Goal: Task Accomplishment & Management: Manage account settings

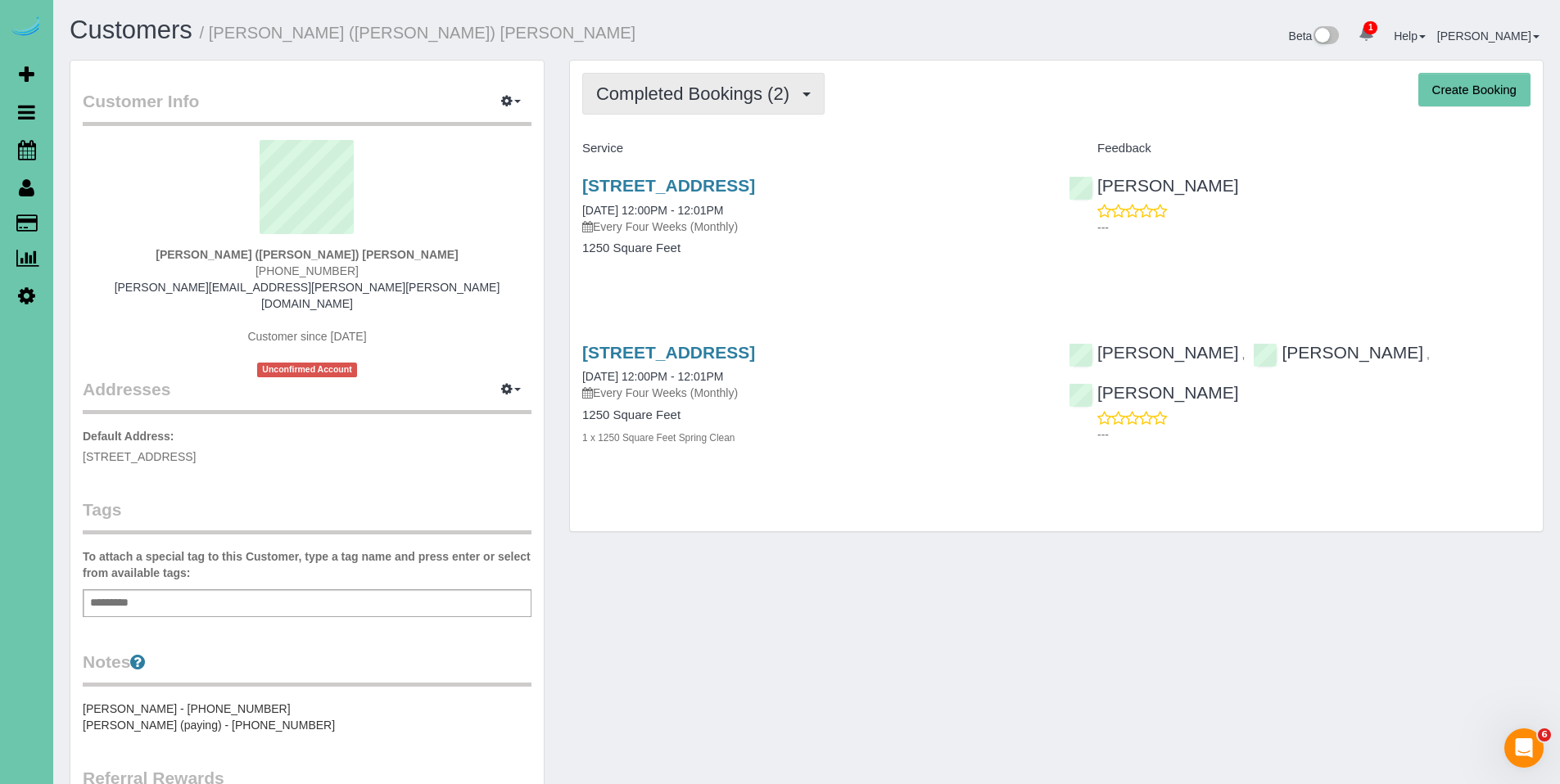
click at [684, 108] on button "Completed Bookings (2)" at bounding box center [703, 93] width 243 height 42
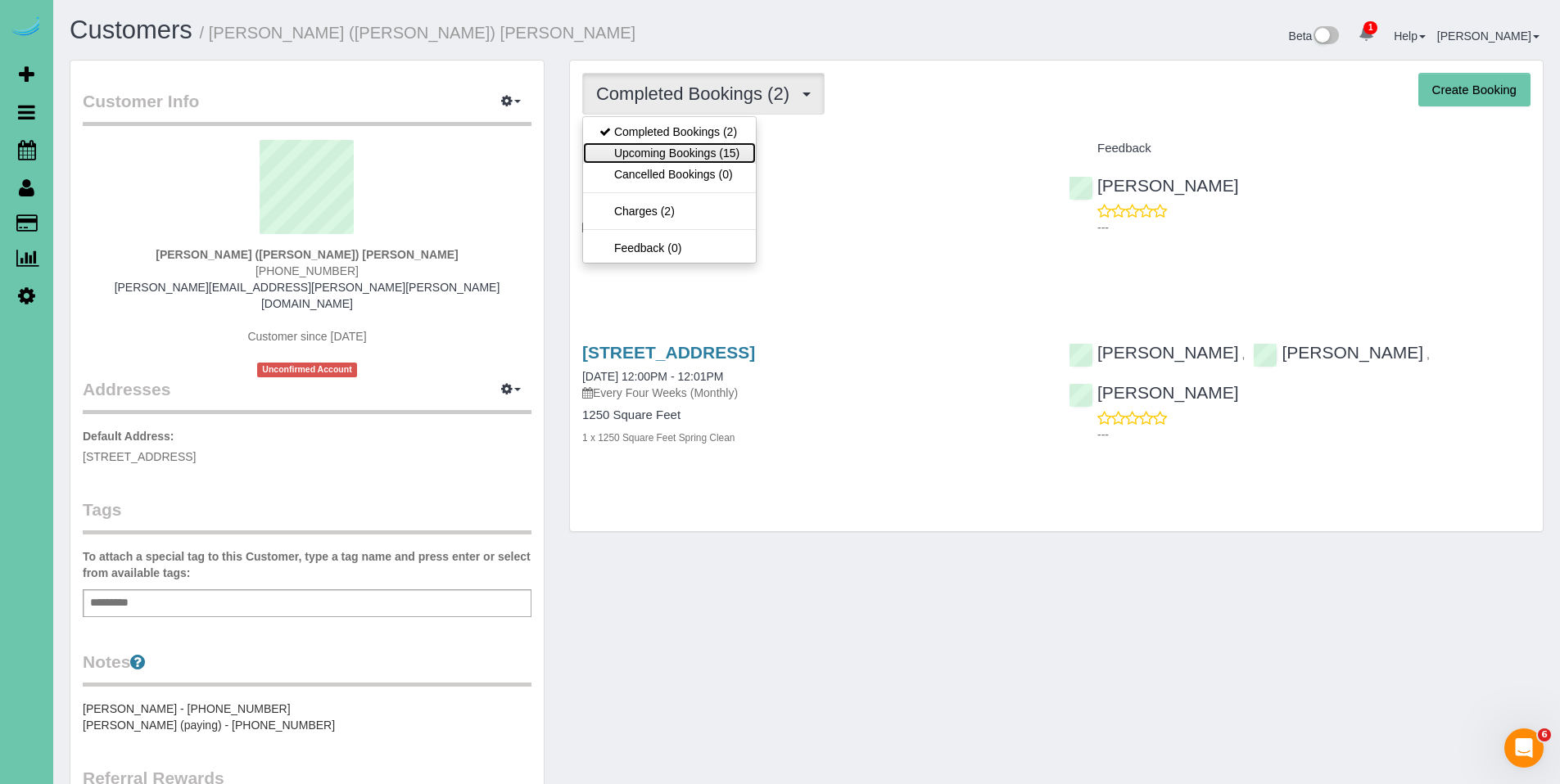
click at [678, 147] on link "Upcoming Bookings (15)" at bounding box center [669, 153] width 172 height 21
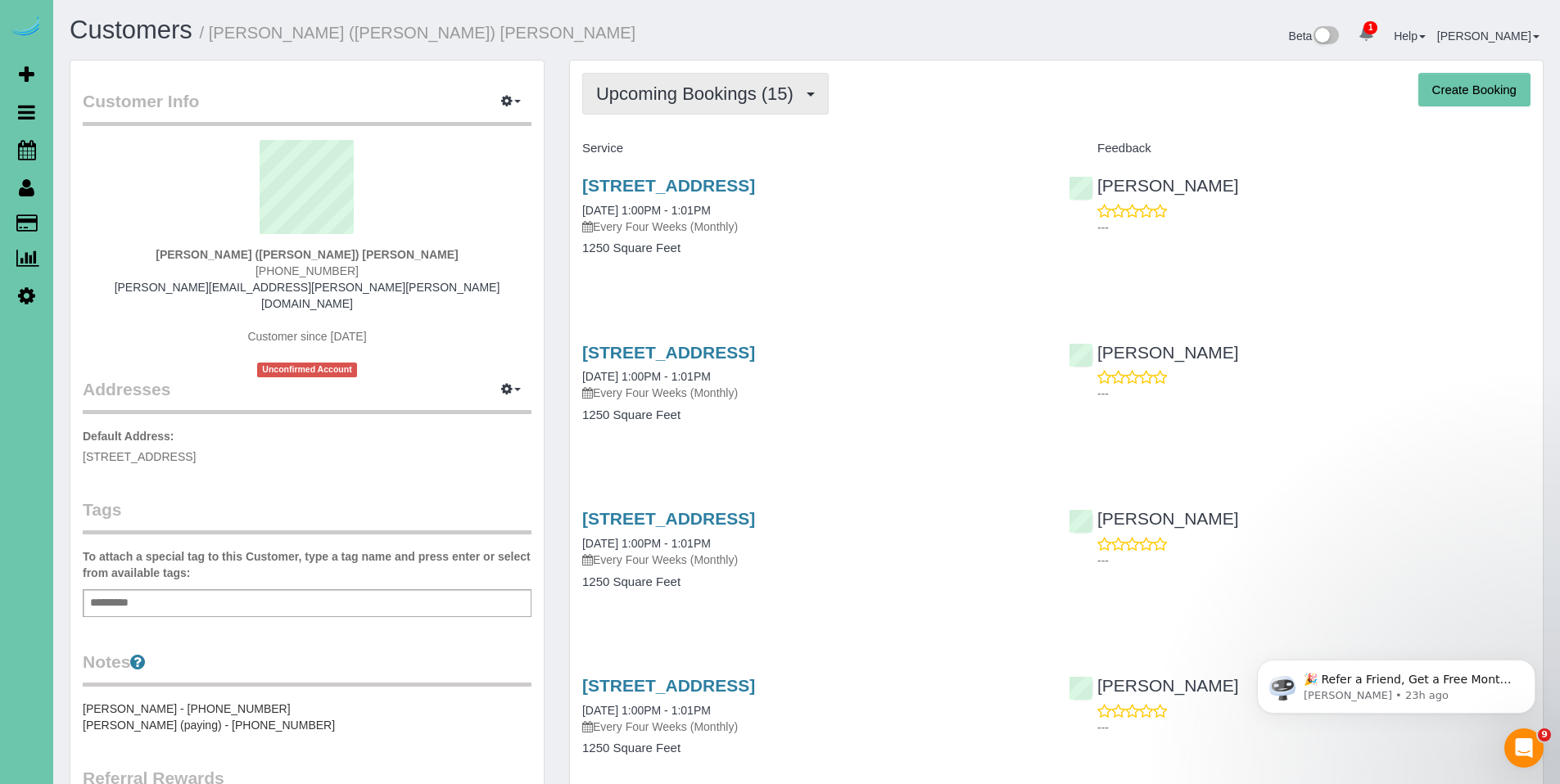
click at [708, 111] on button "Upcoming Bookings (15)" at bounding box center [705, 93] width 246 height 42
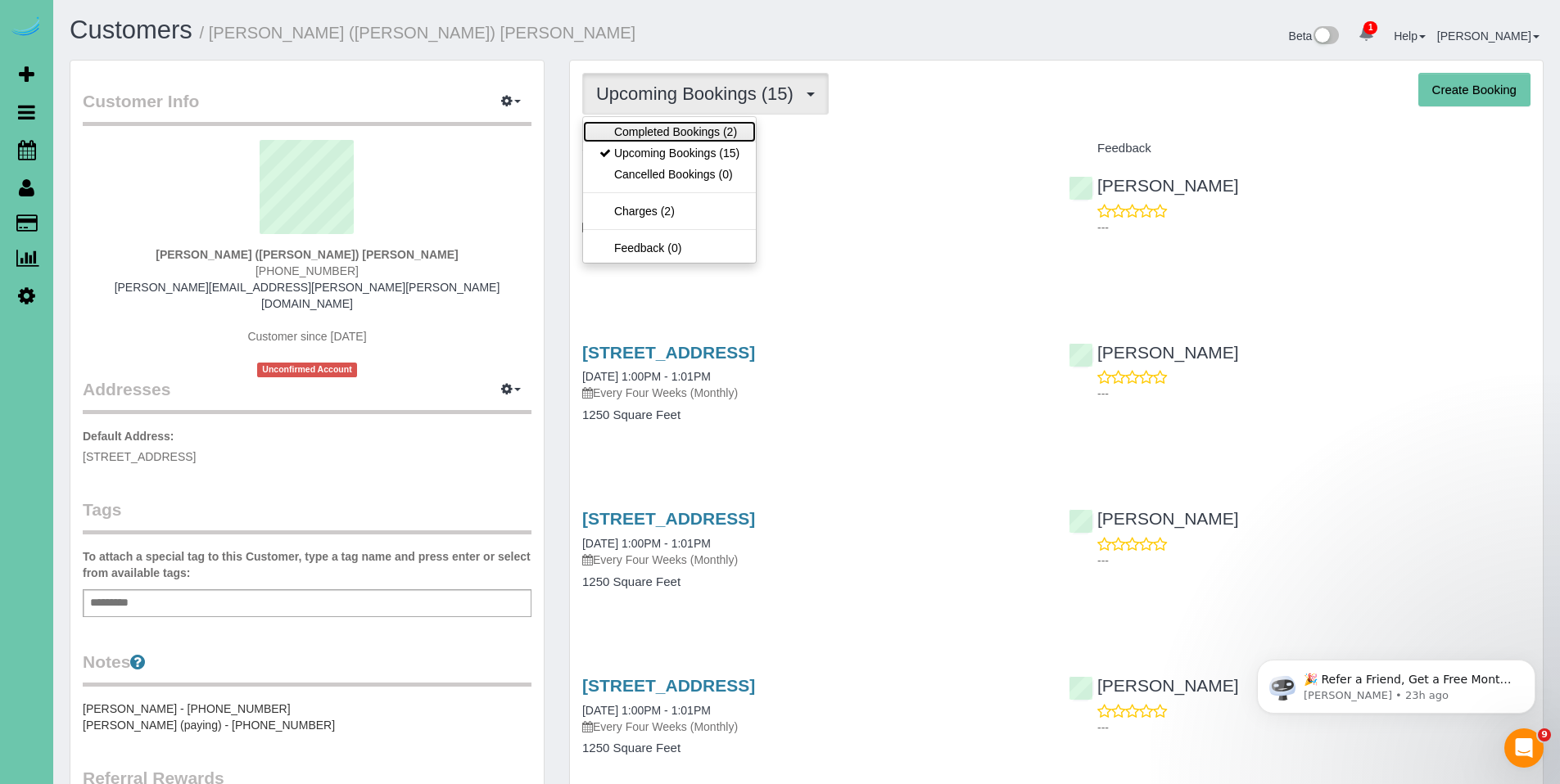
click at [693, 140] on link "Completed Bookings (2)" at bounding box center [669, 132] width 172 height 21
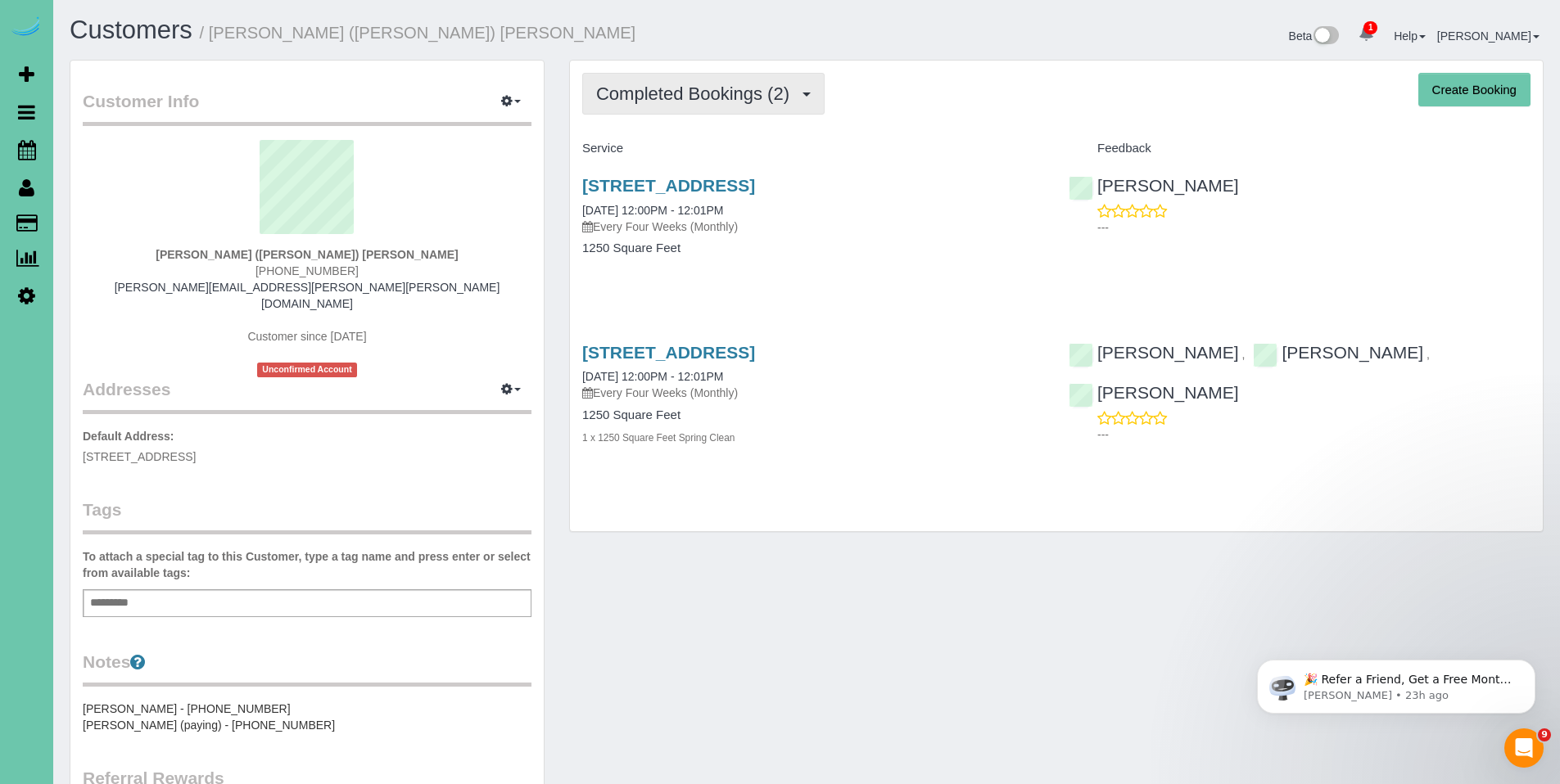
click at [698, 102] on span "Completed Bookings (2)" at bounding box center [697, 93] width 202 height 20
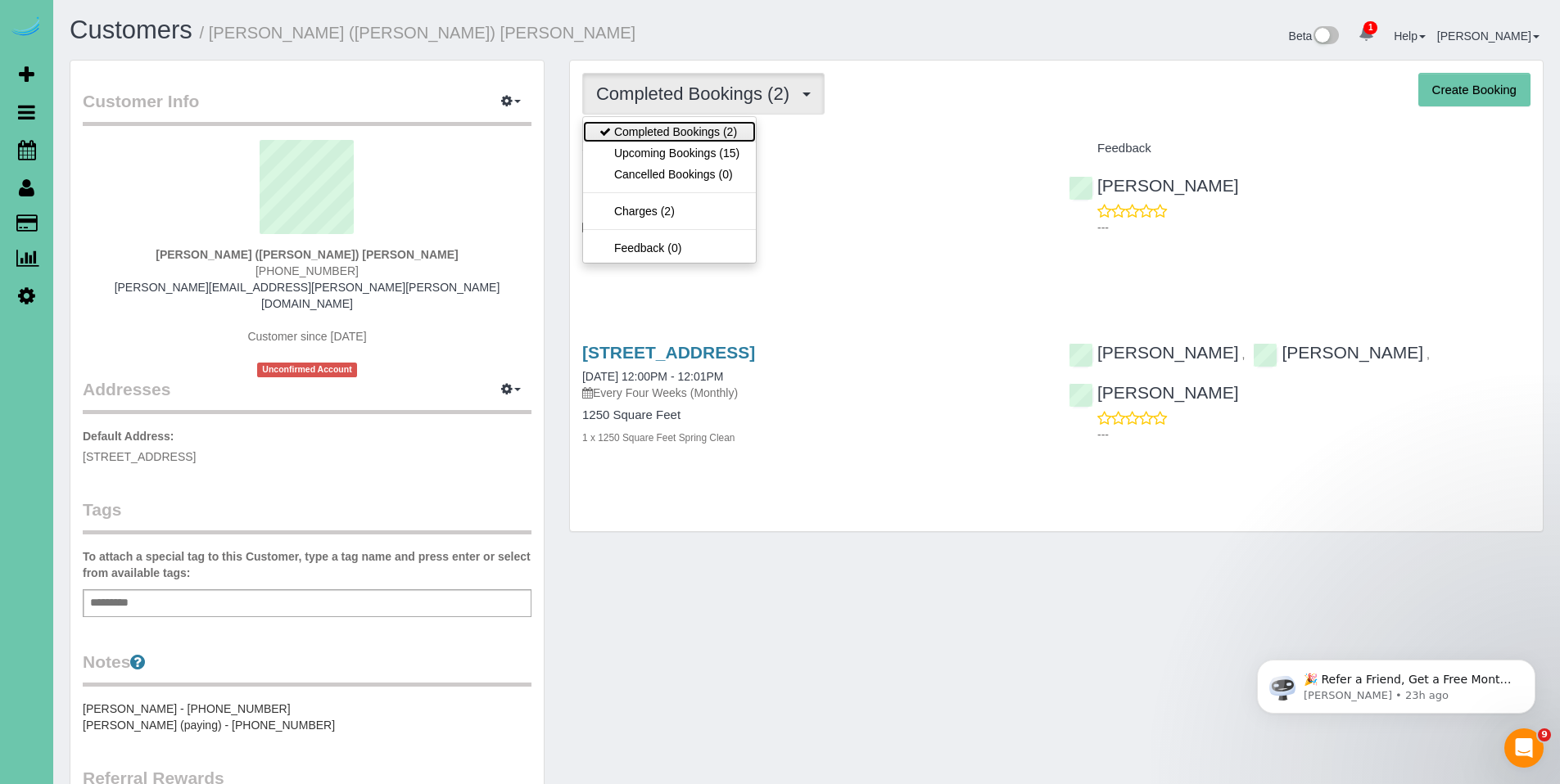
click at [678, 135] on link "Completed Bookings (2)" at bounding box center [669, 132] width 172 height 21
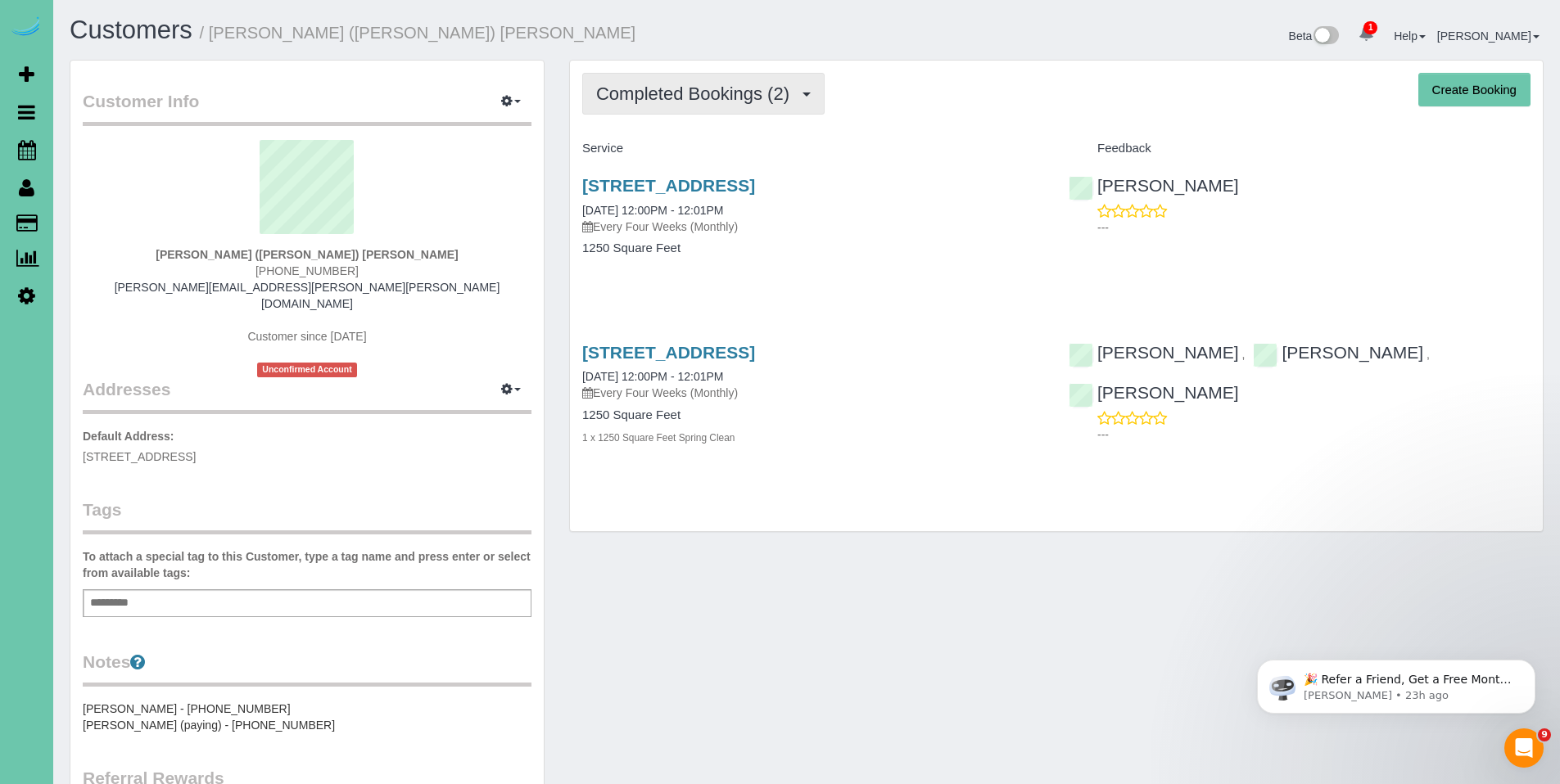
click at [718, 99] on span "Completed Bookings (2)" at bounding box center [697, 93] width 202 height 20
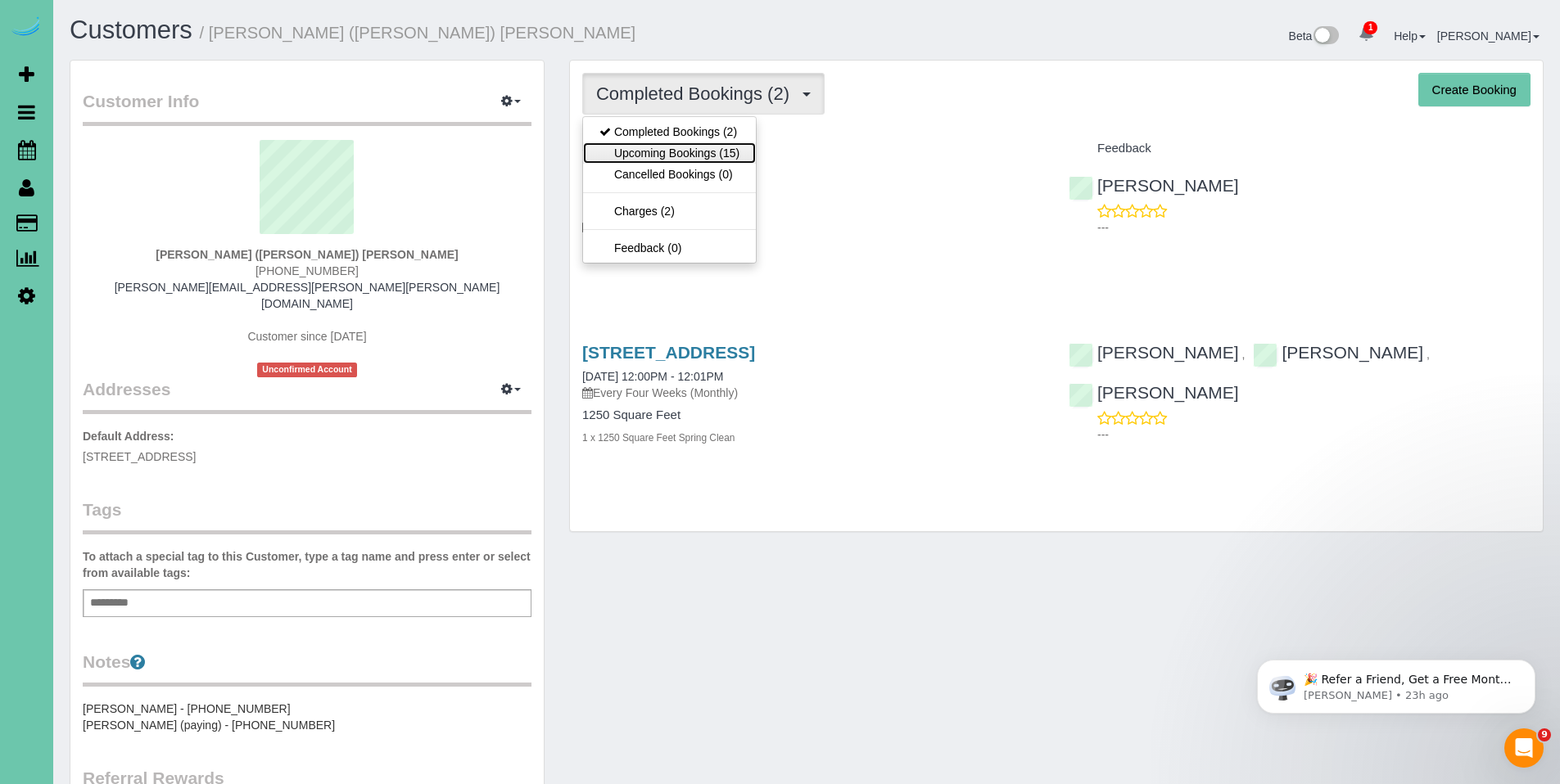
click at [669, 158] on link "Upcoming Bookings (15)" at bounding box center [669, 153] width 172 height 21
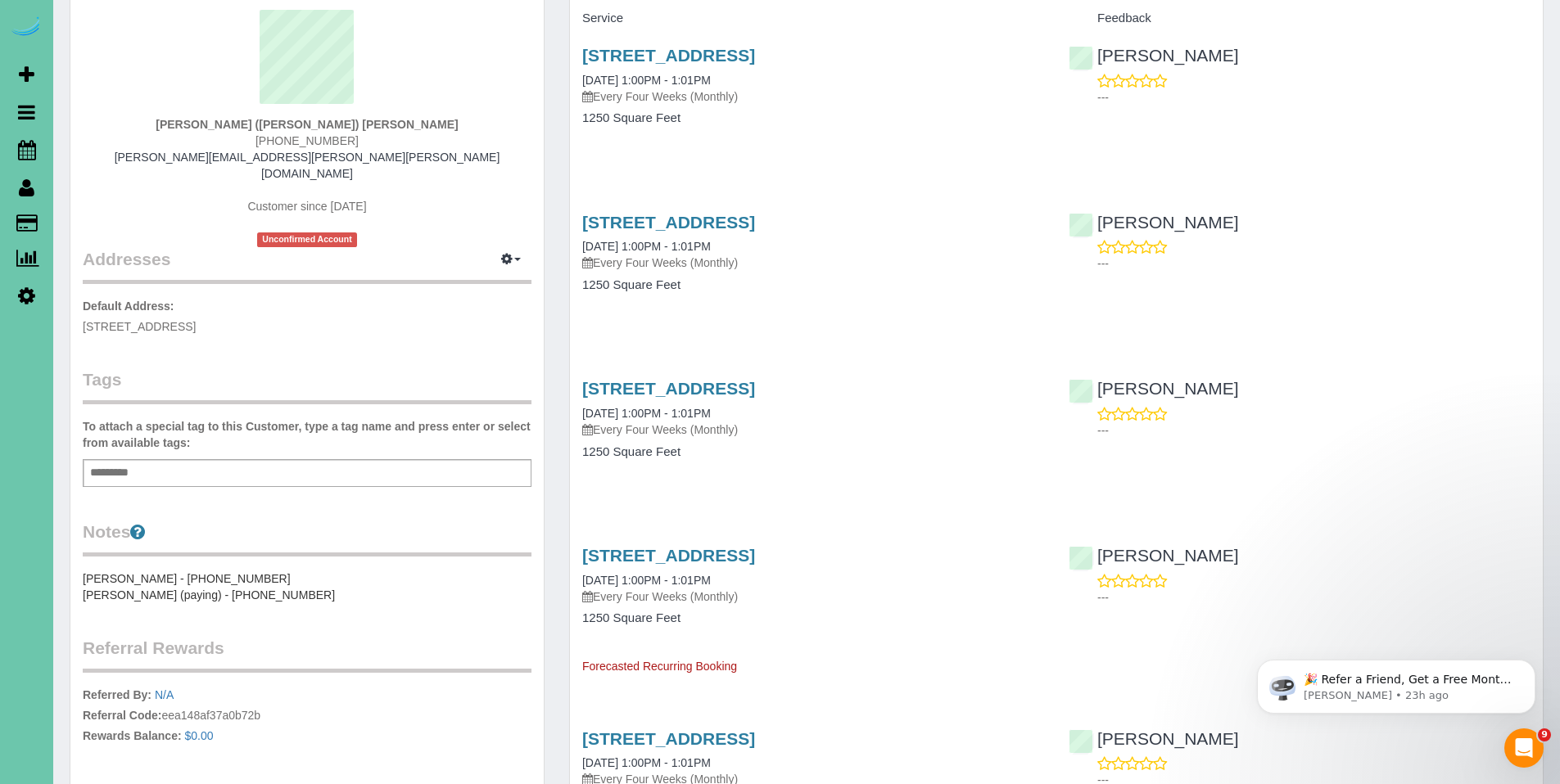
scroll to position [129, 0]
click at [677, 228] on link "2902 Eagle Hills Circle, Papillion, NE 68133" at bounding box center [668, 223] width 172 height 19
click at [212, 461] on div "Add a tag" at bounding box center [307, 475] width 449 height 28
type input "**********"
click at [280, 527] on legend "Notes" at bounding box center [307, 540] width 449 height 36
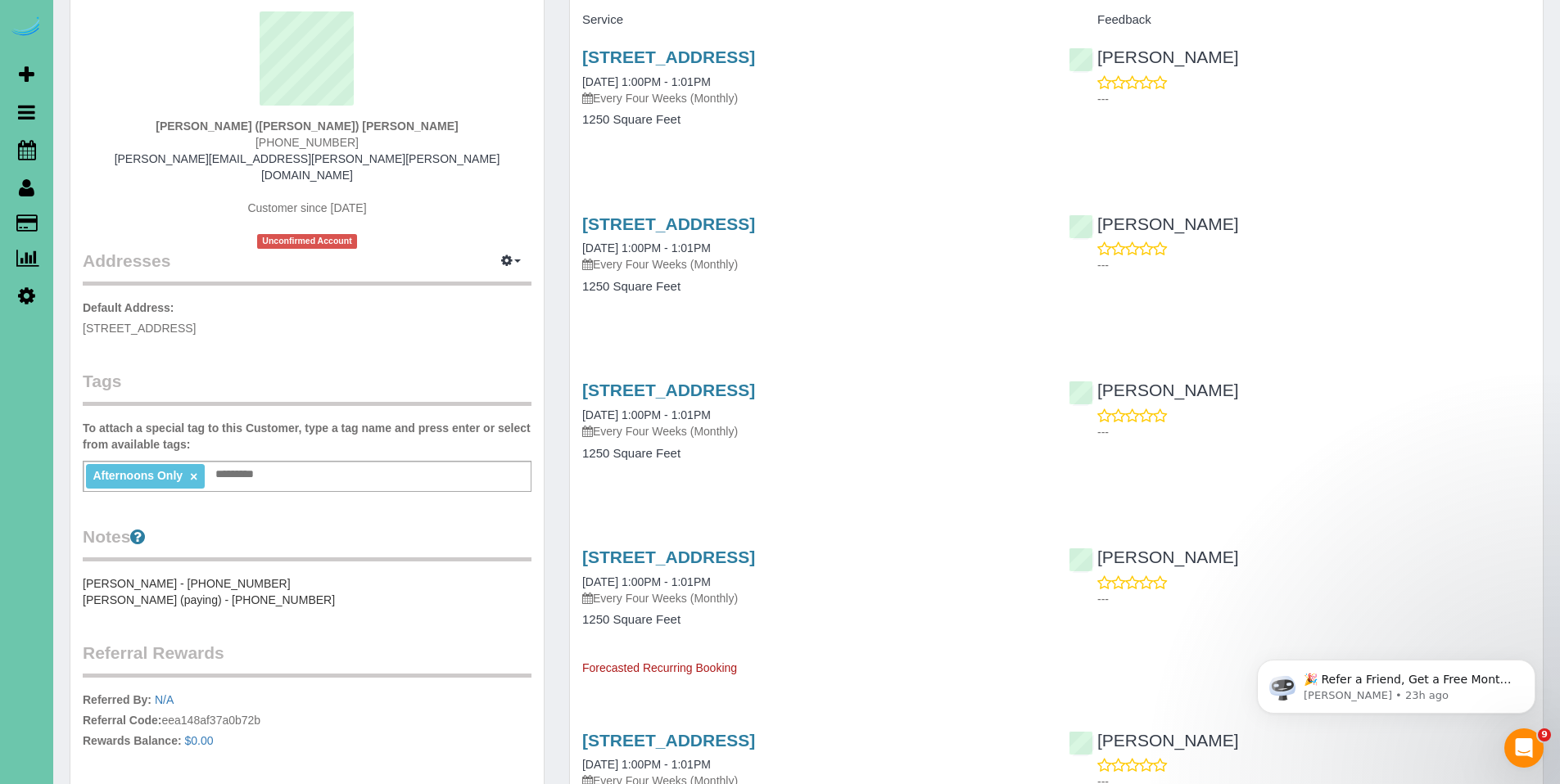
click at [275, 497] on div "Customer Info Edit Contact Info Send Message Email Preferences Special Sales Ta…" at bounding box center [307, 418] width 473 height 971
click at [456, 84] on sui-profile-pic at bounding box center [307, 65] width 424 height 107
click at [716, 64] on link "2902 Eagle Hills Circle, Papillion, NE 68133" at bounding box center [668, 56] width 172 height 19
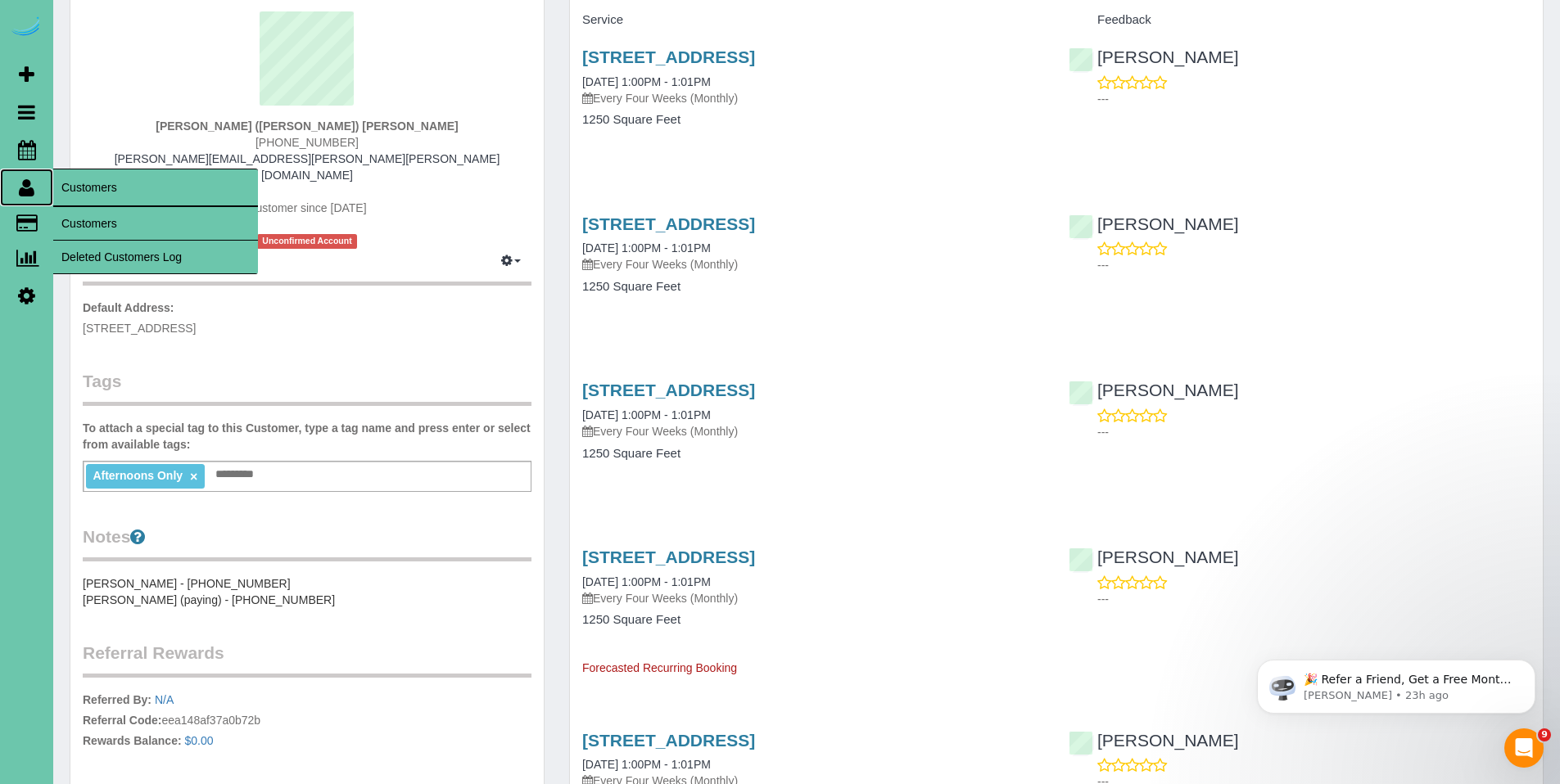
click at [32, 188] on icon at bounding box center [27, 188] width 16 height 20
click at [82, 222] on link "Customers" at bounding box center [156, 223] width 204 height 33
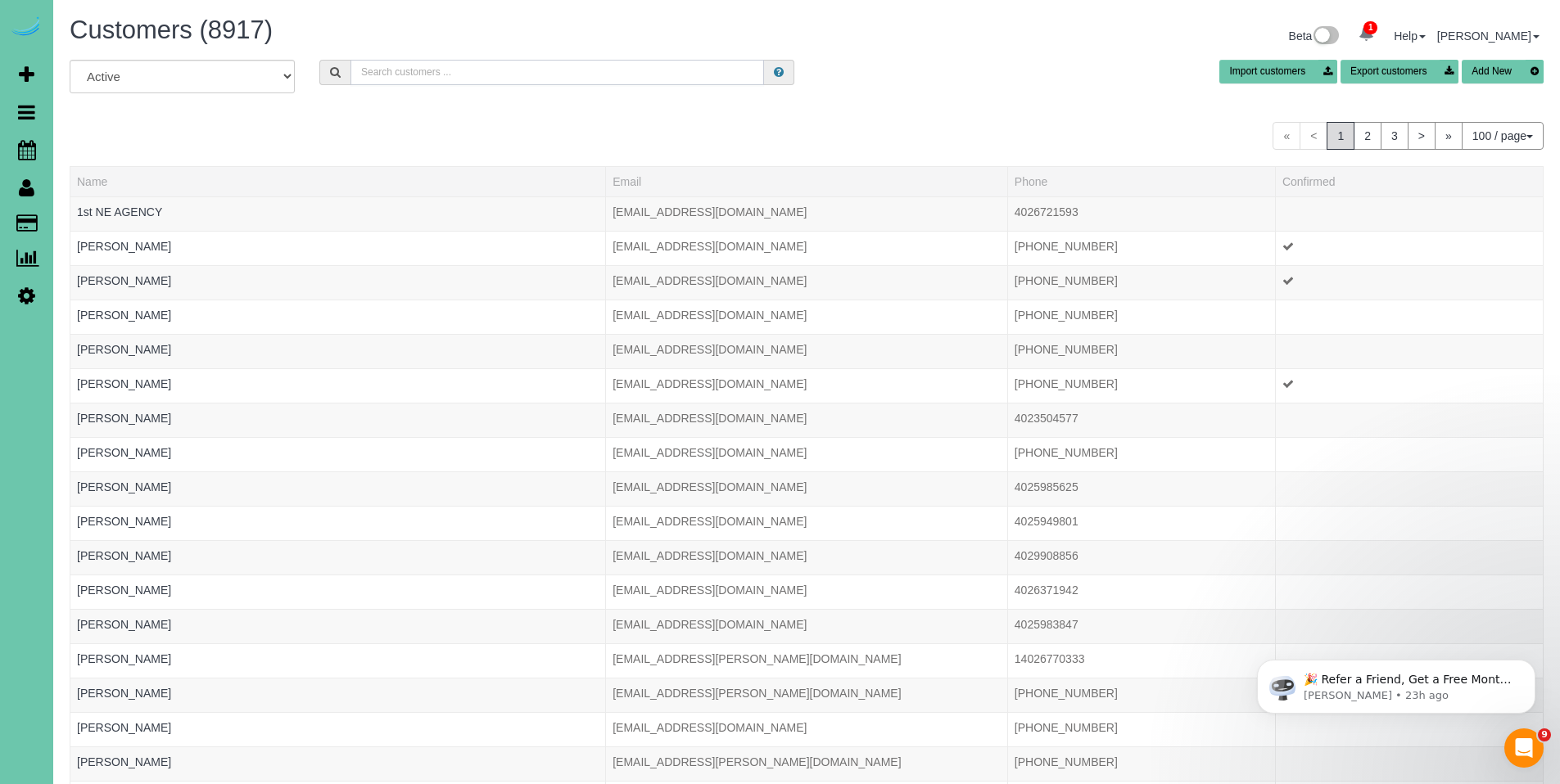
click at [451, 70] on input "text" at bounding box center [556, 72] width 413 height 26
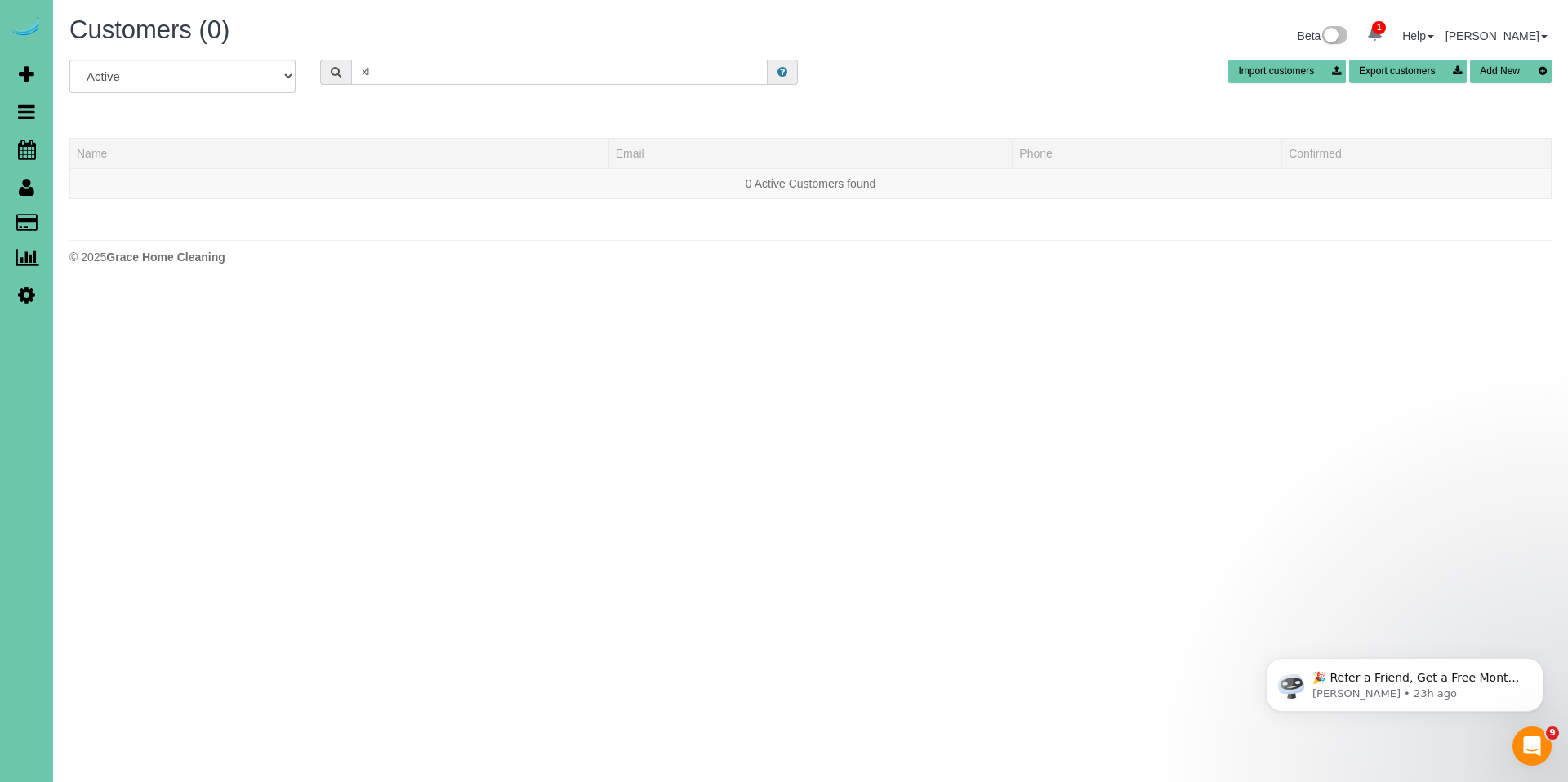
type input "x"
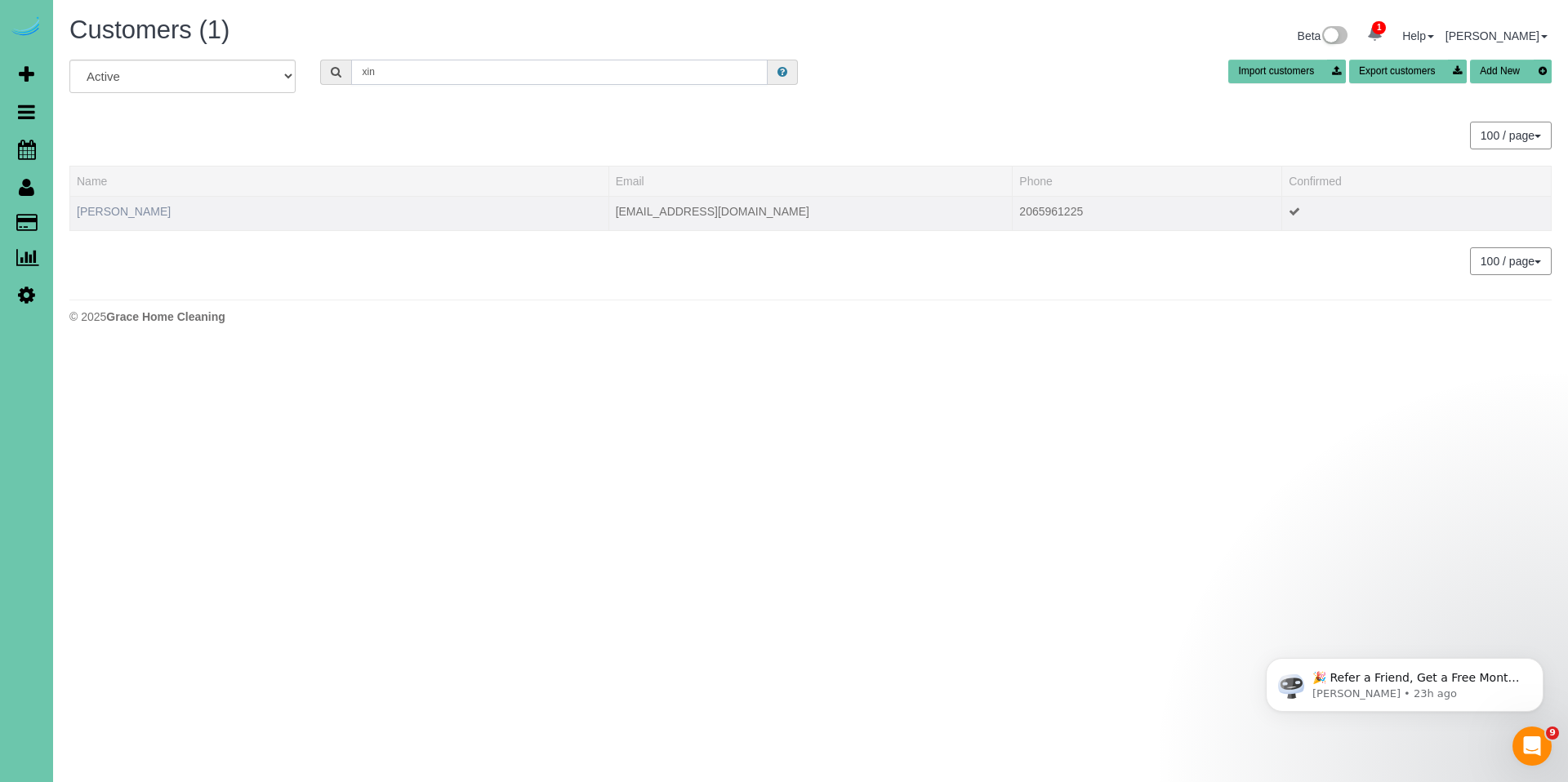
type input "xin"
click at [110, 207] on link "Xin Guo" at bounding box center [124, 211] width 94 height 13
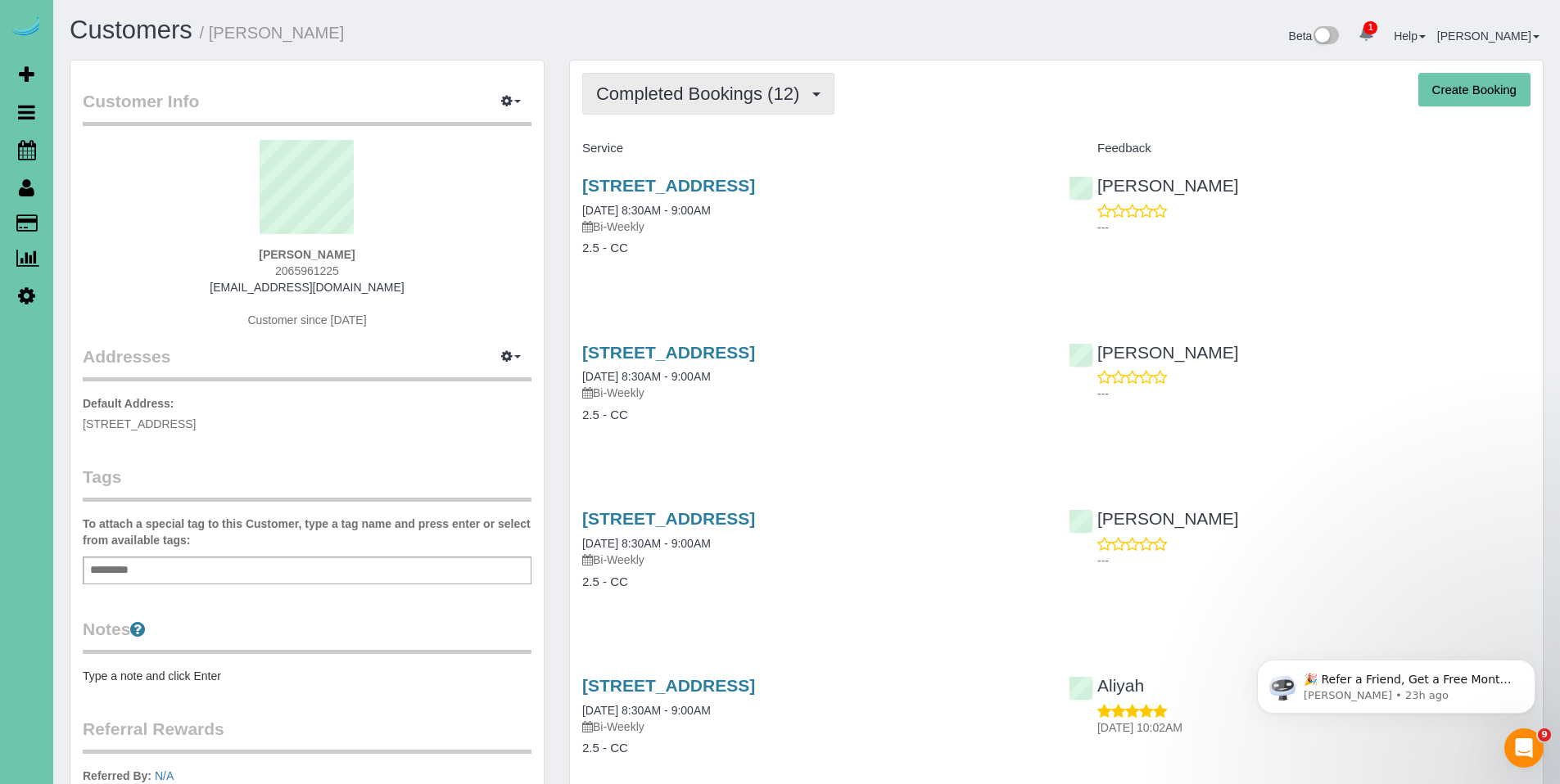
click at [682, 98] on span "Completed Bookings (12)" at bounding box center [702, 93] width 212 height 20
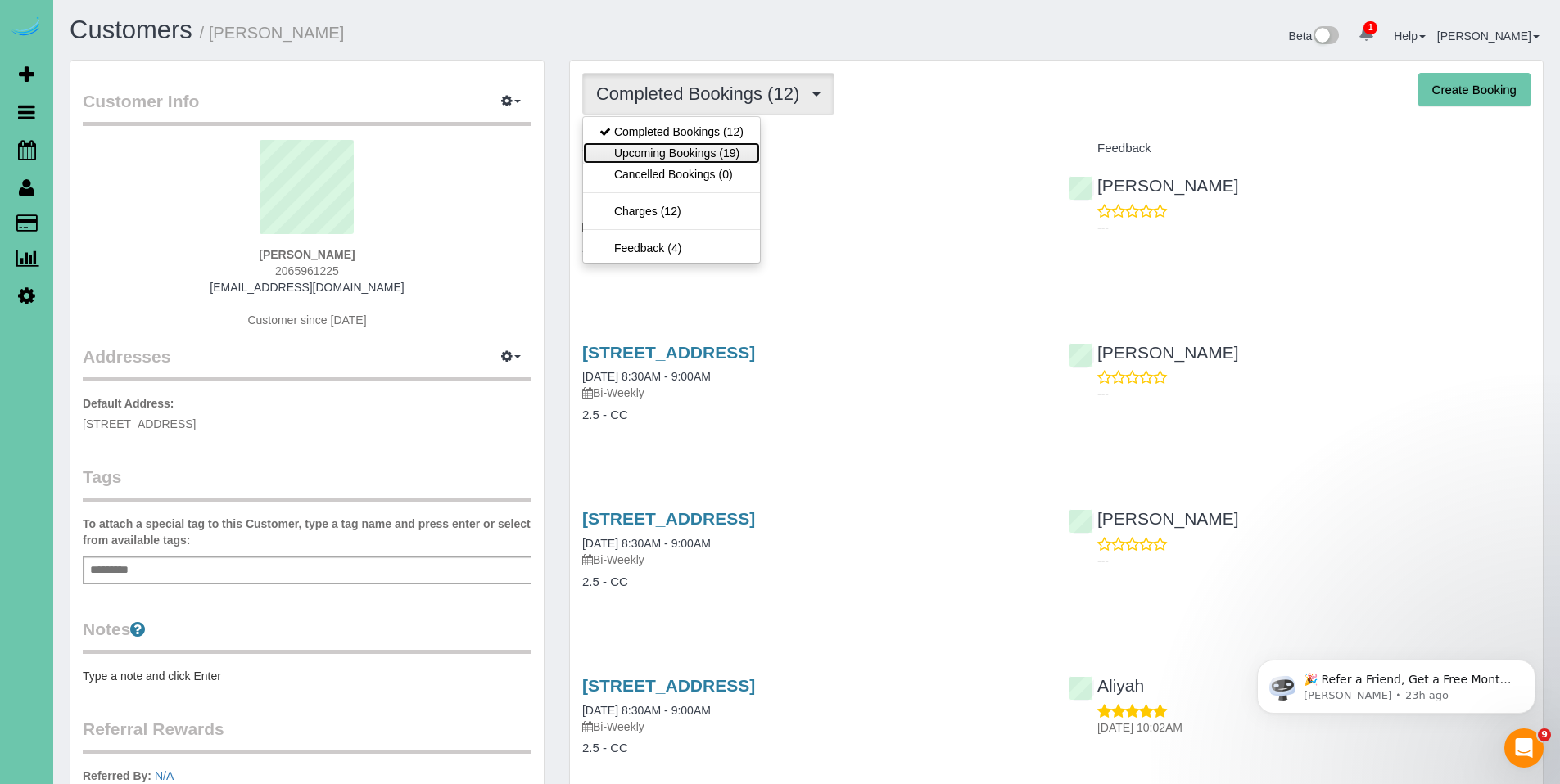
click at [672, 150] on link "Upcoming Bookings (19)" at bounding box center [671, 153] width 177 height 21
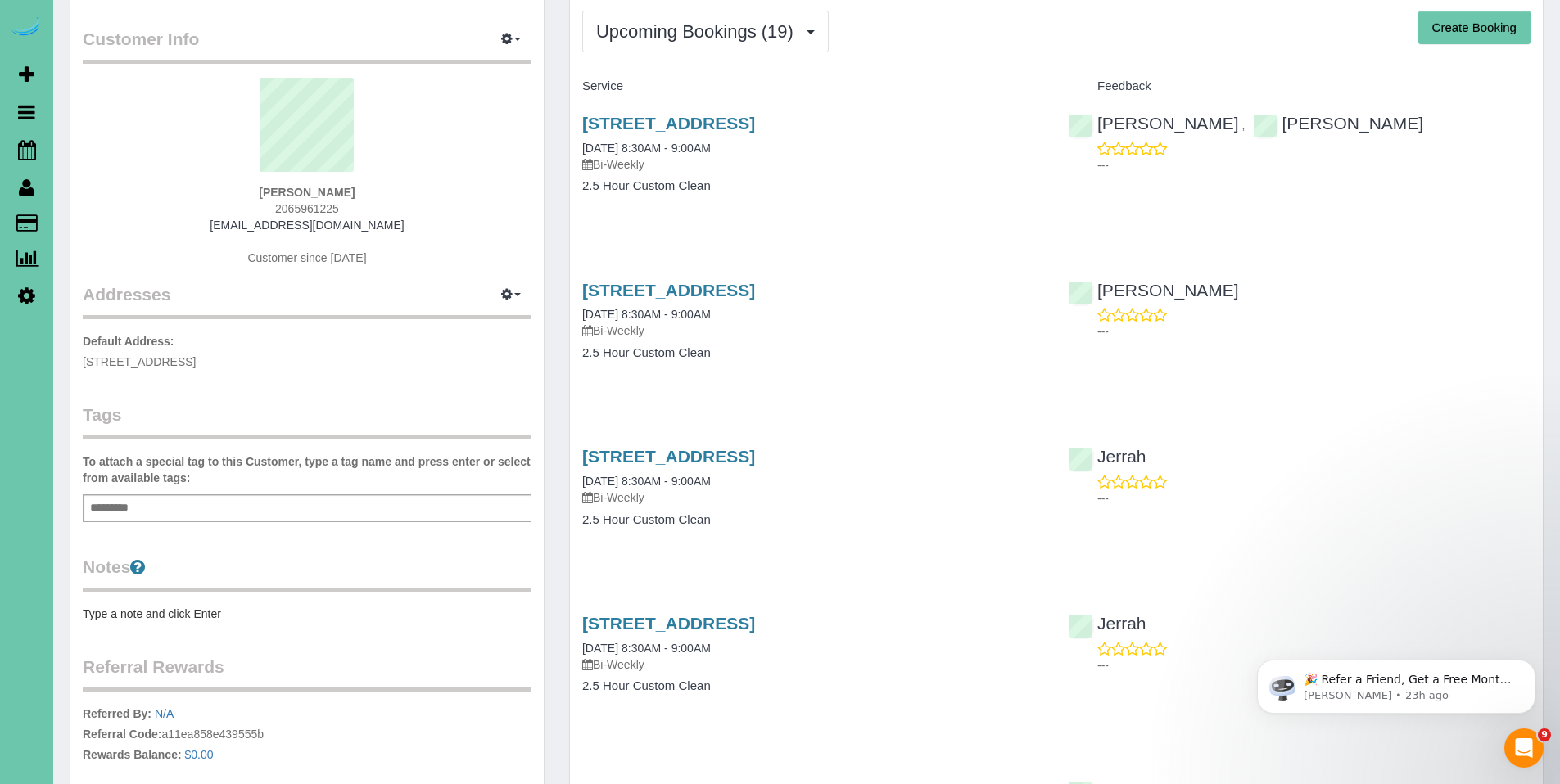
scroll to position [132, 0]
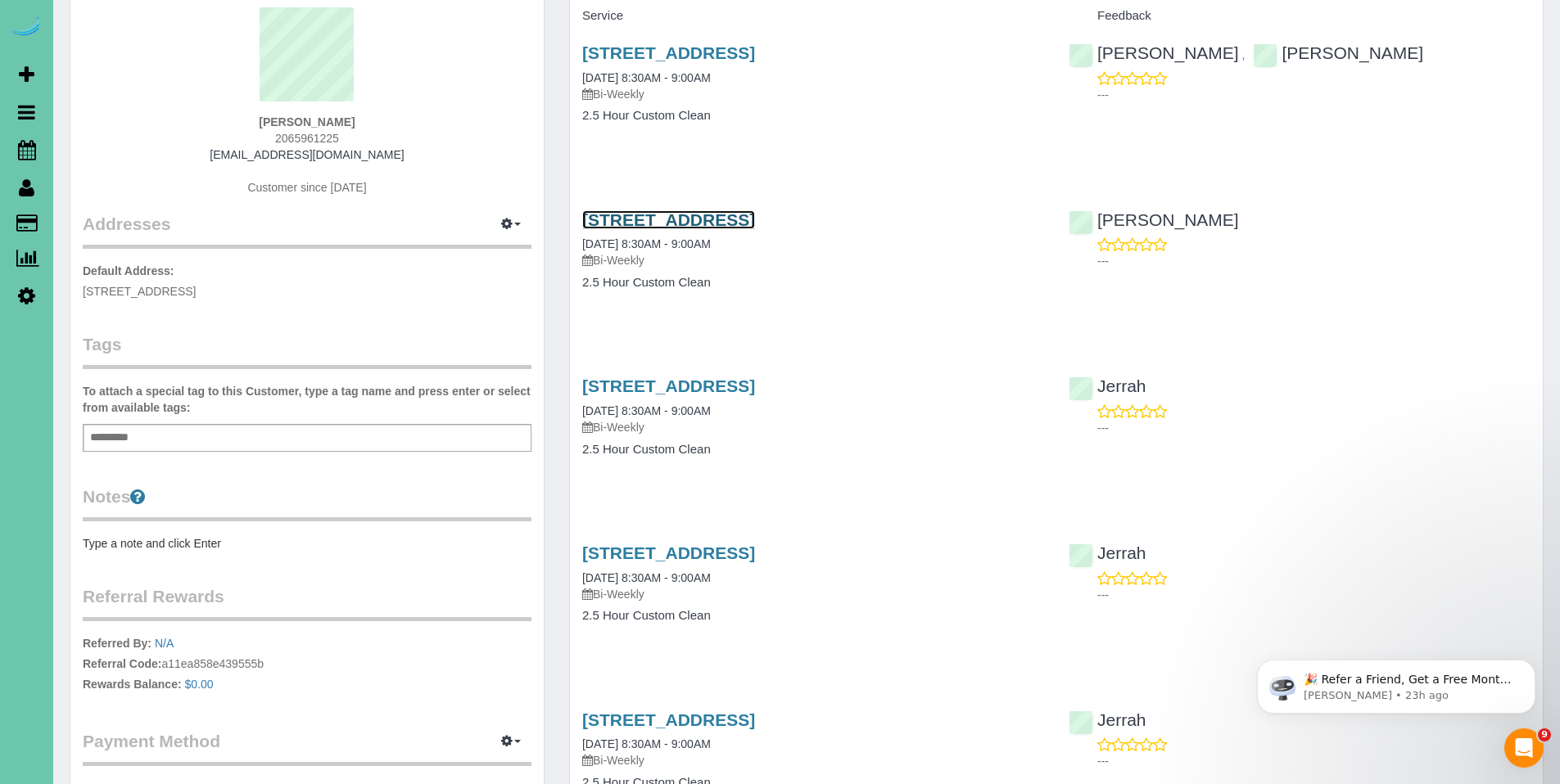
click at [653, 223] on link "13467 Kingswood Dr., Omaha, NE 68144" at bounding box center [668, 220] width 172 height 19
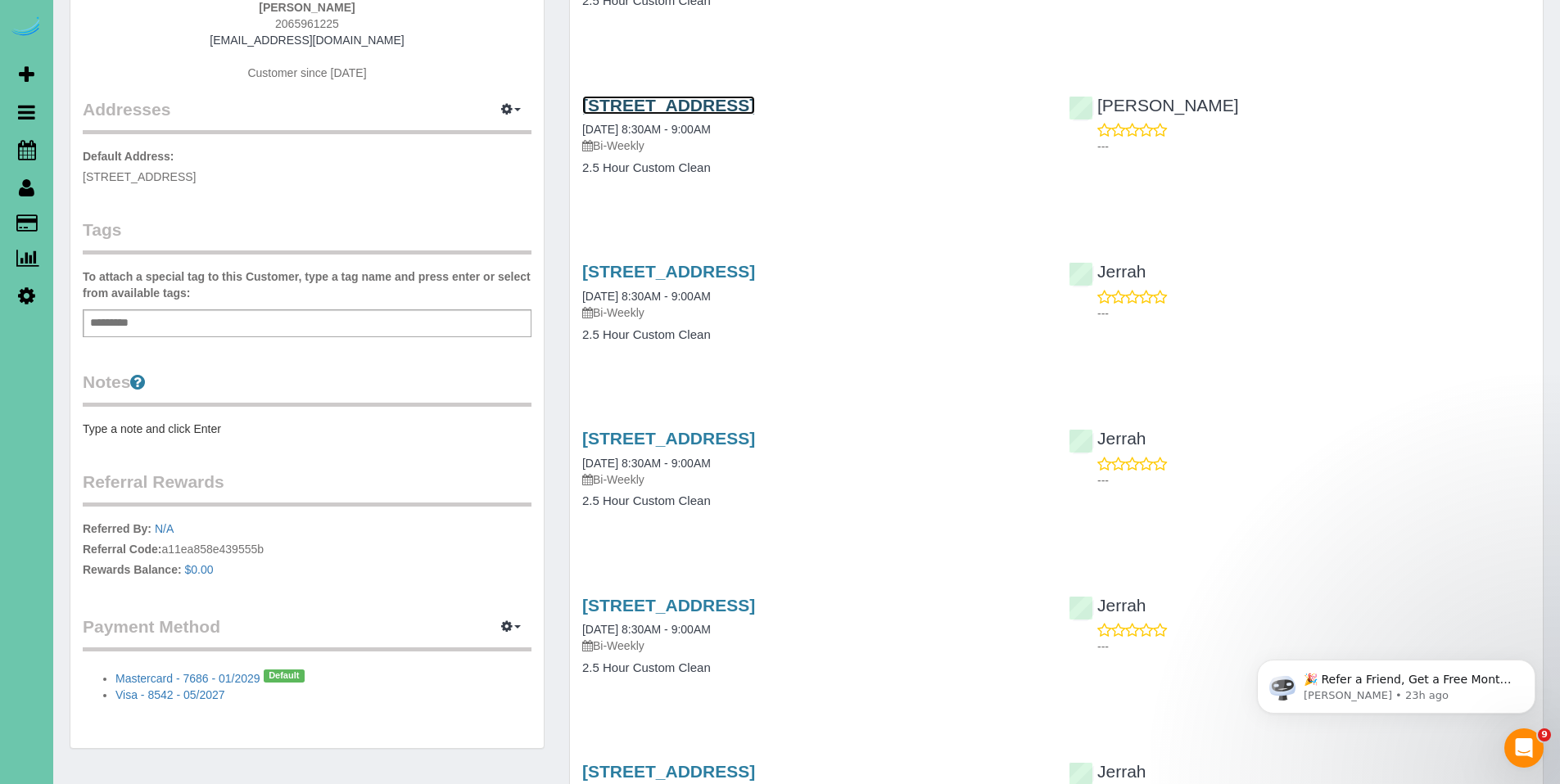
scroll to position [0, 0]
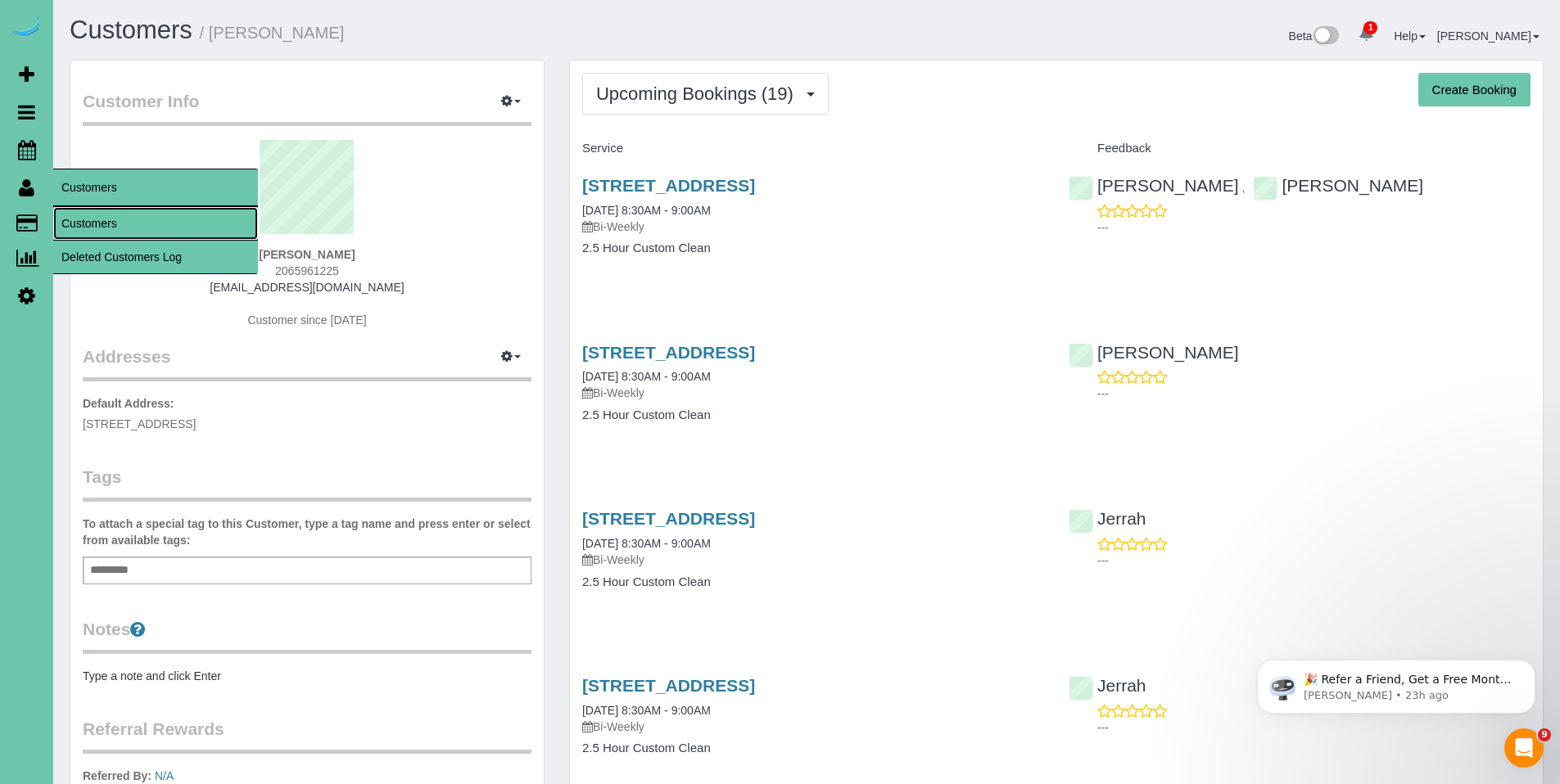
click at [103, 218] on link "Customers" at bounding box center [156, 223] width 204 height 33
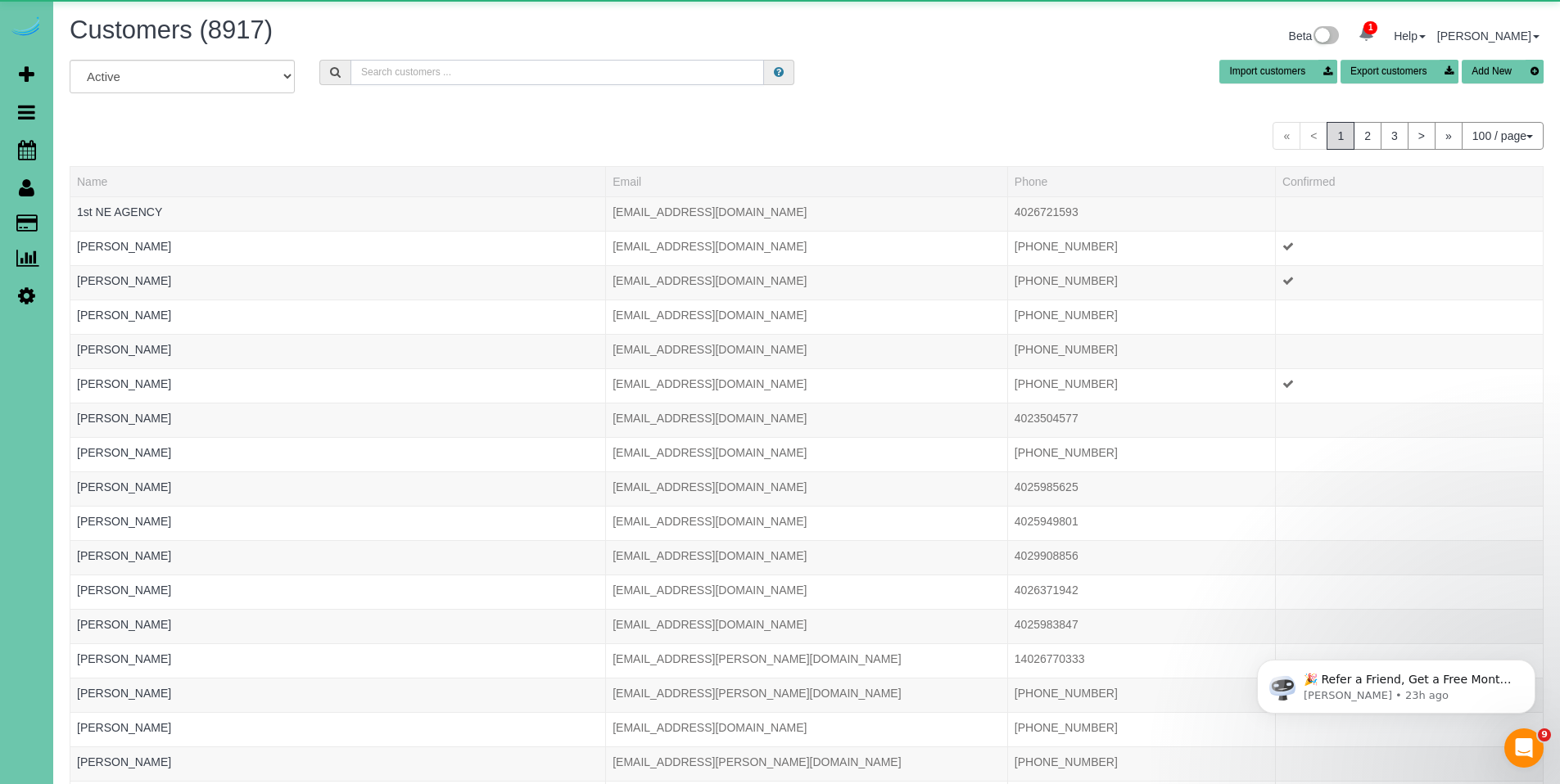
click at [506, 71] on input "text" at bounding box center [556, 72] width 413 height 26
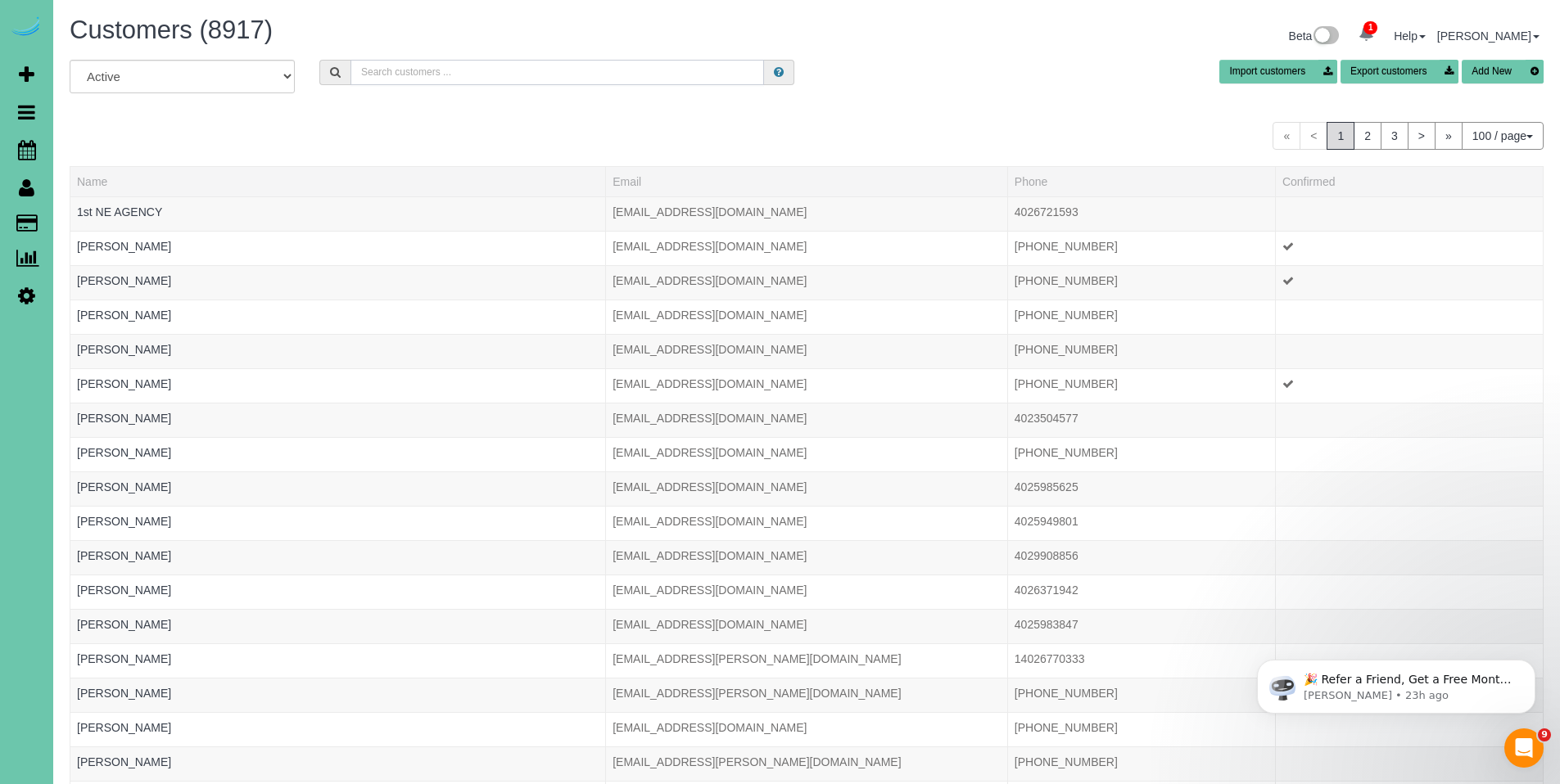
click at [482, 71] on input "text" at bounding box center [556, 72] width 413 height 26
drag, startPoint x: 382, startPoint y: 72, endPoint x: 351, endPoint y: 71, distance: 31.0
click at [351, 71] on input "kathy holzafel" at bounding box center [556, 72] width 413 height 26
drag, startPoint x: 368, startPoint y: 75, endPoint x: 354, endPoint y: 75, distance: 14.0
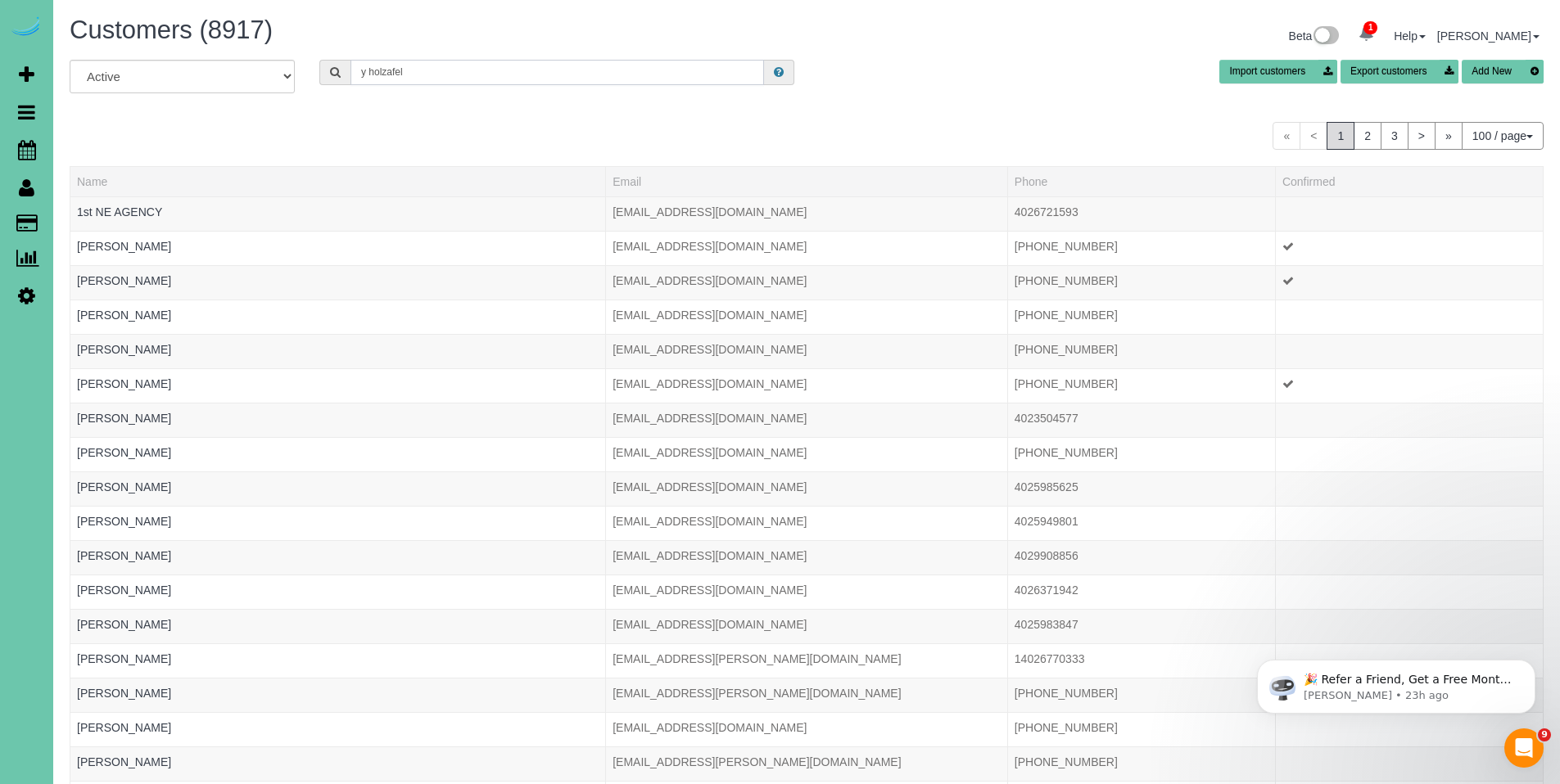
click at [354, 75] on input "y holzafel" at bounding box center [556, 72] width 413 height 26
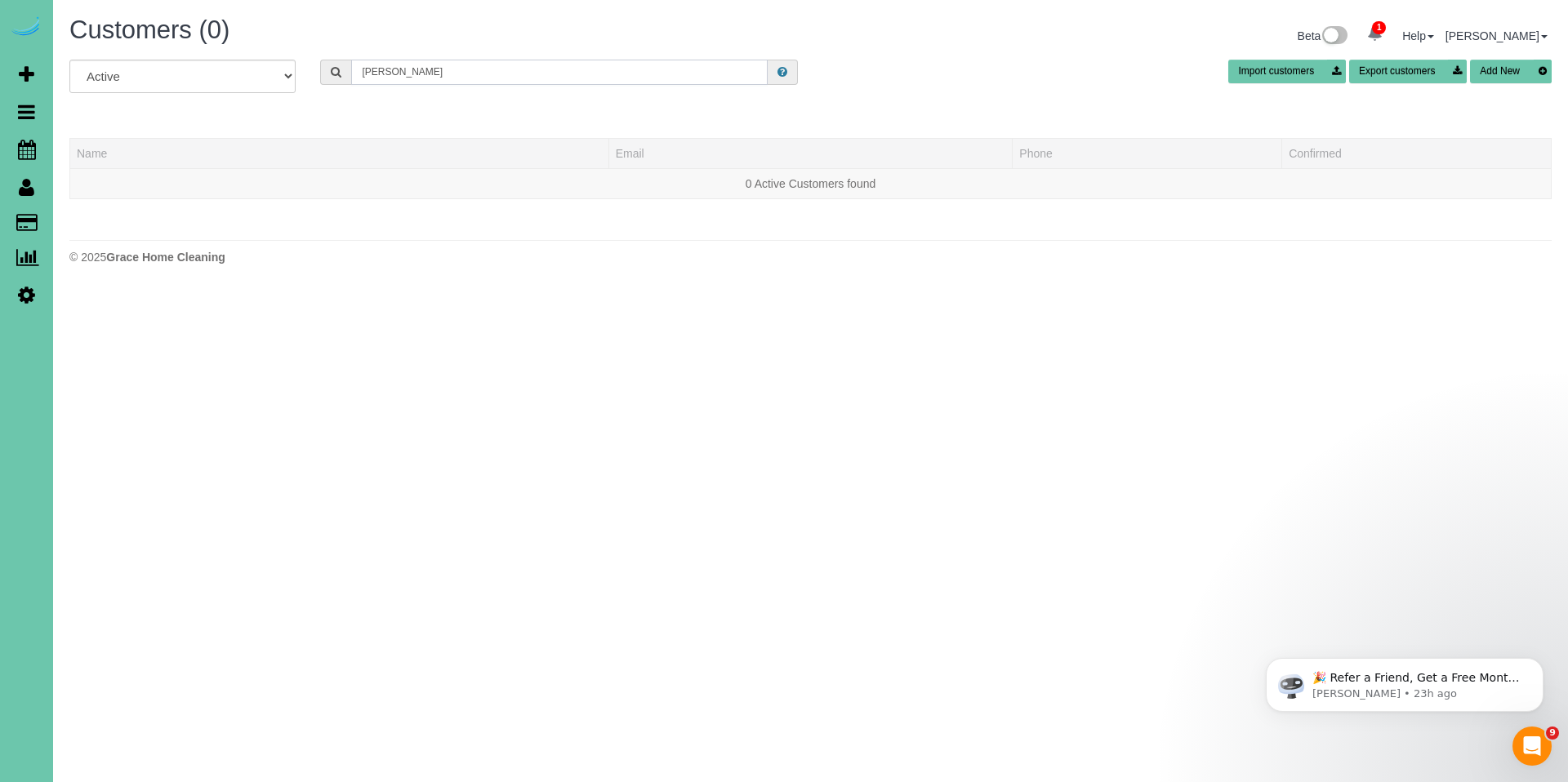
drag, startPoint x: 491, startPoint y: 74, endPoint x: 332, endPoint y: 57, distance: 159.9
click at [332, 57] on div "Customers (0) Beta 1 Your Notifications You have 0 alerts × You have 2 to charg…" at bounding box center [811, 145] width 1516 height 289
click at [485, 67] on input "cathy holzafel" at bounding box center [560, 72] width 417 height 26
click at [474, 71] on input "cathy holzafel" at bounding box center [560, 72] width 417 height 26
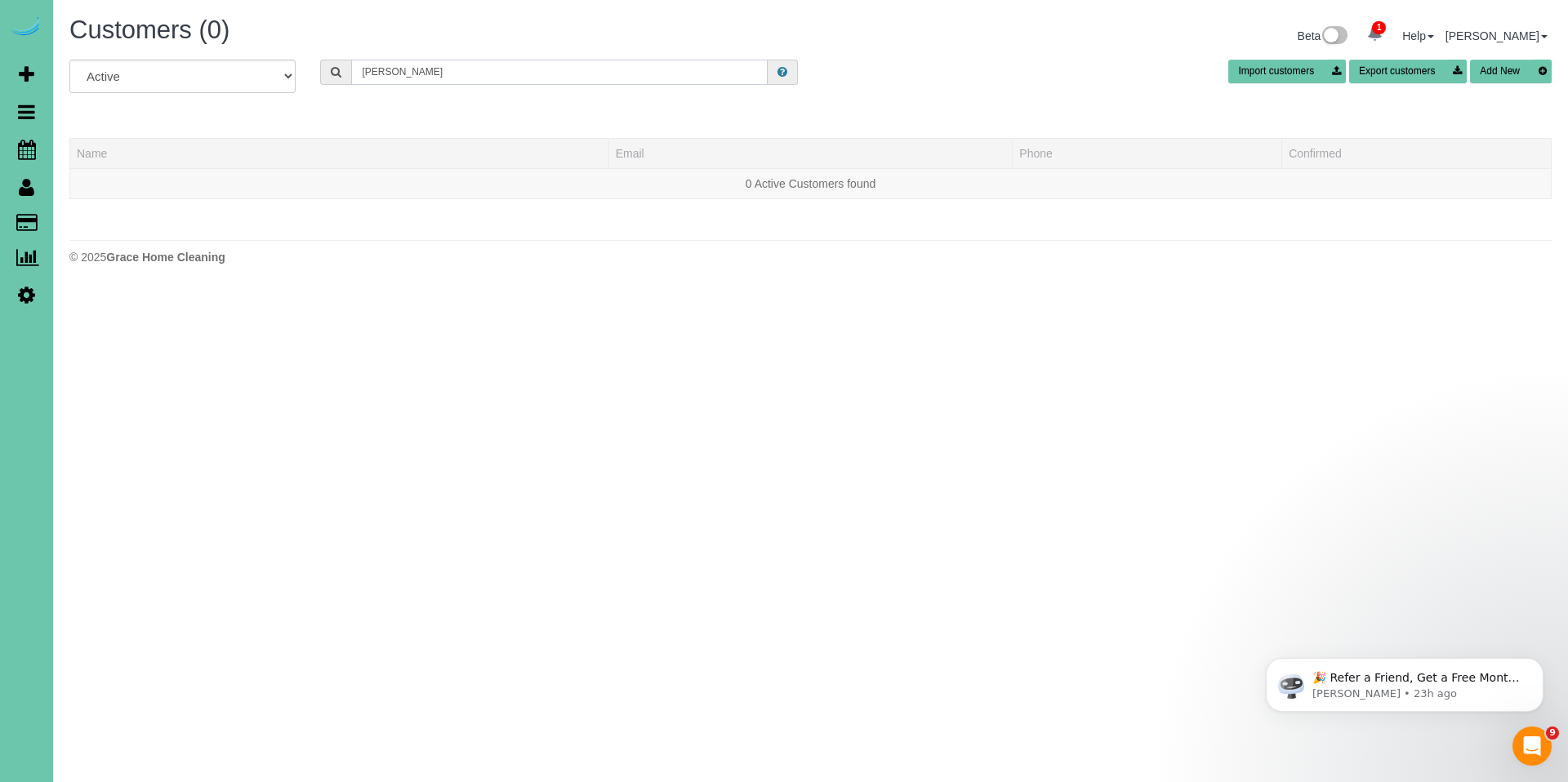
drag, startPoint x: 438, startPoint y: 70, endPoint x: 497, endPoint y: 83, distance: 60.4
click at [497, 83] on input "cathy holzafel" at bounding box center [560, 72] width 417 height 26
click at [416, 71] on input "cathy holzafel" at bounding box center [560, 72] width 417 height 26
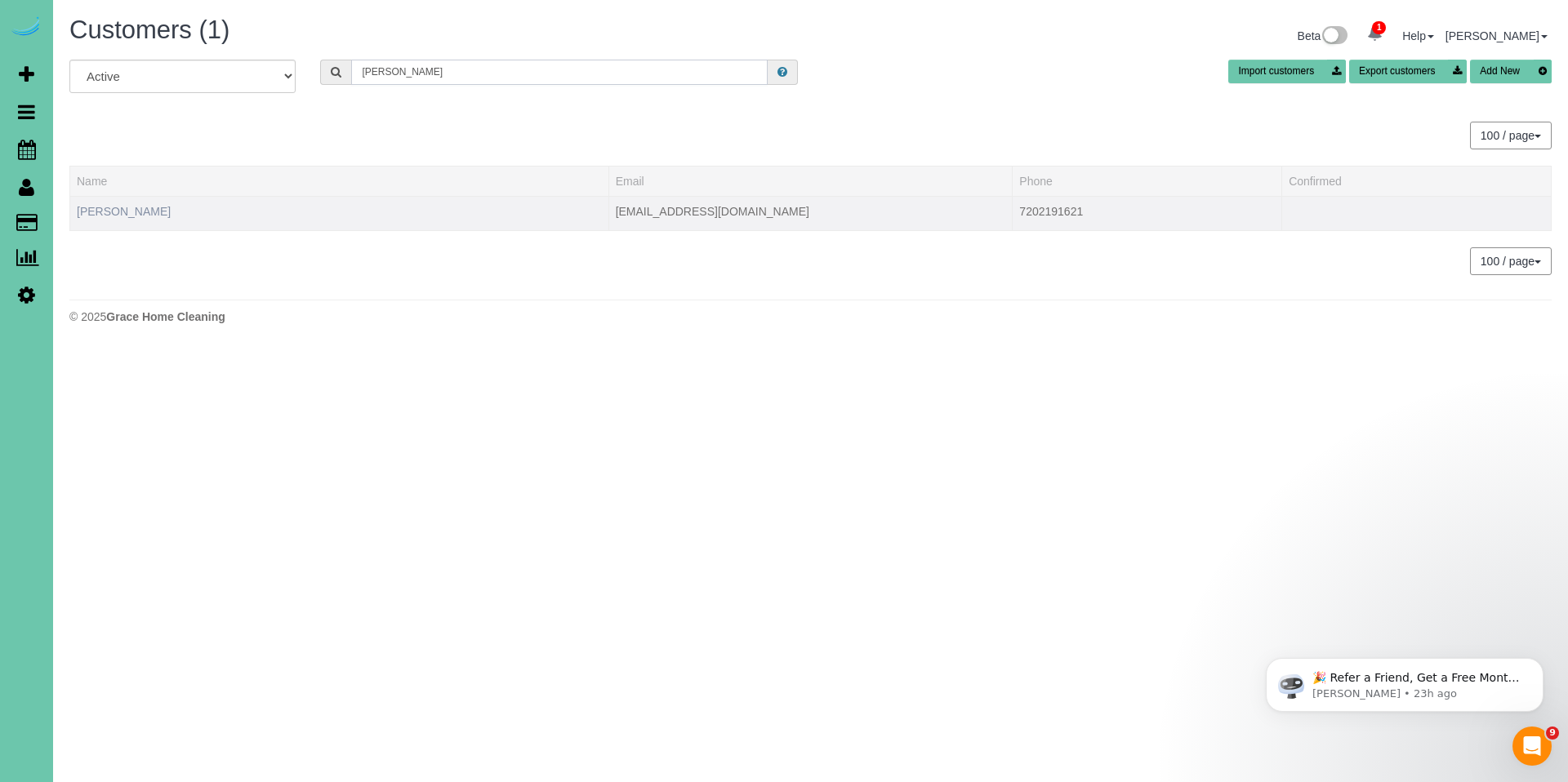
type input "cathy holzapfel"
click at [130, 209] on link "Cathy Holzapfel" at bounding box center [124, 211] width 94 height 13
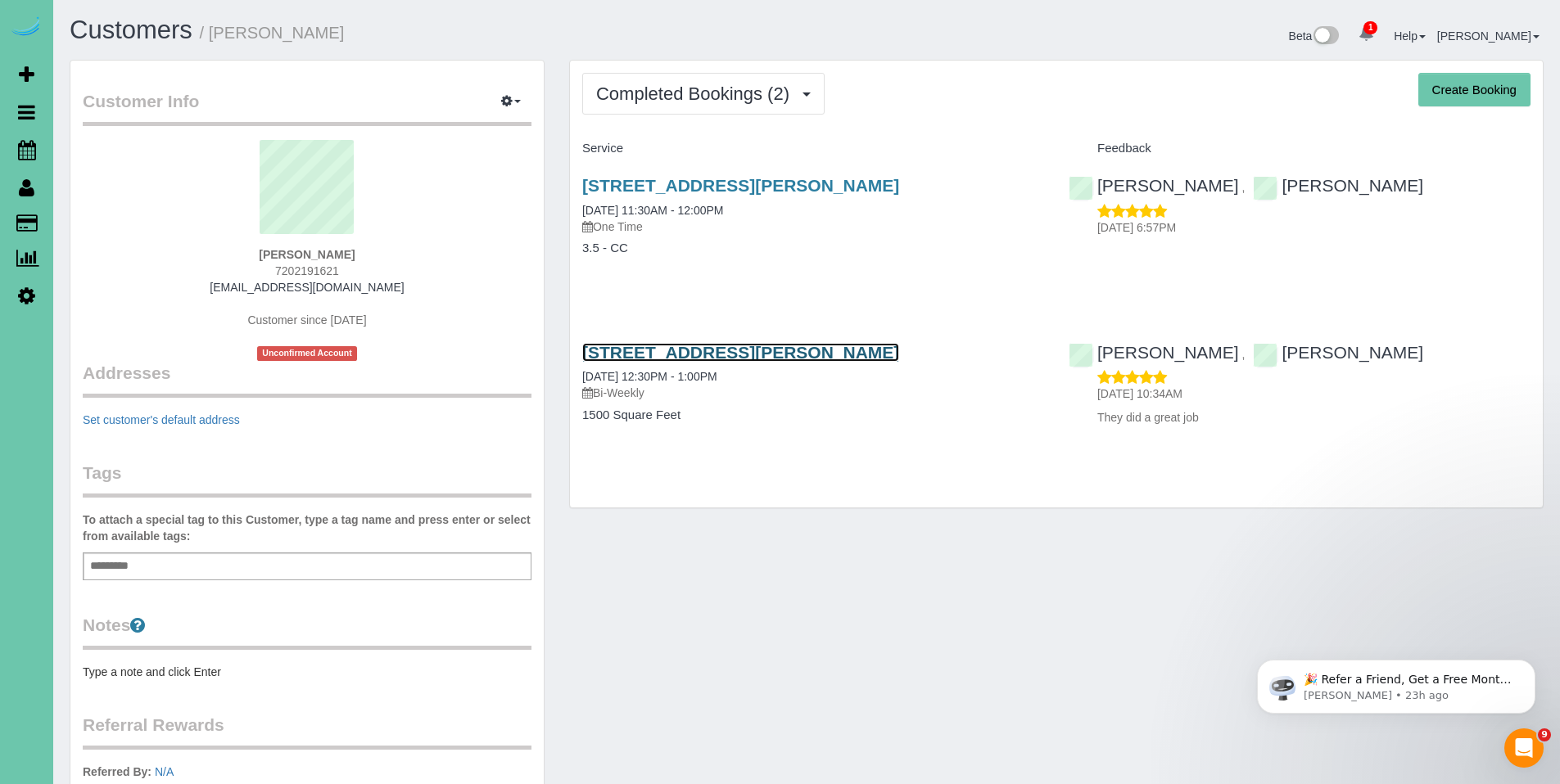
click at [684, 355] on link "20857 Ventana Cir, Gretna, NE 68028" at bounding box center [740, 352] width 316 height 19
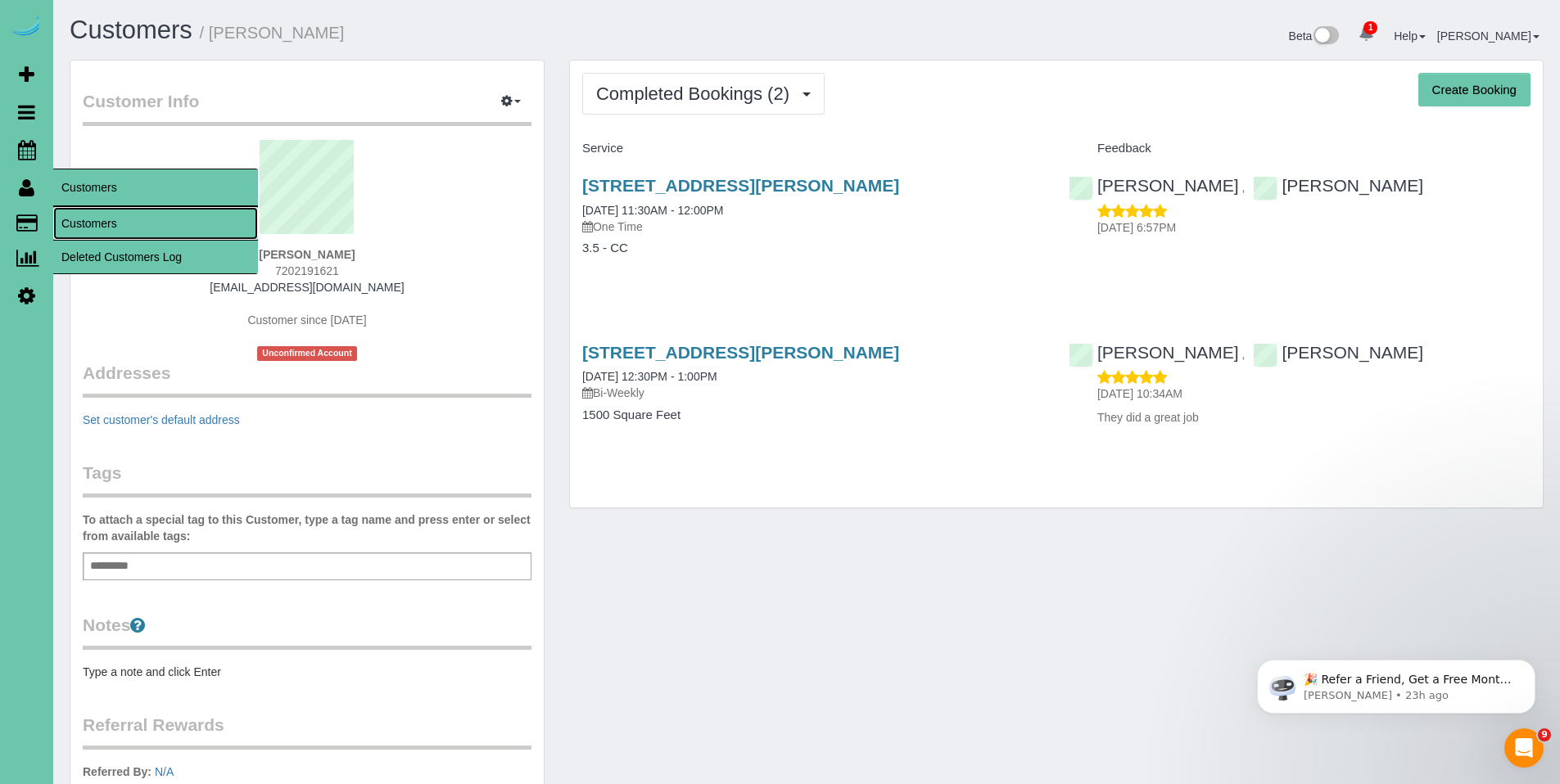
click at [72, 214] on link "Customers" at bounding box center [156, 223] width 204 height 33
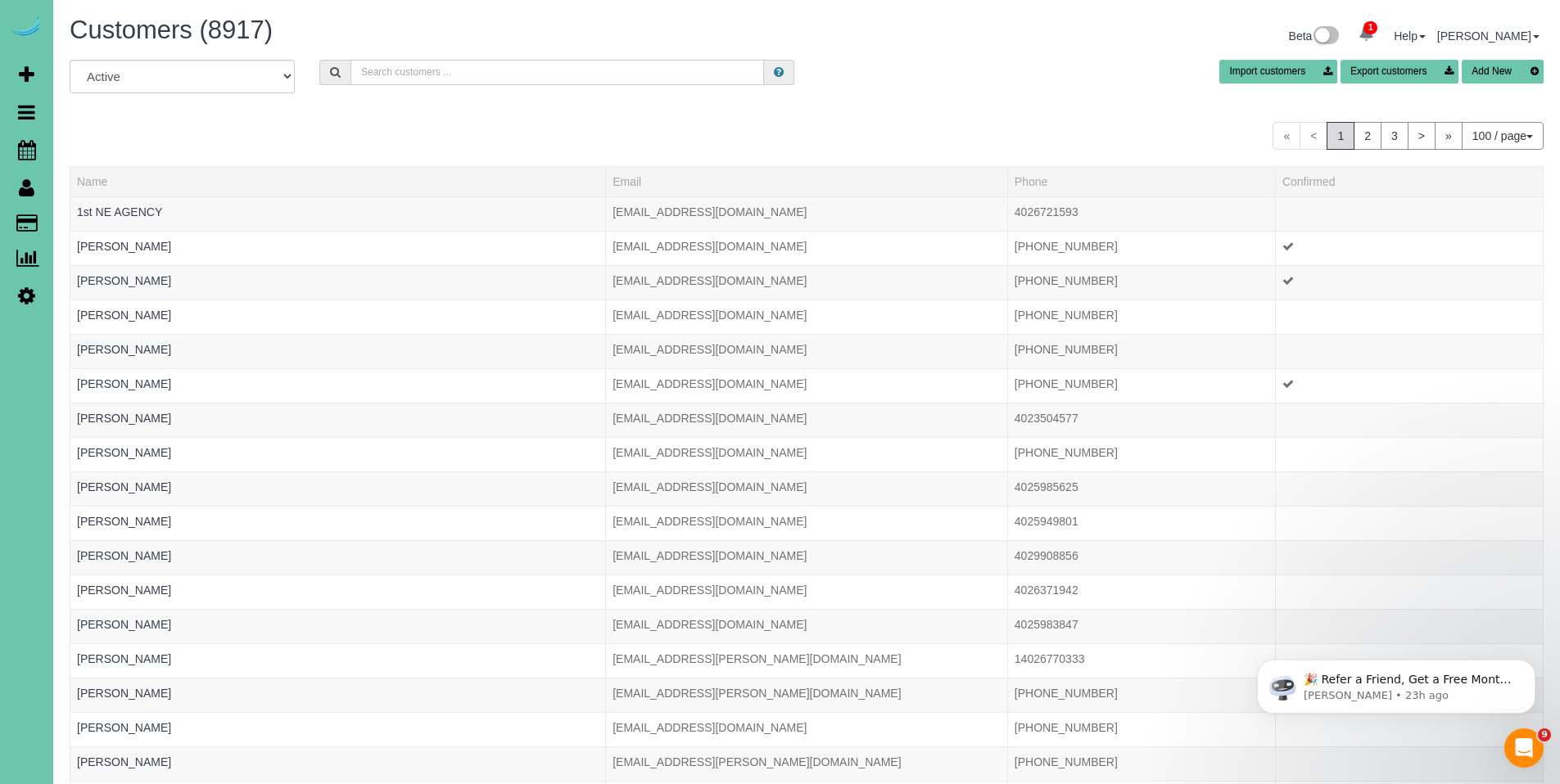
click at [397, 78] on input "text" at bounding box center [556, 72] width 413 height 26
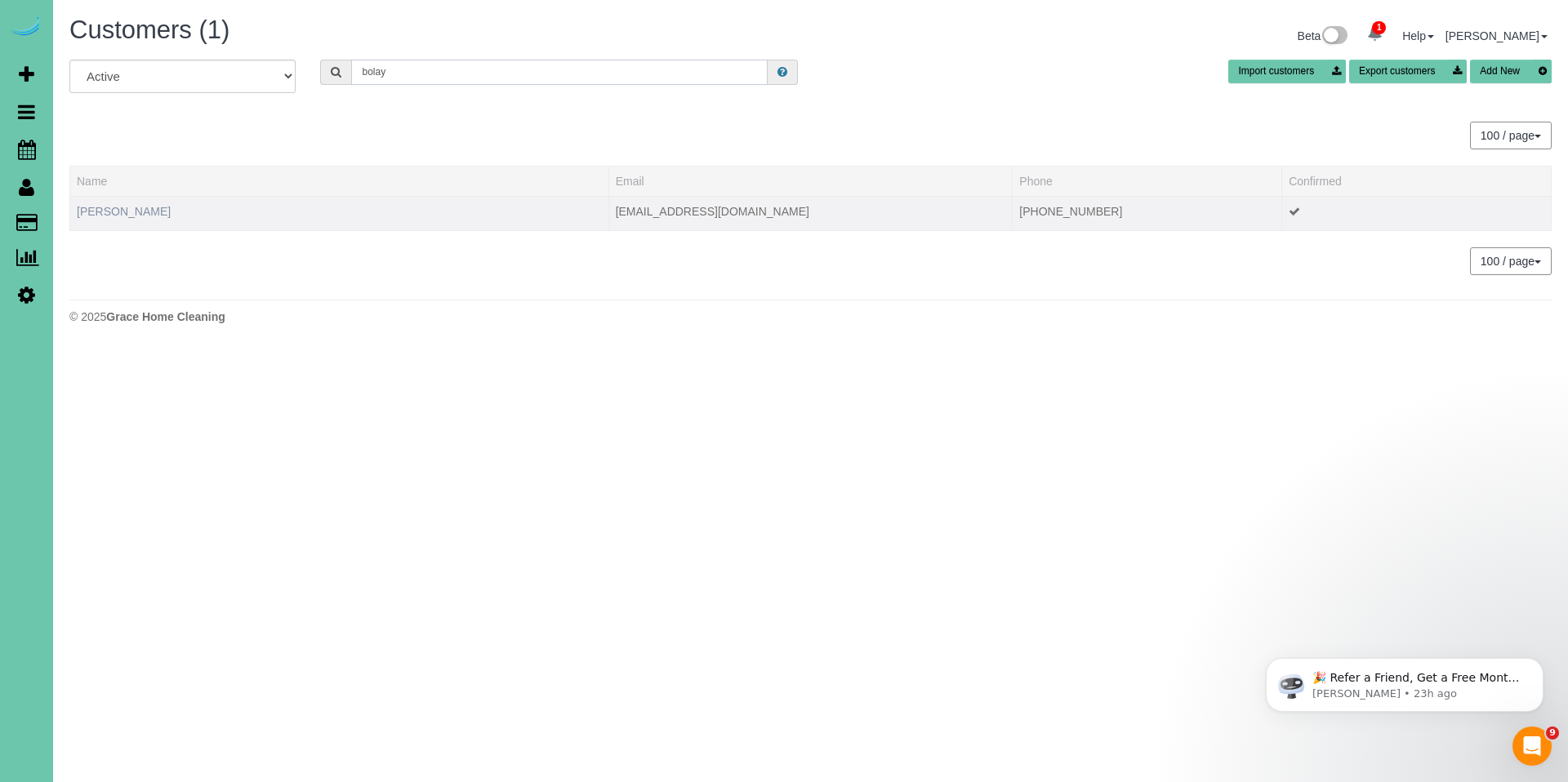
type input "bolay"
click at [87, 210] on link "Kate Bolay" at bounding box center [124, 211] width 94 height 13
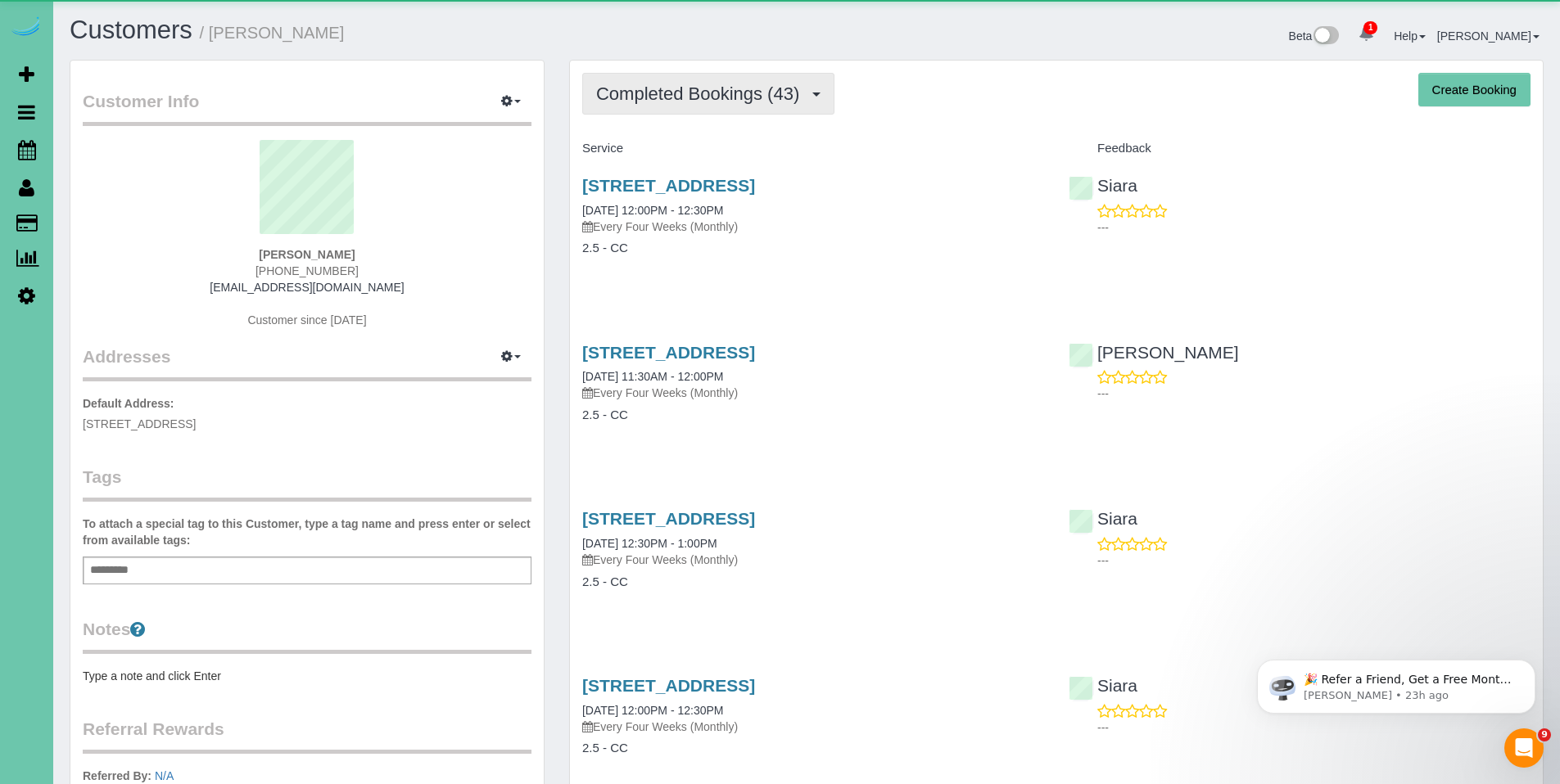
click at [728, 100] on span "Completed Bookings (43)" at bounding box center [702, 93] width 212 height 20
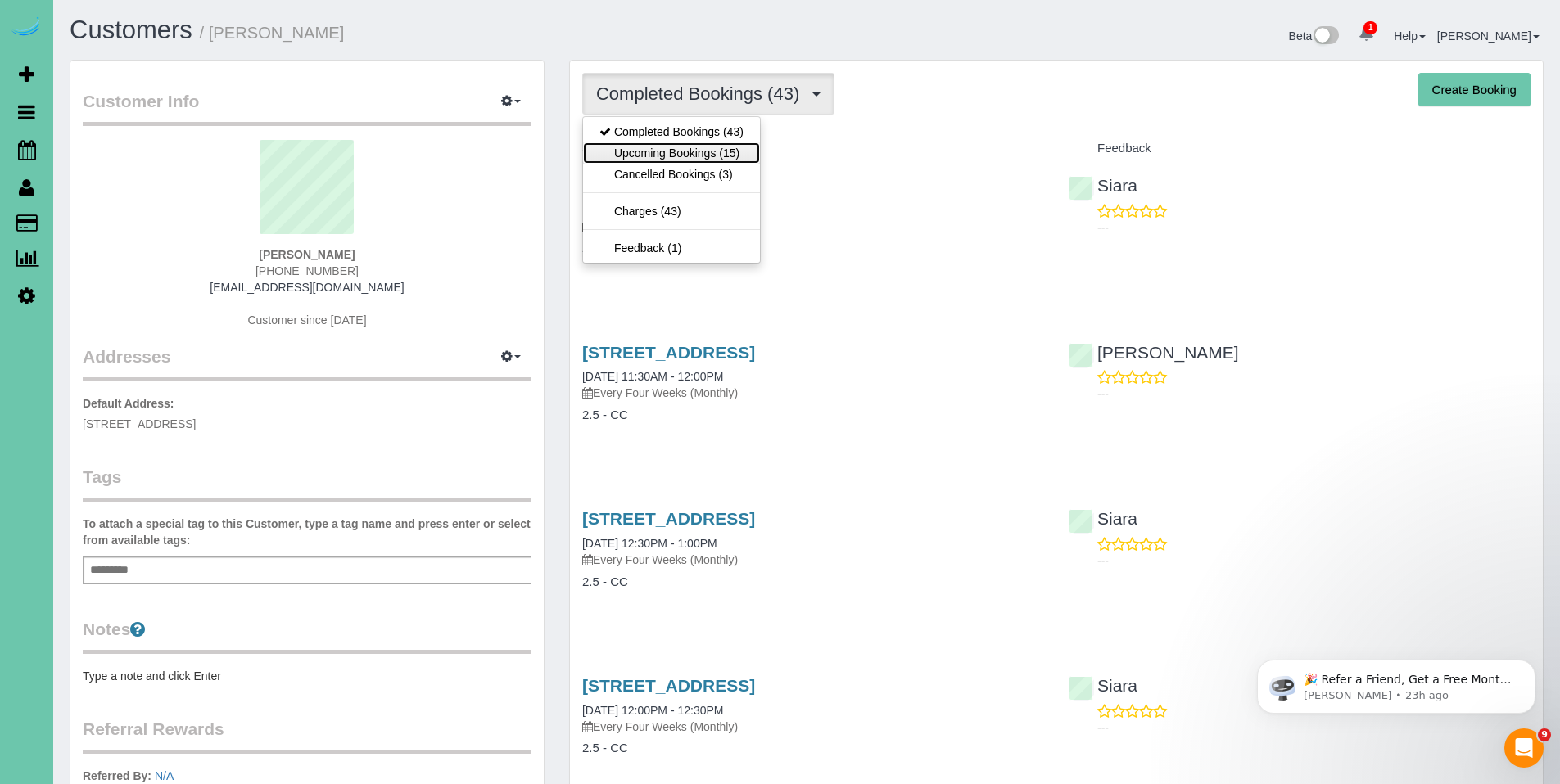
click at [684, 148] on link "Upcoming Bookings (15)" at bounding box center [671, 153] width 177 height 21
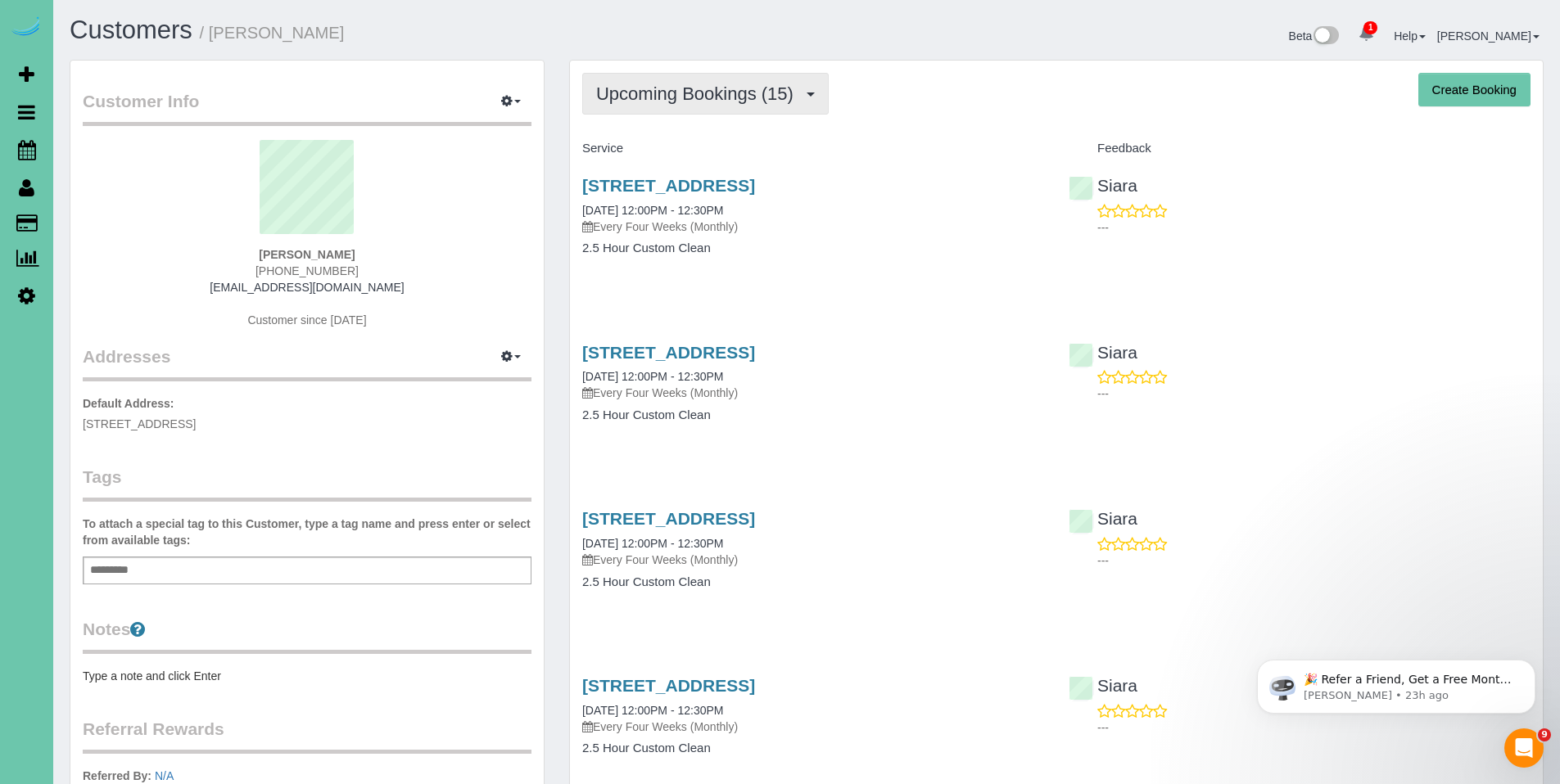
click at [723, 88] on span "Upcoming Bookings (15)" at bounding box center [699, 93] width 205 height 20
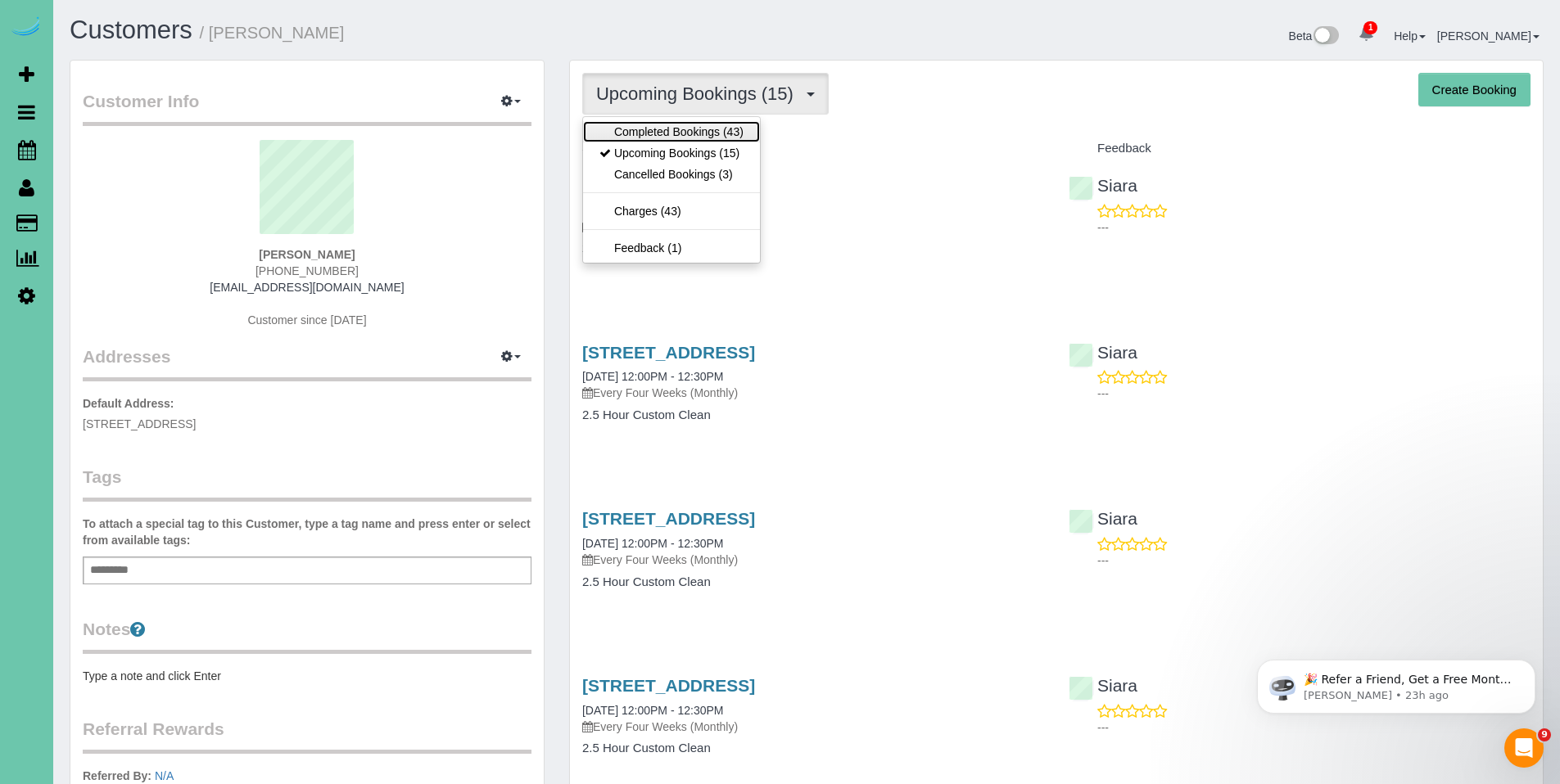
click at [693, 132] on link "Completed Bookings (43)" at bounding box center [671, 132] width 177 height 21
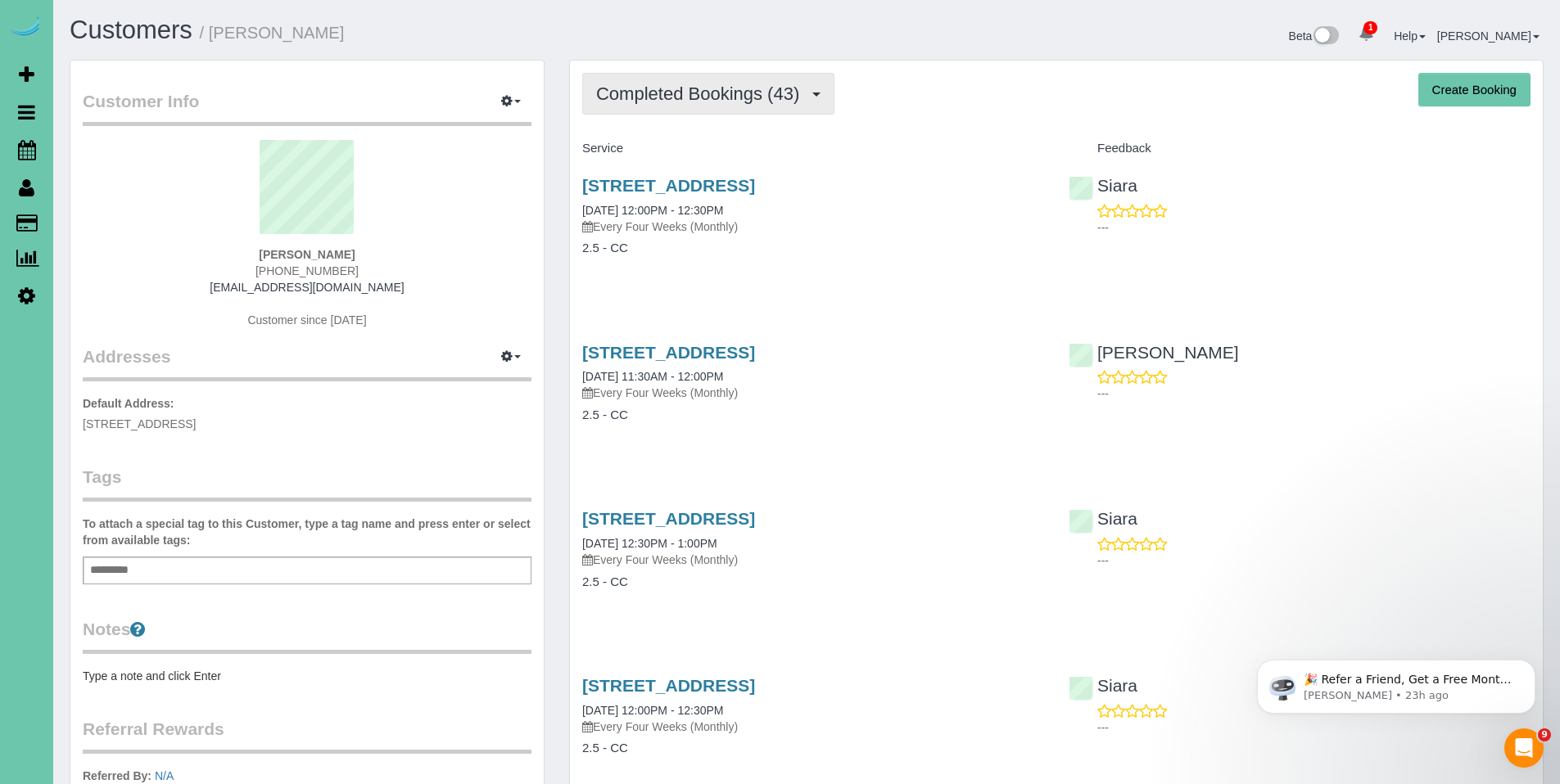
click at [692, 106] on button "Completed Bookings (43)" at bounding box center [708, 93] width 252 height 42
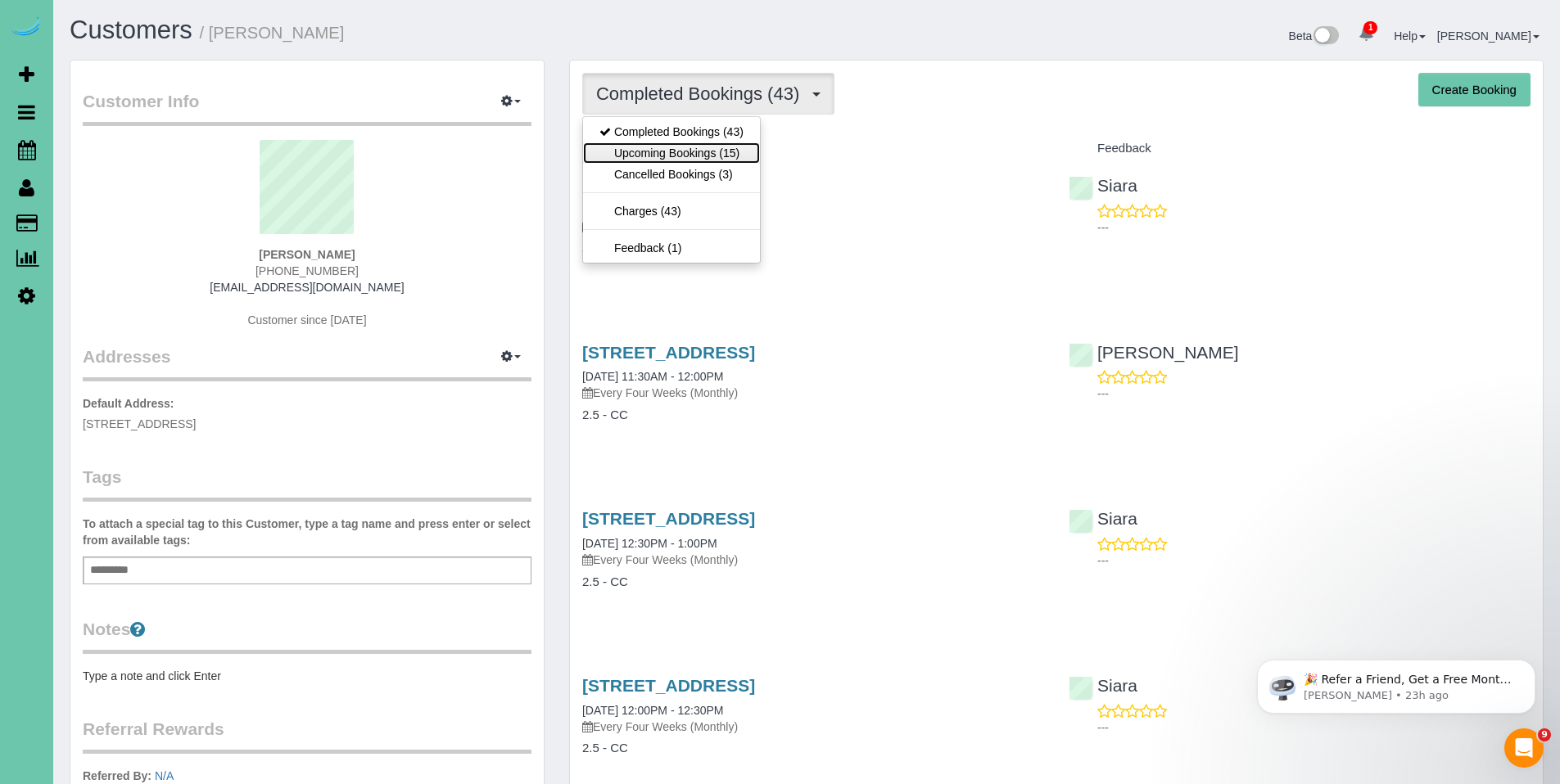
click at [690, 152] on link "Upcoming Bookings (15)" at bounding box center [671, 153] width 177 height 21
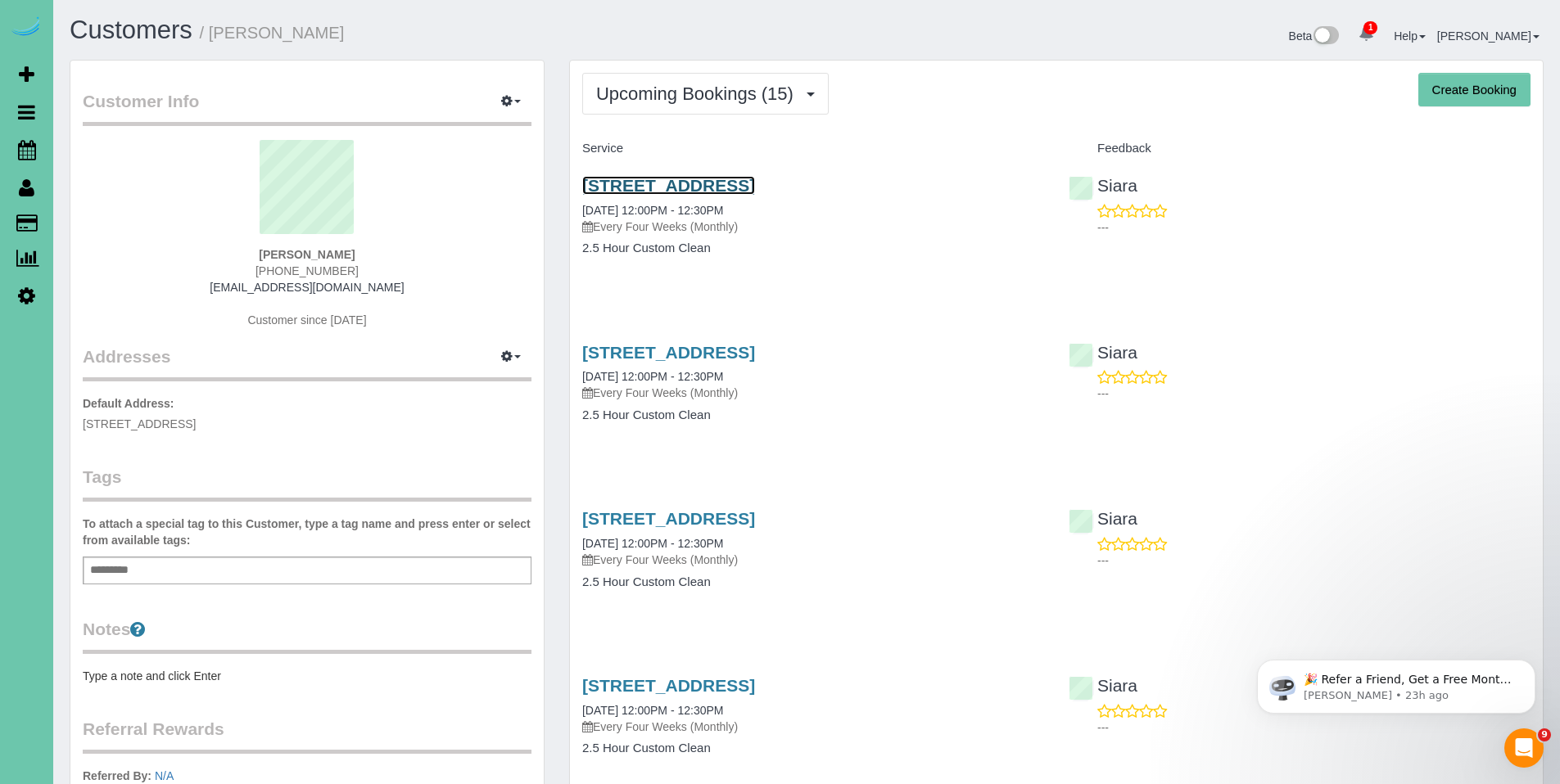
click at [696, 182] on link "1420 N 56th Street, Omaha, NE 68132" at bounding box center [668, 185] width 172 height 19
click at [714, 186] on link "1420 N 56th Street, Omaha, NE 68132" at bounding box center [668, 185] width 172 height 19
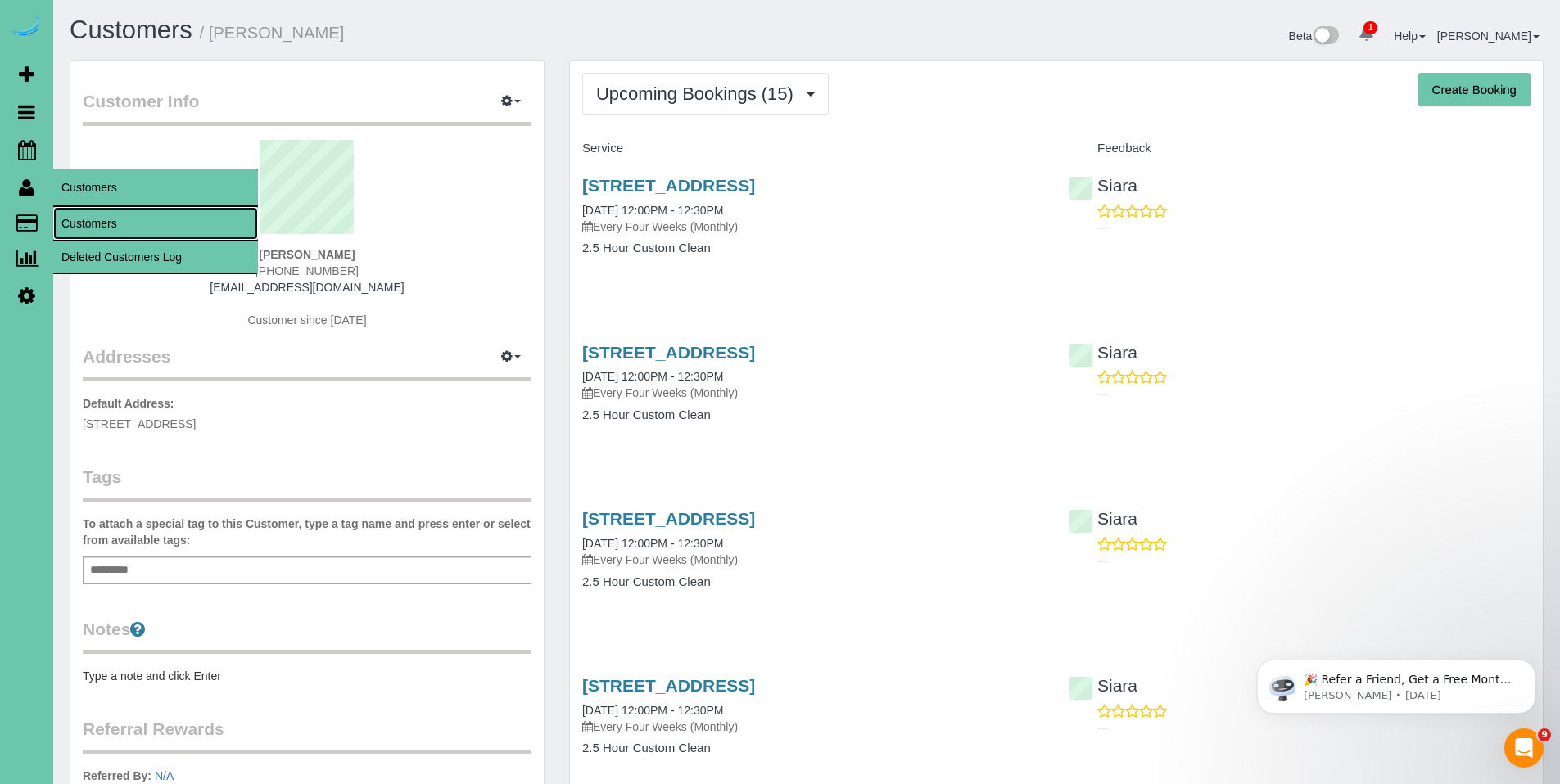
click at [75, 224] on link "Customers" at bounding box center [156, 223] width 204 height 33
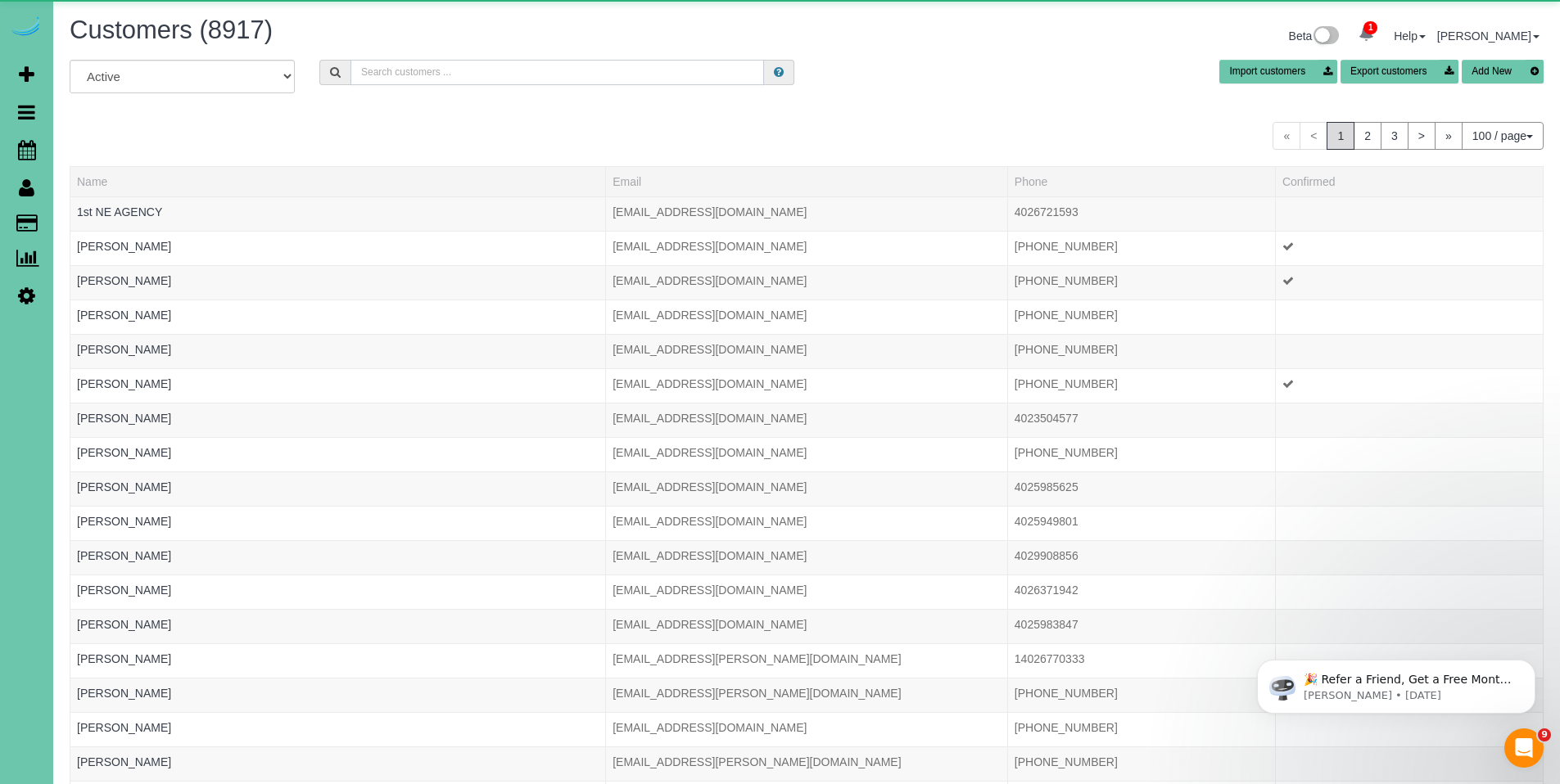
click at [447, 75] on input "text" at bounding box center [556, 72] width 413 height 26
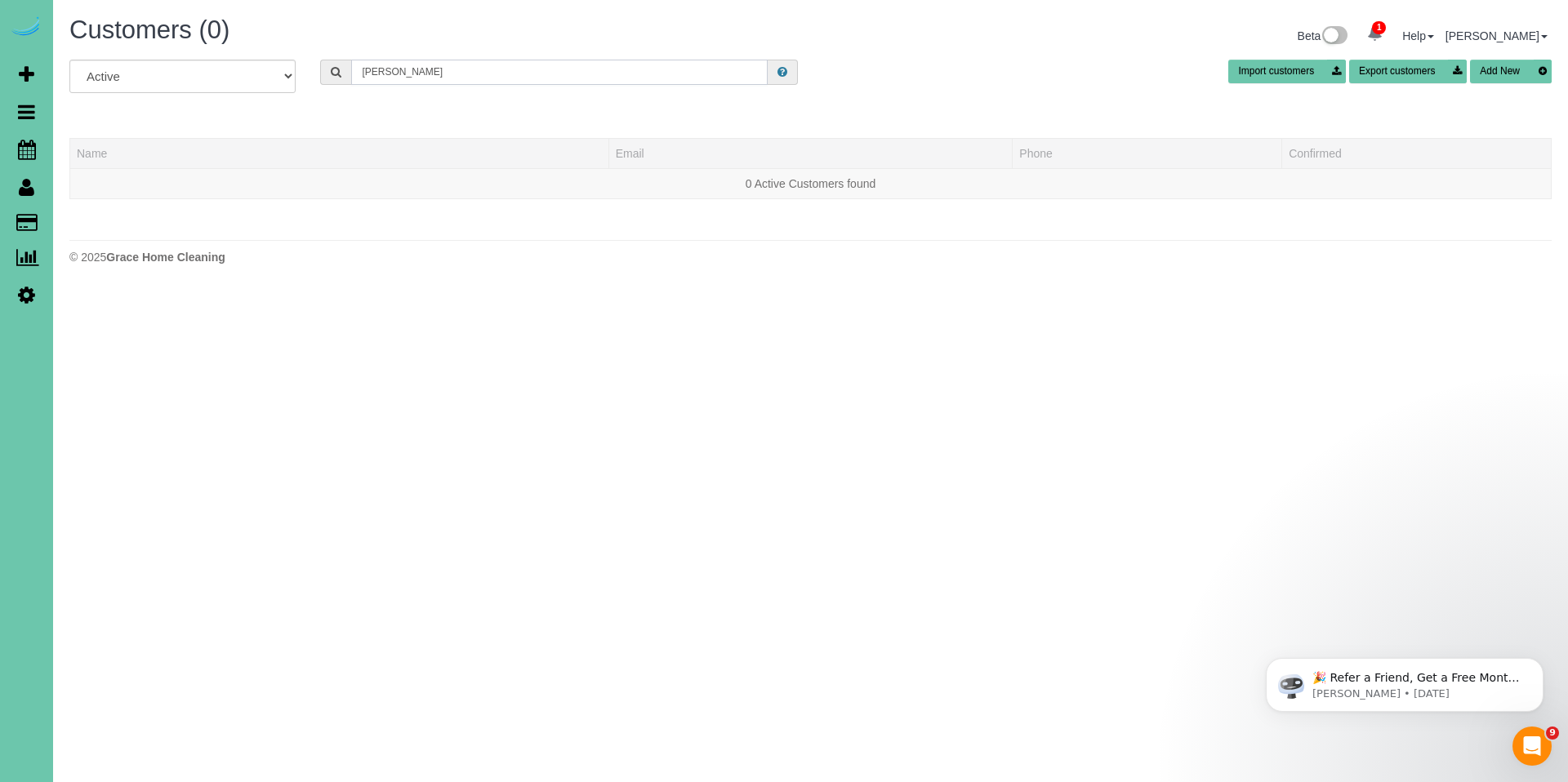
drag, startPoint x: 533, startPoint y: 85, endPoint x: 347, endPoint y: 74, distance: 186.3
click at [347, 74] on div "dillion" at bounding box center [559, 72] width 478 height 26
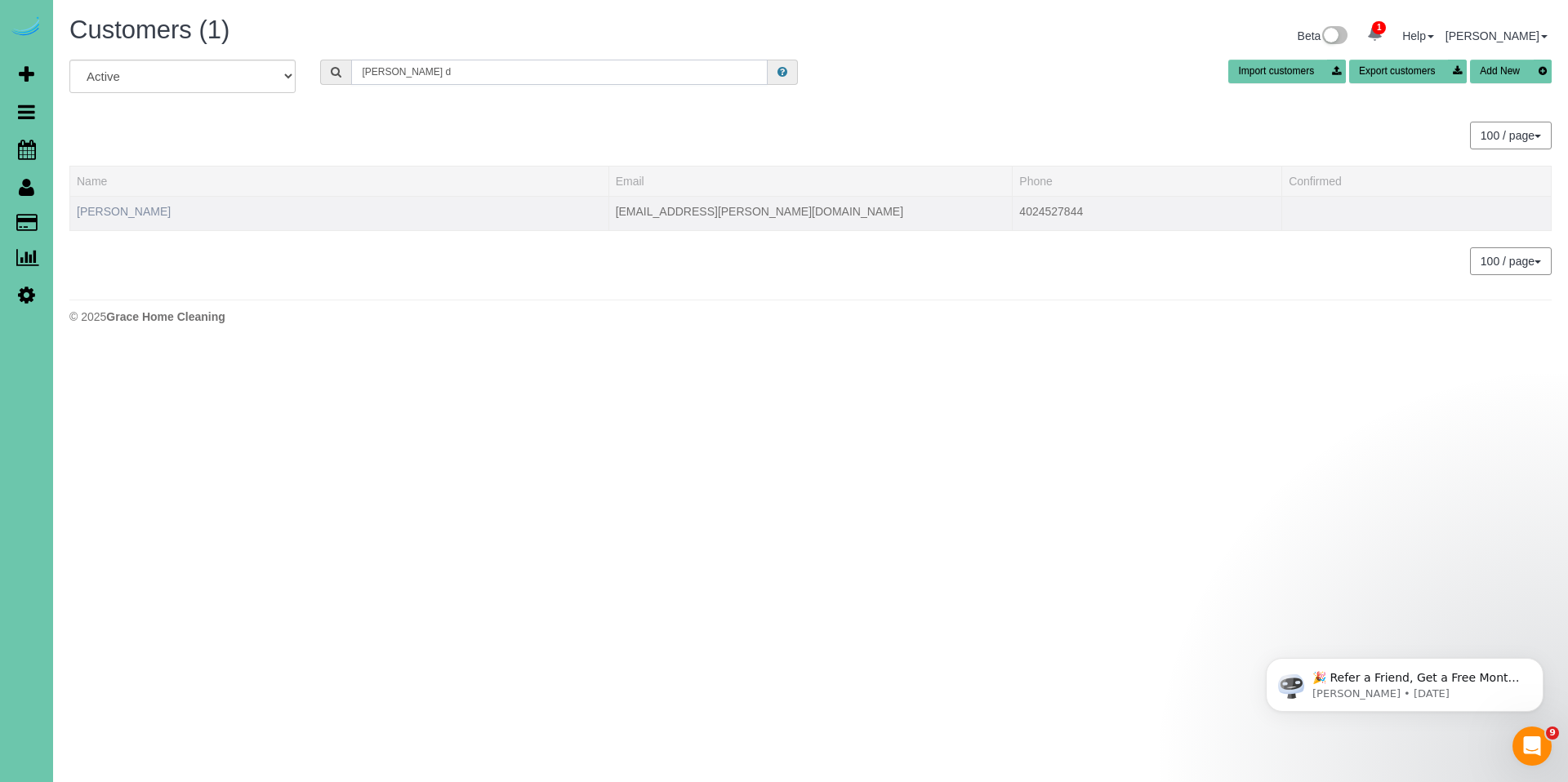
type input "Janice d"
click at [121, 215] on link "Janice Dillon" at bounding box center [124, 211] width 94 height 13
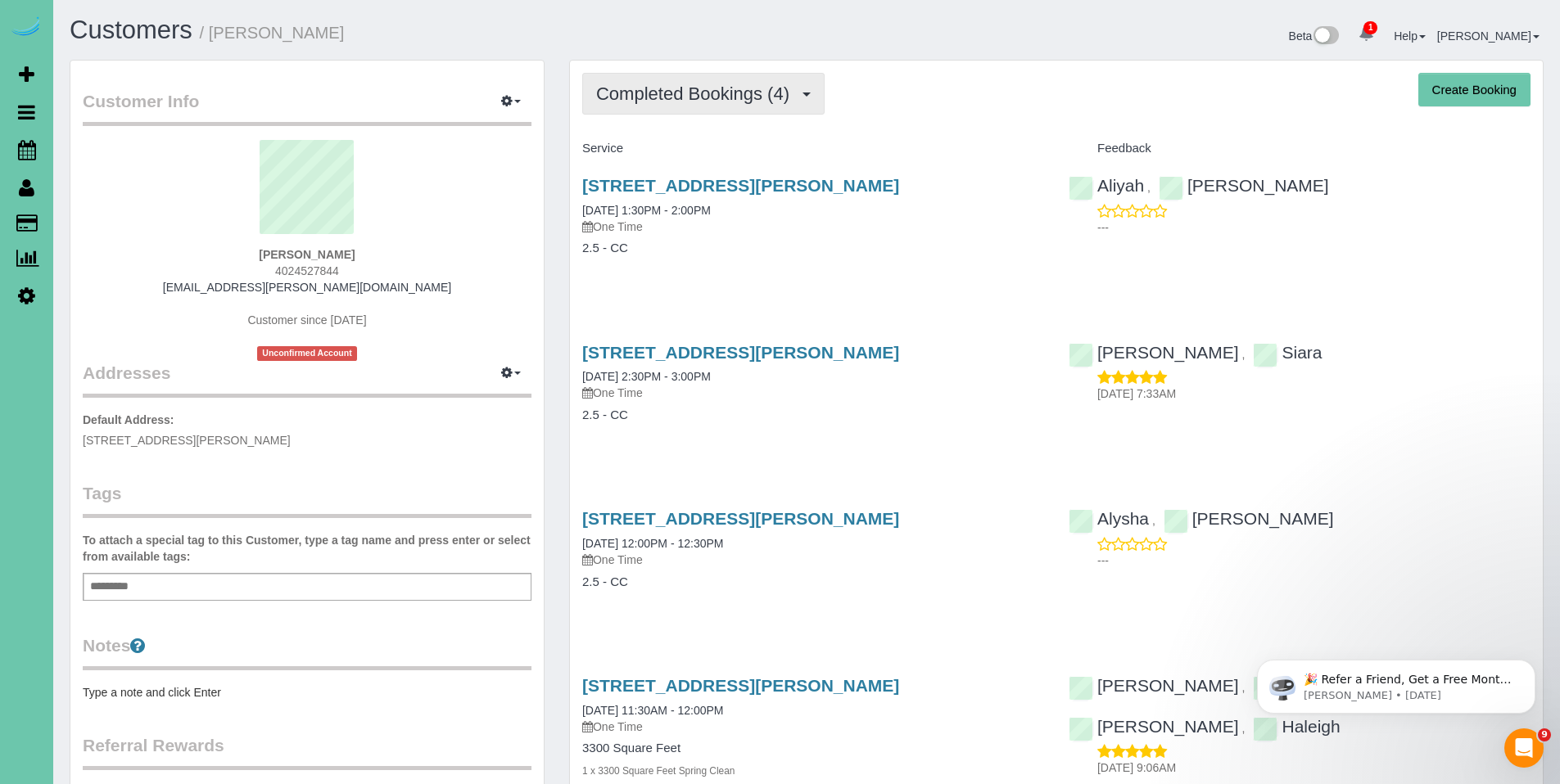
click at [667, 103] on span "Completed Bookings (4)" at bounding box center [697, 93] width 202 height 20
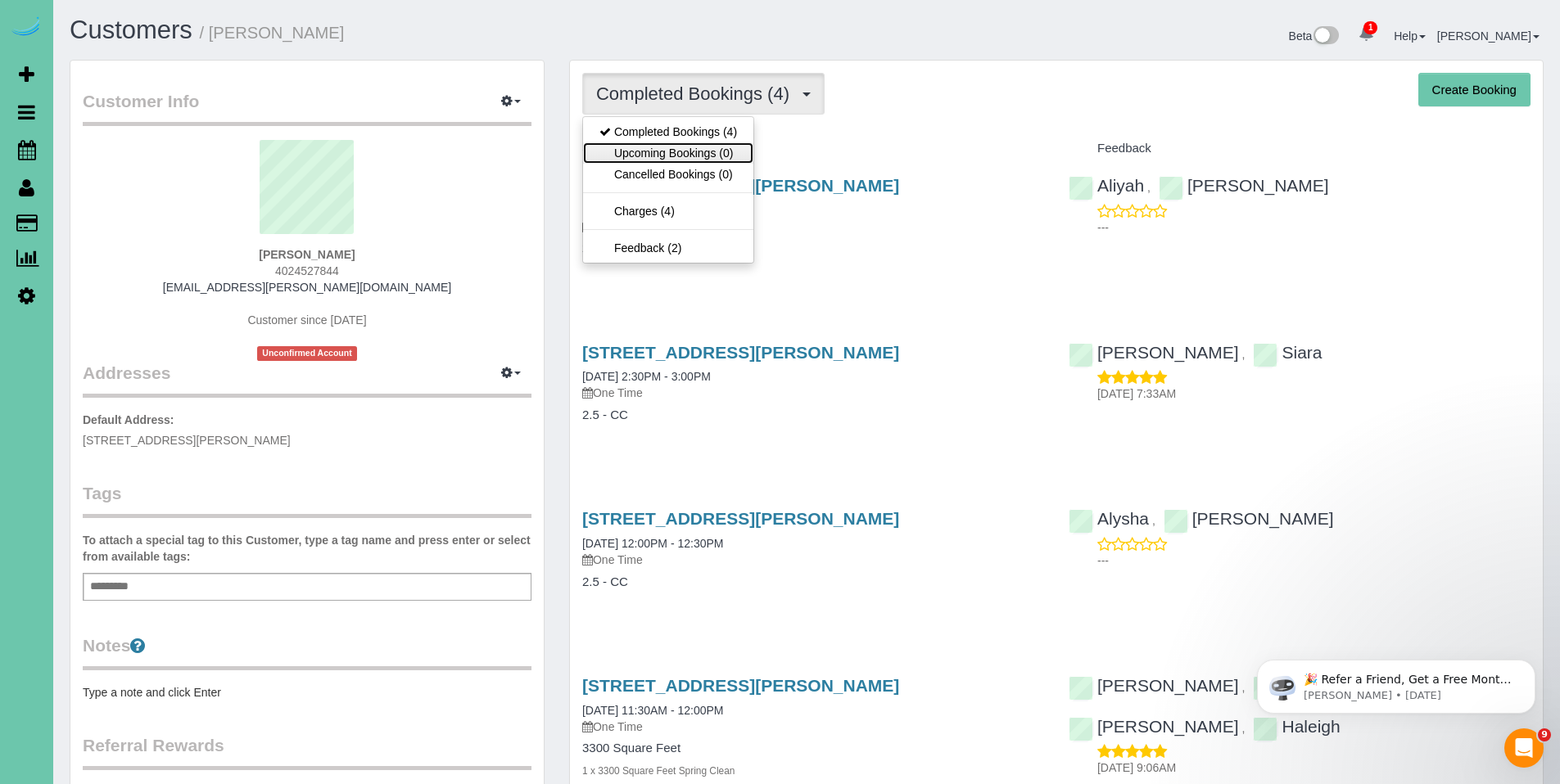
click at [669, 154] on link "Upcoming Bookings (0)" at bounding box center [668, 153] width 171 height 21
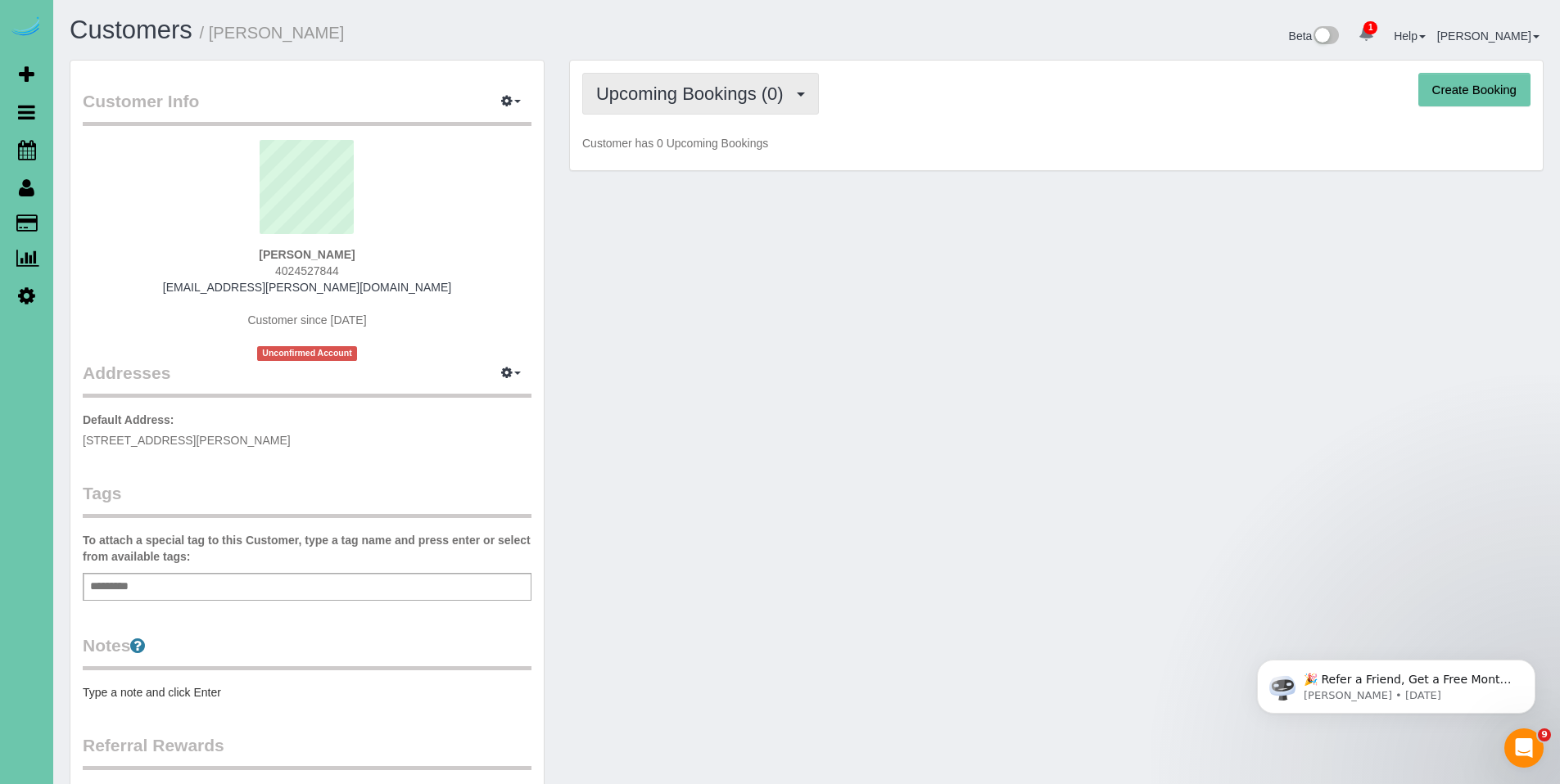
click at [669, 96] on span "Upcoming Bookings (0)" at bounding box center [694, 93] width 196 height 20
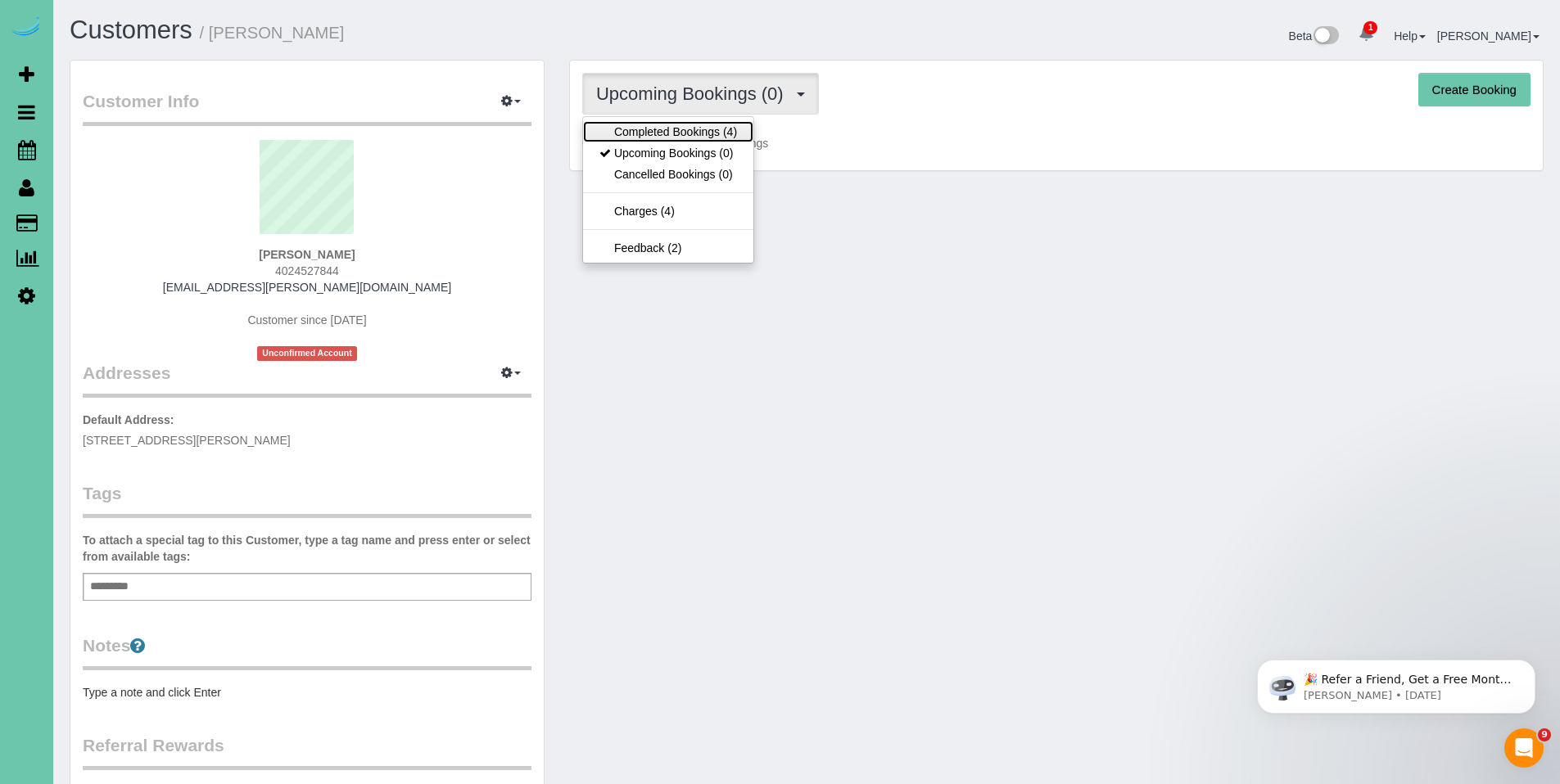
click at [674, 139] on link "Completed Bookings (4)" at bounding box center [668, 132] width 171 height 21
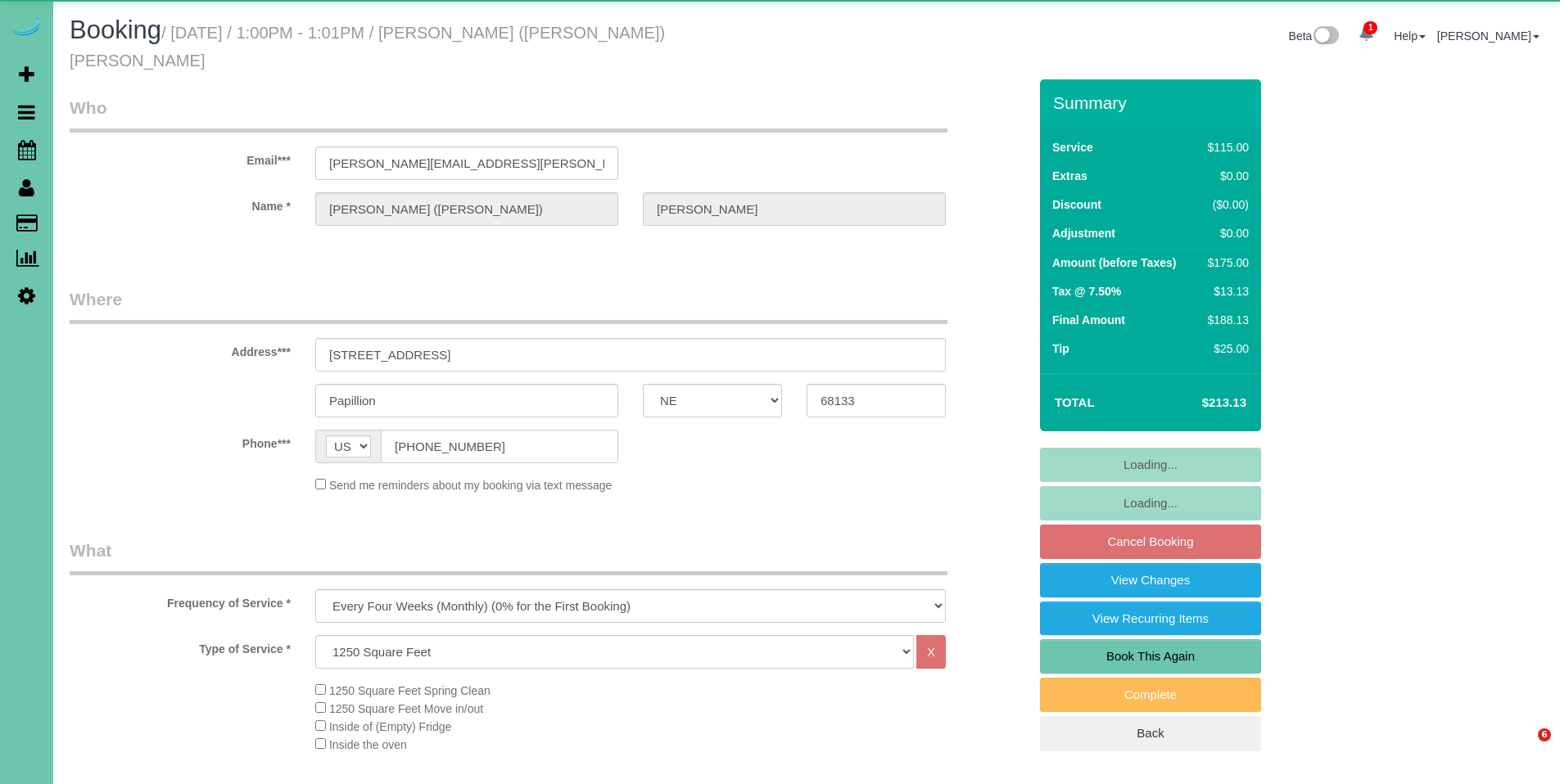
select select "NE"
select select "object:715"
select select "number:36"
select select "number:42"
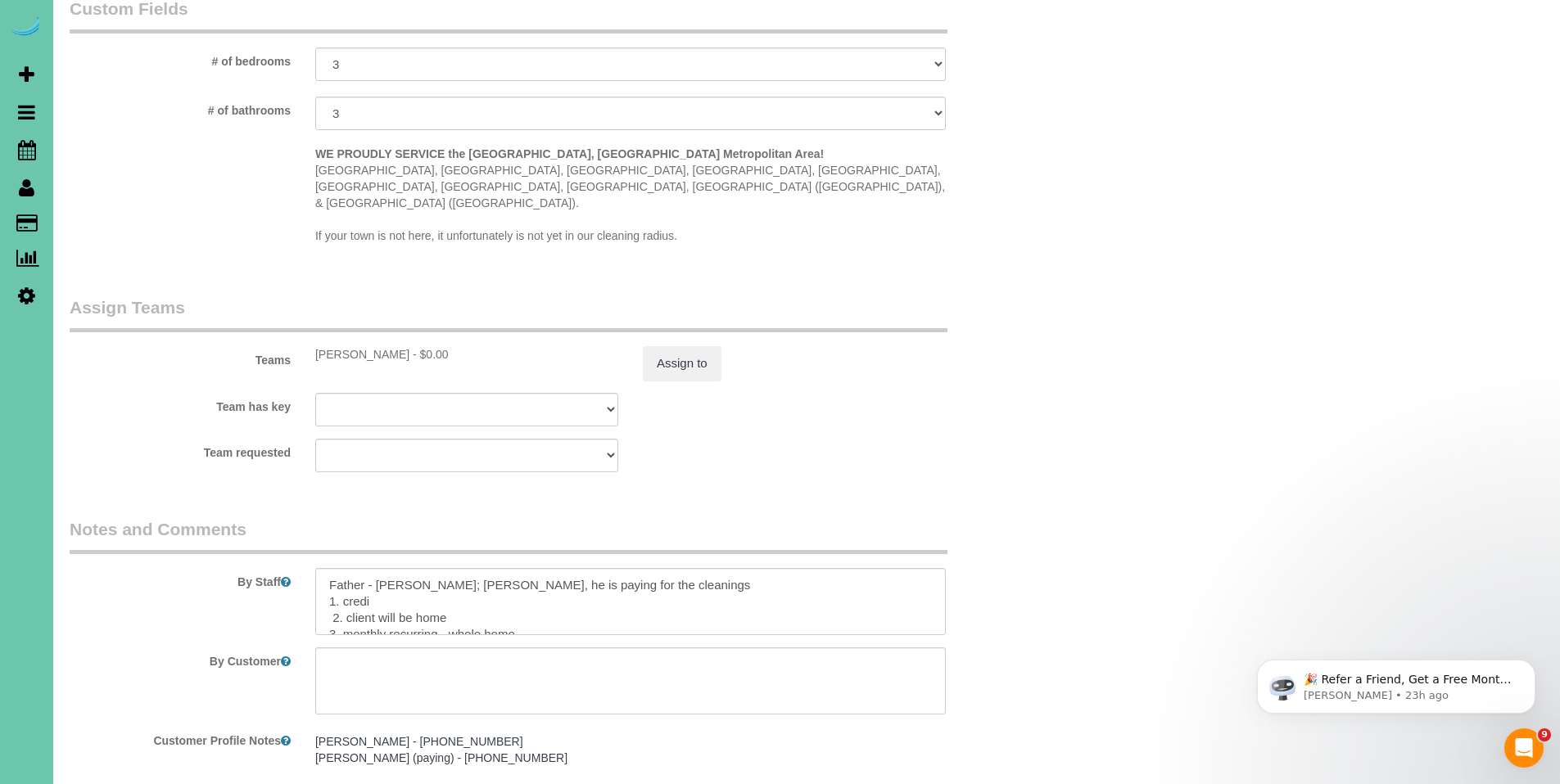
scroll to position [1634, 0]
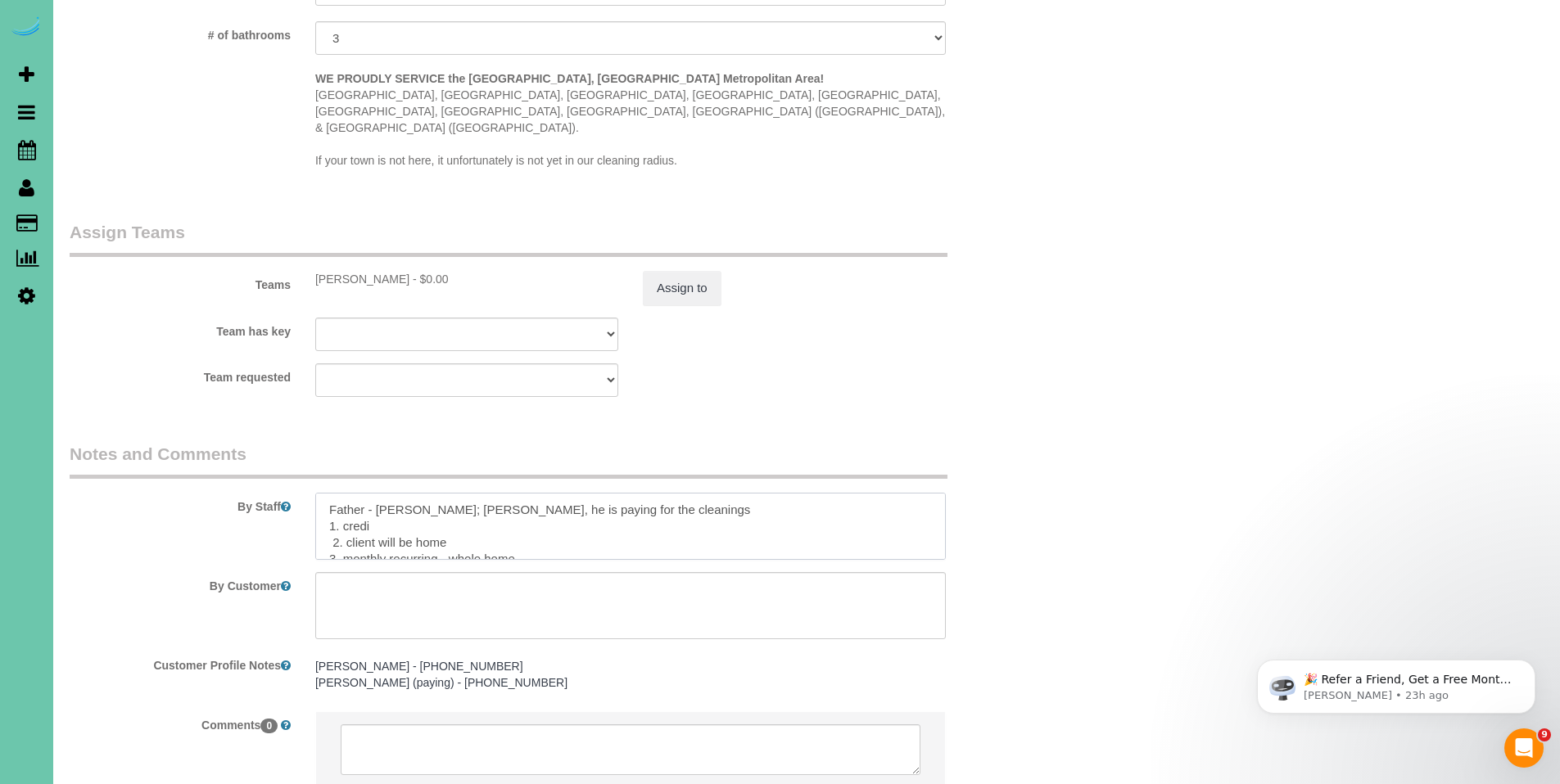
click at [825, 492] on textarea at bounding box center [630, 526] width 630 height 68
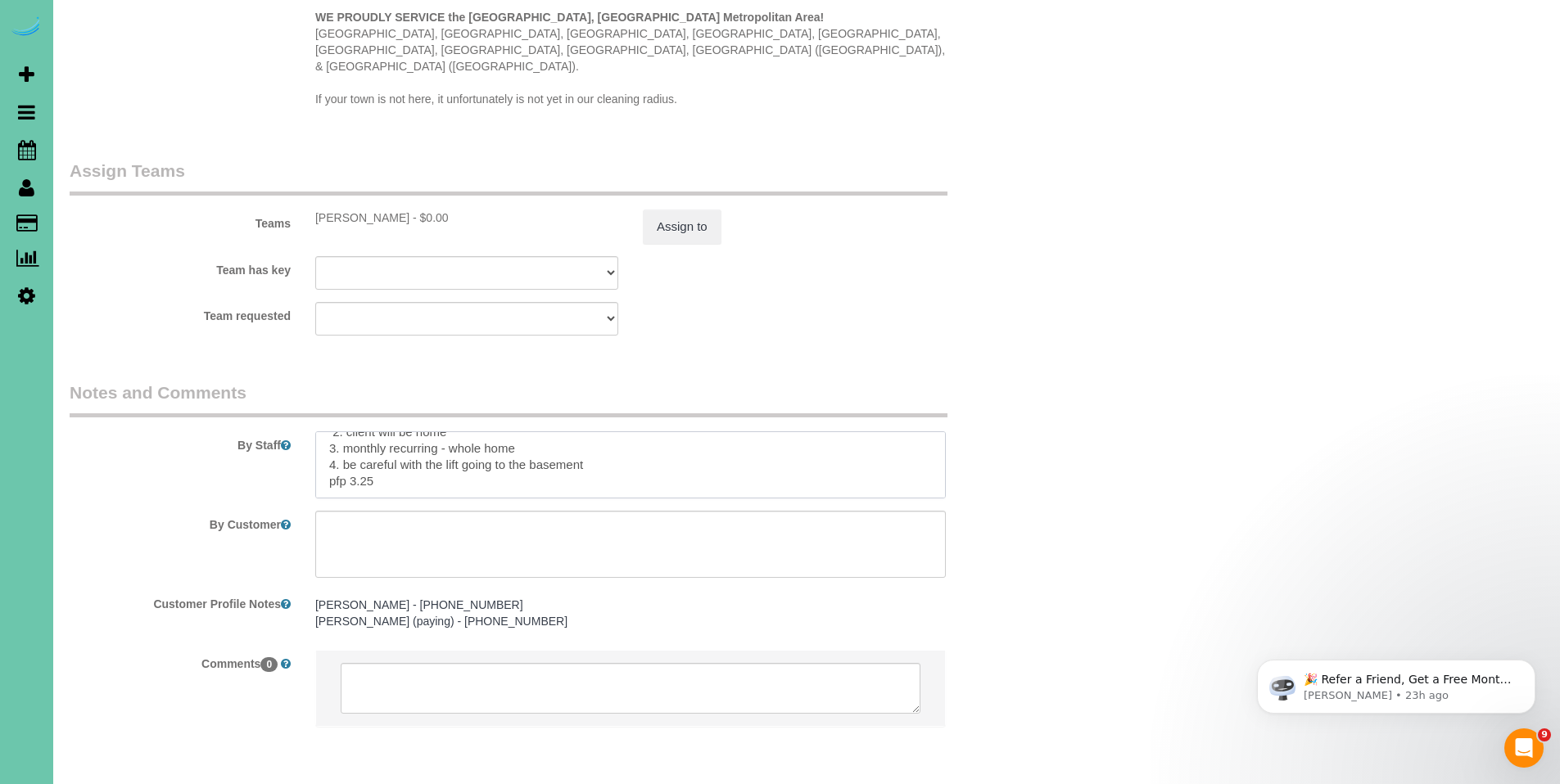
scroll to position [1705, 0]
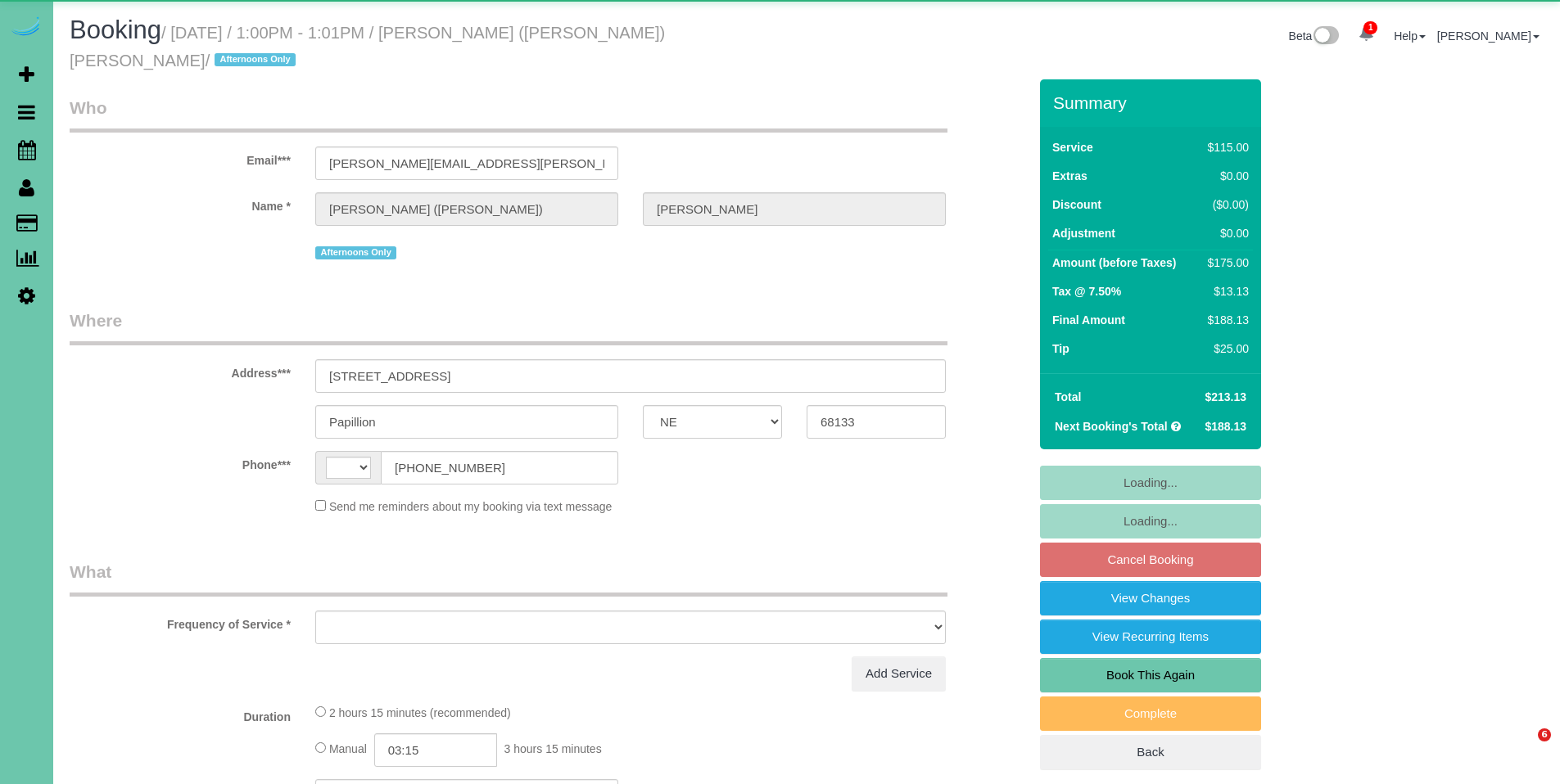
select select "NE"
select select "string:US"
select select "object:640"
select select "string:fspay-849691ab-4580-4d80-8c7a-ab9f2b8cf685"
select select "number:36"
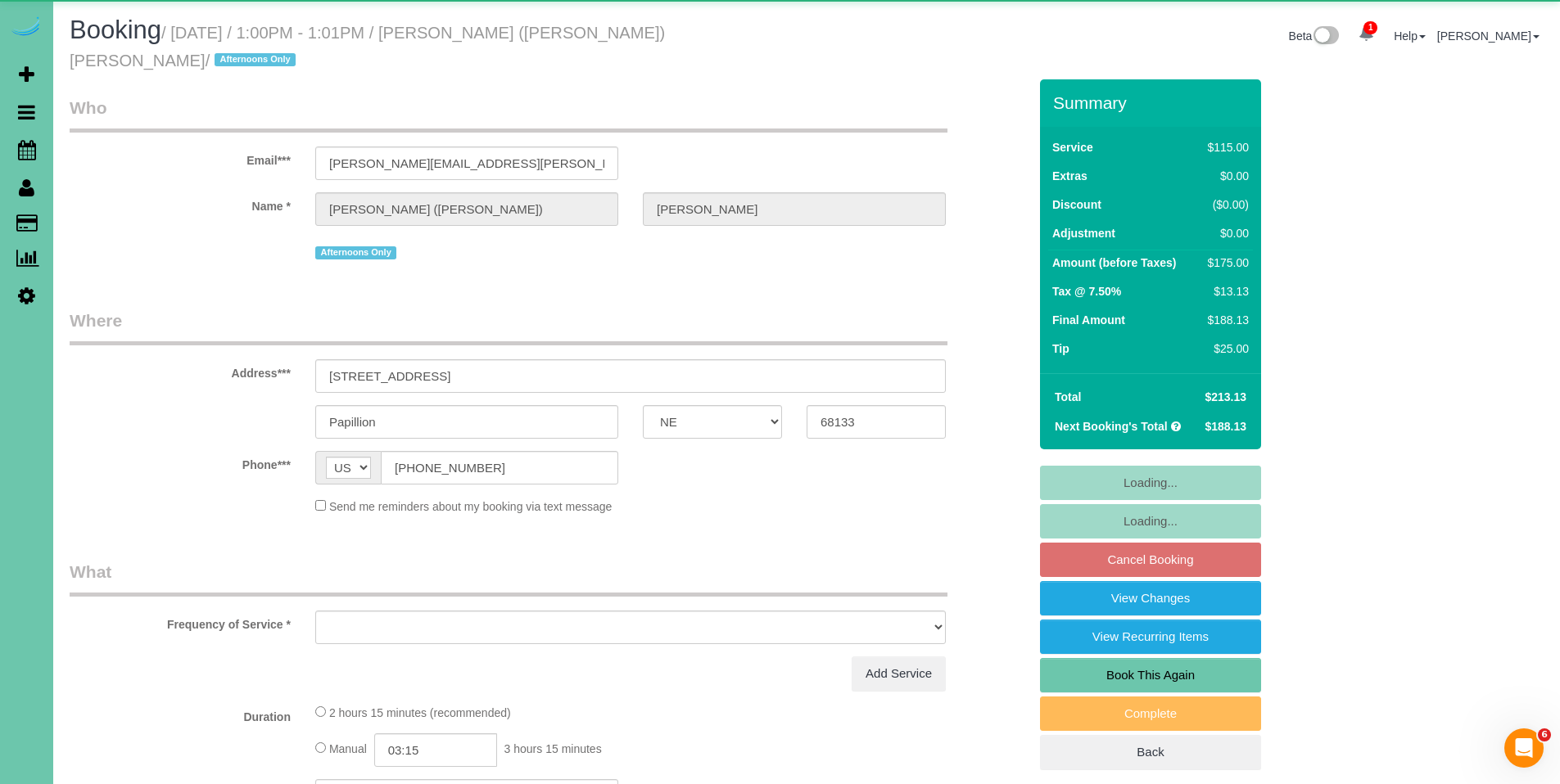
select select "number:42"
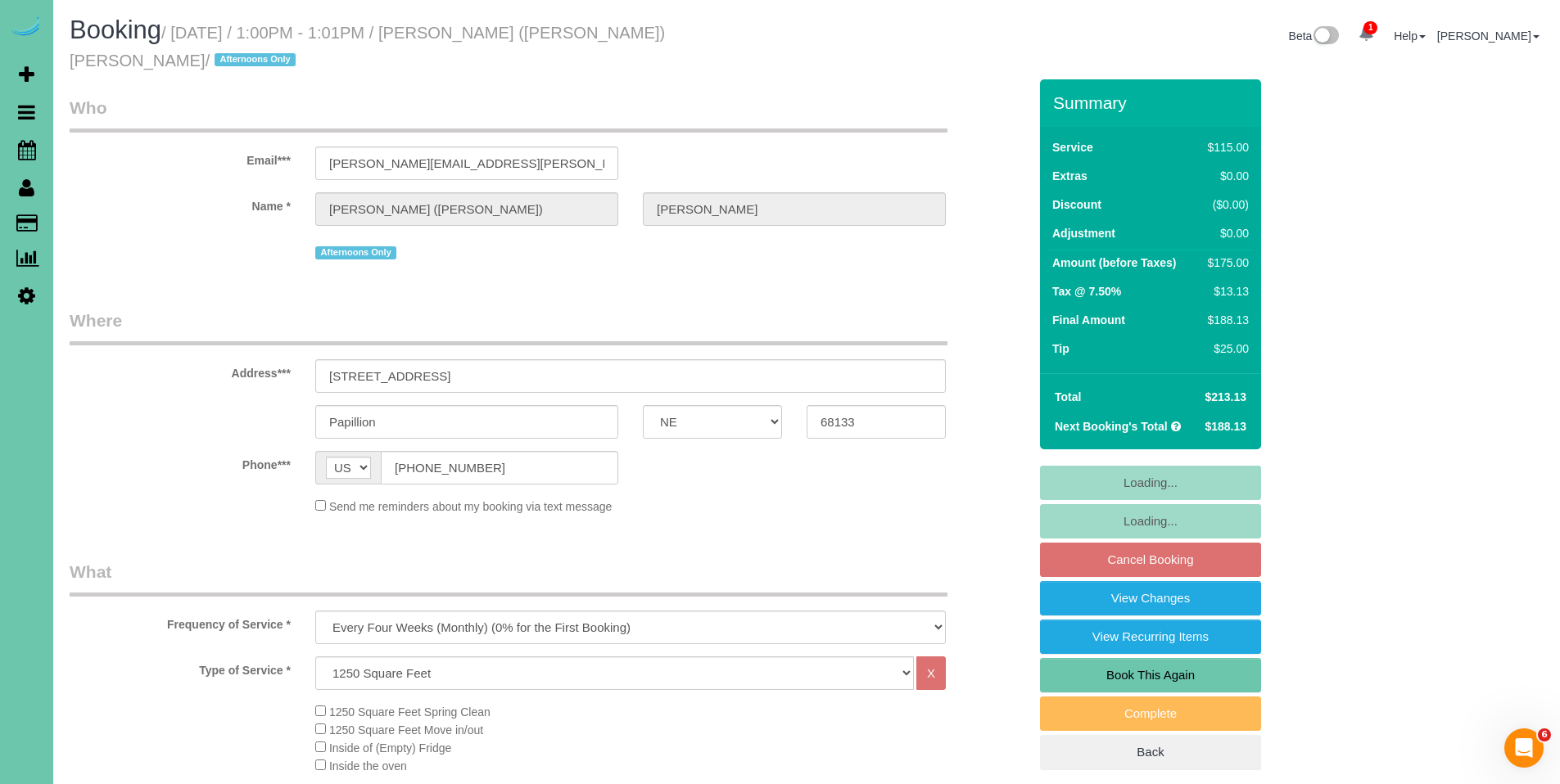
select select "object:910"
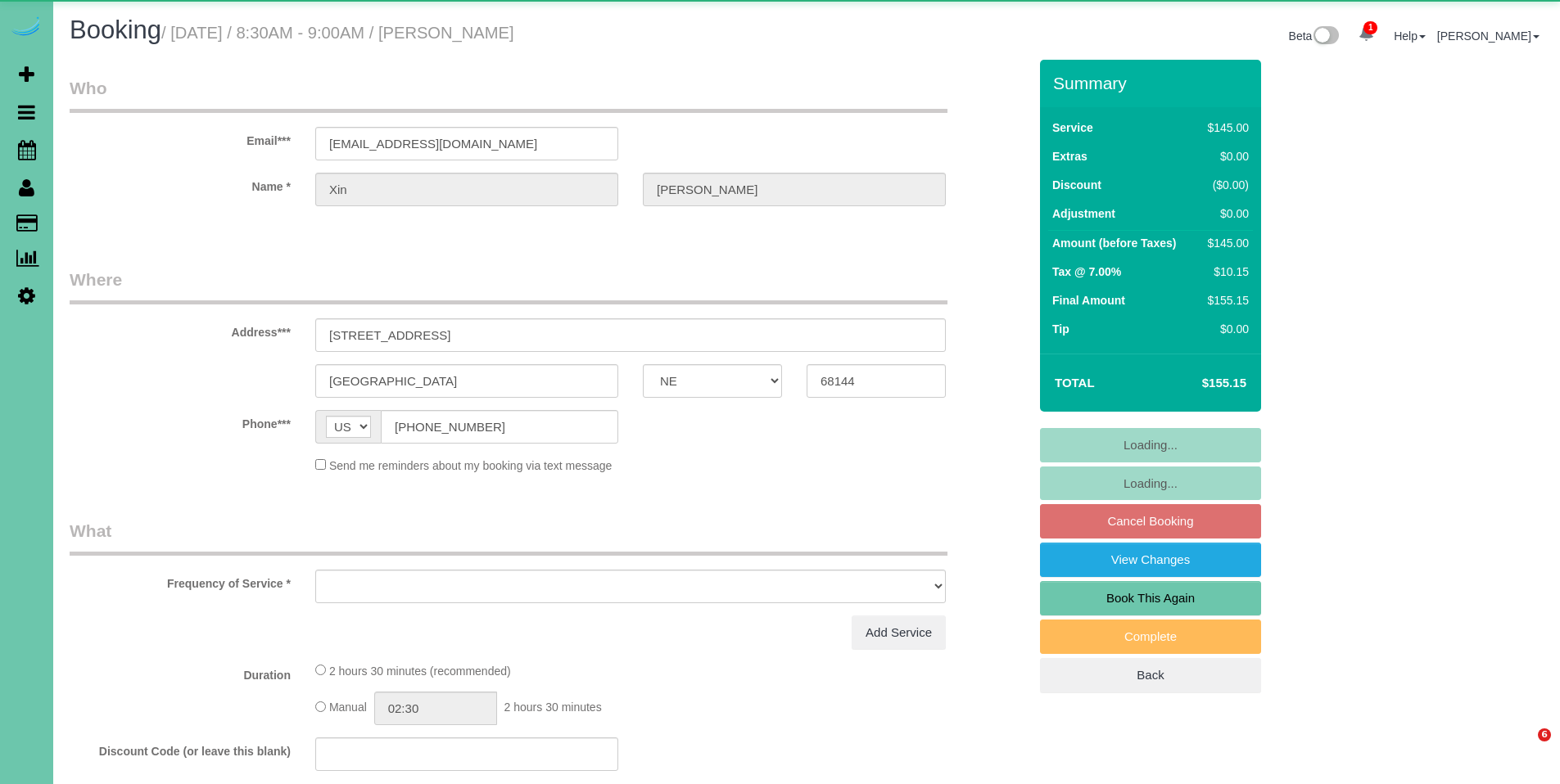
select select "NE"
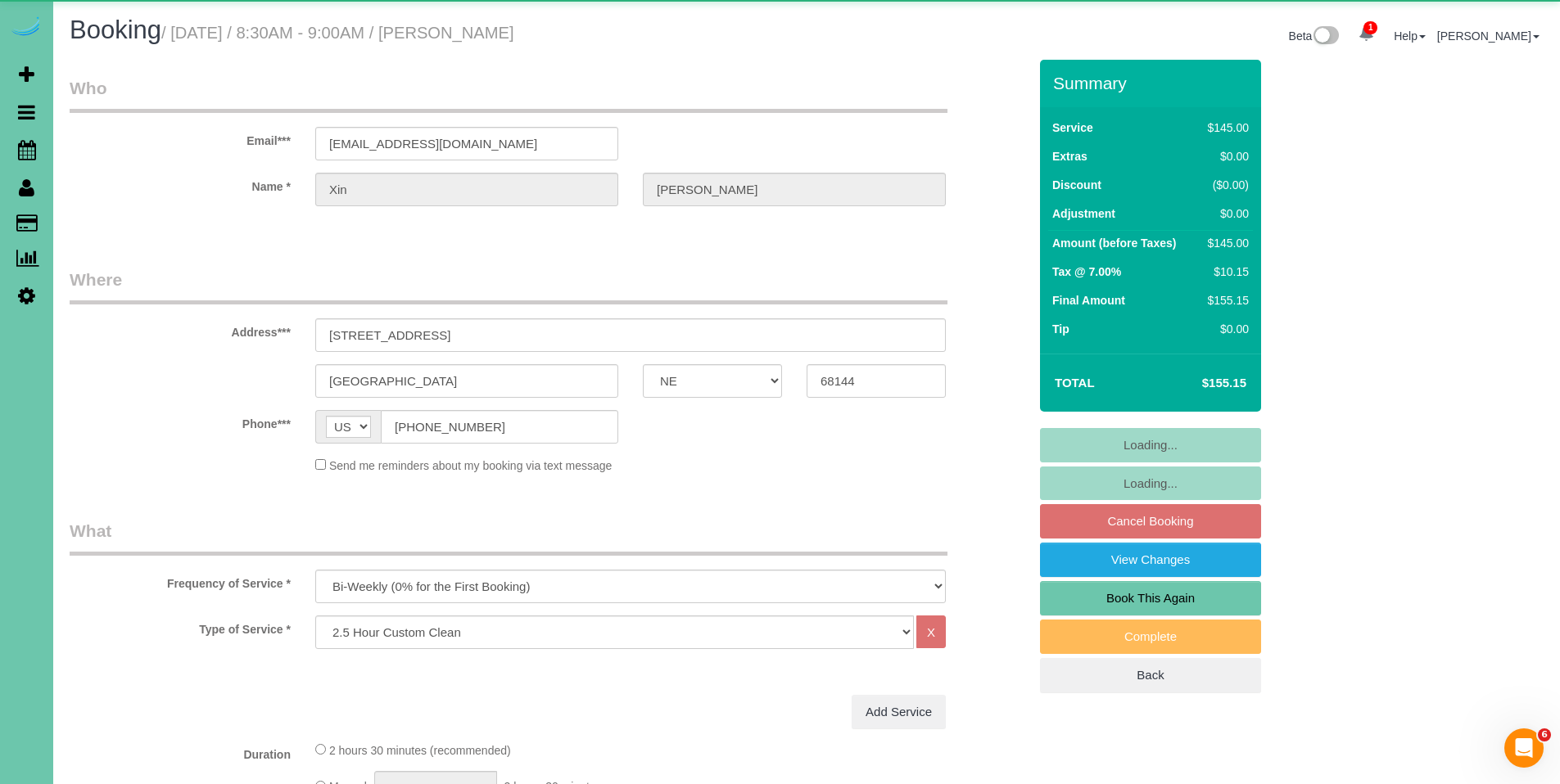
select select "object:882"
select select "number:34"
select select "number:40"
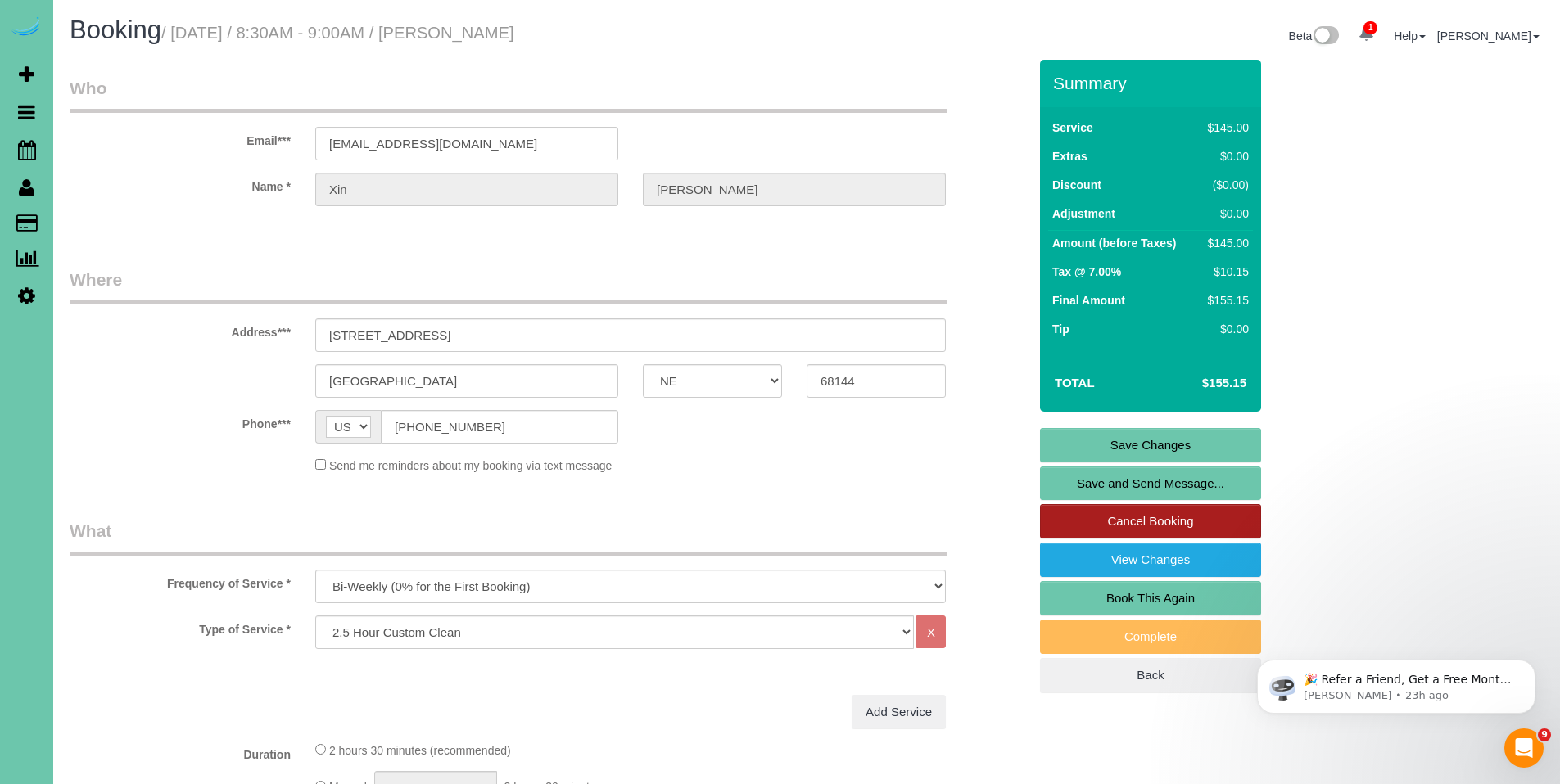
click at [1209, 524] on link "Cancel Booking" at bounding box center [1150, 521] width 221 height 35
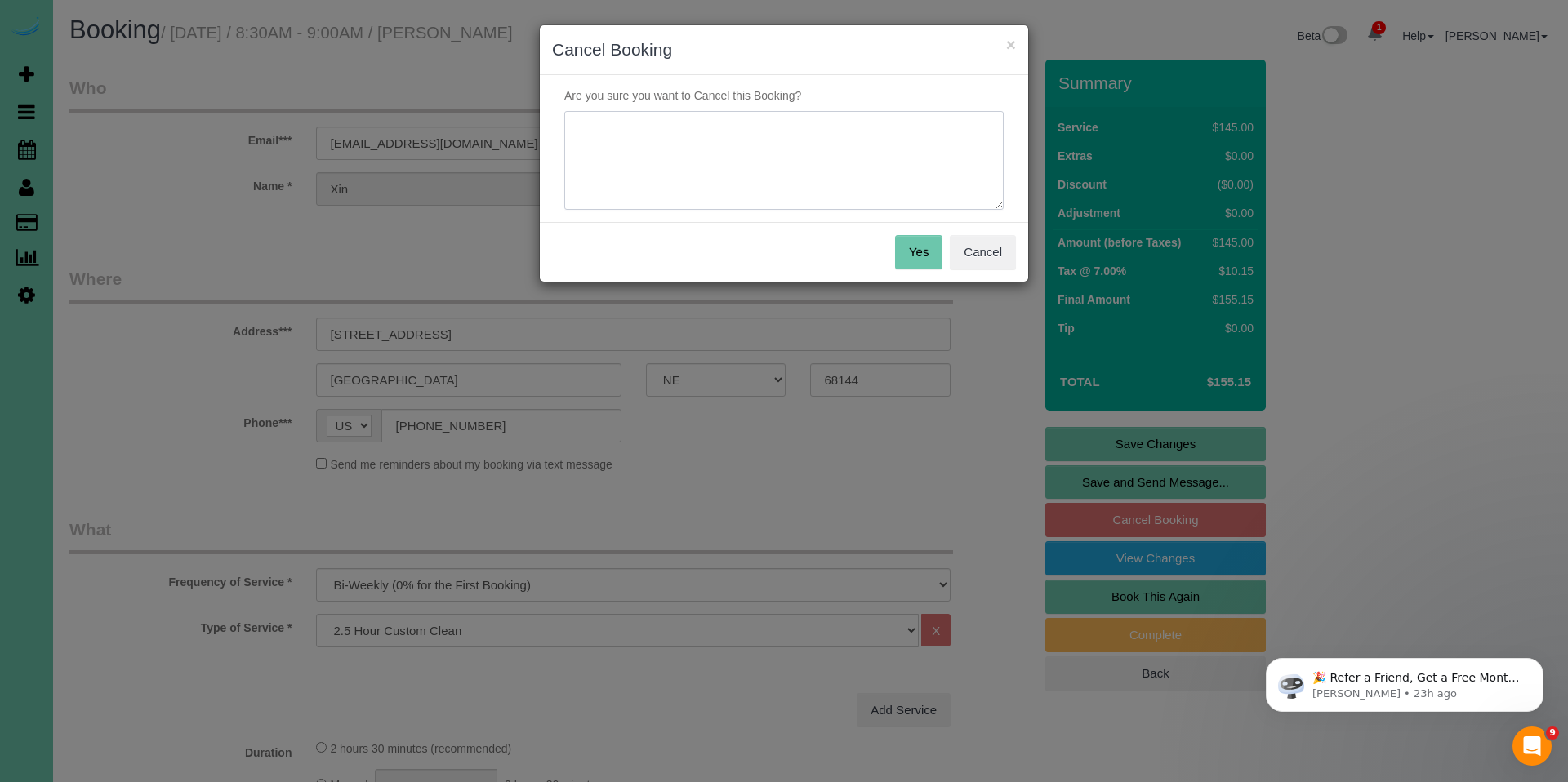
click at [664, 151] on textarea at bounding box center [784, 160] width 440 height 99
click at [751, 126] on textarea at bounding box center [784, 160] width 440 height 99
click at [772, 129] on textarea at bounding box center [784, 160] width 440 height 99
click at [757, 129] on textarea at bounding box center [784, 160] width 440 height 99
click at [756, 129] on textarea at bounding box center [784, 160] width 440 height 99
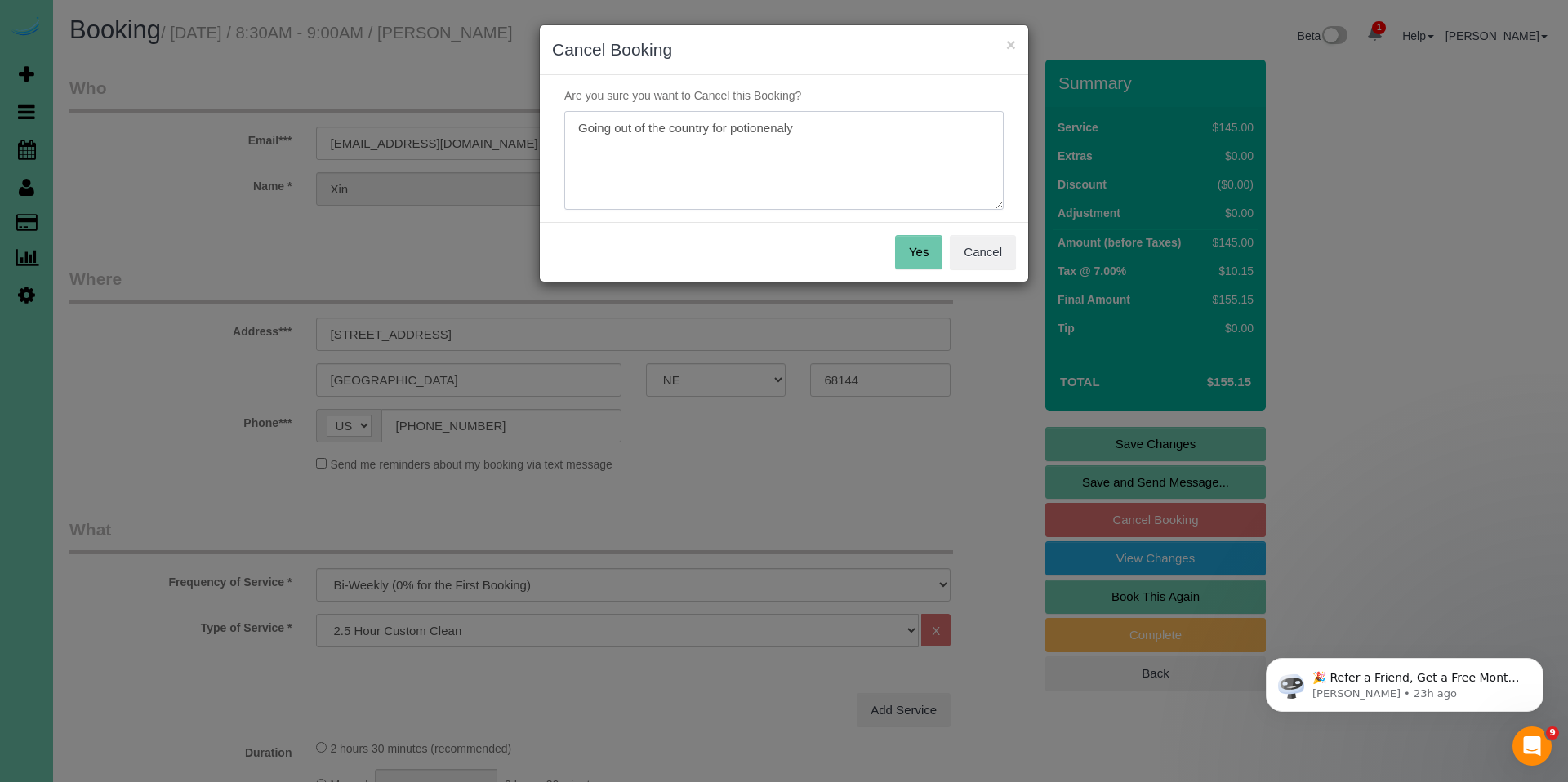
click at [788, 129] on textarea at bounding box center [784, 160] width 440 height 99
click at [805, 124] on textarea at bounding box center [784, 160] width 440 height 99
click at [821, 131] on textarea at bounding box center [784, 160] width 440 height 99
drag, startPoint x: 811, startPoint y: 129, endPoint x: 717, endPoint y: 129, distance: 94.0
click at [717, 129] on textarea at bounding box center [784, 160] width 440 height 99
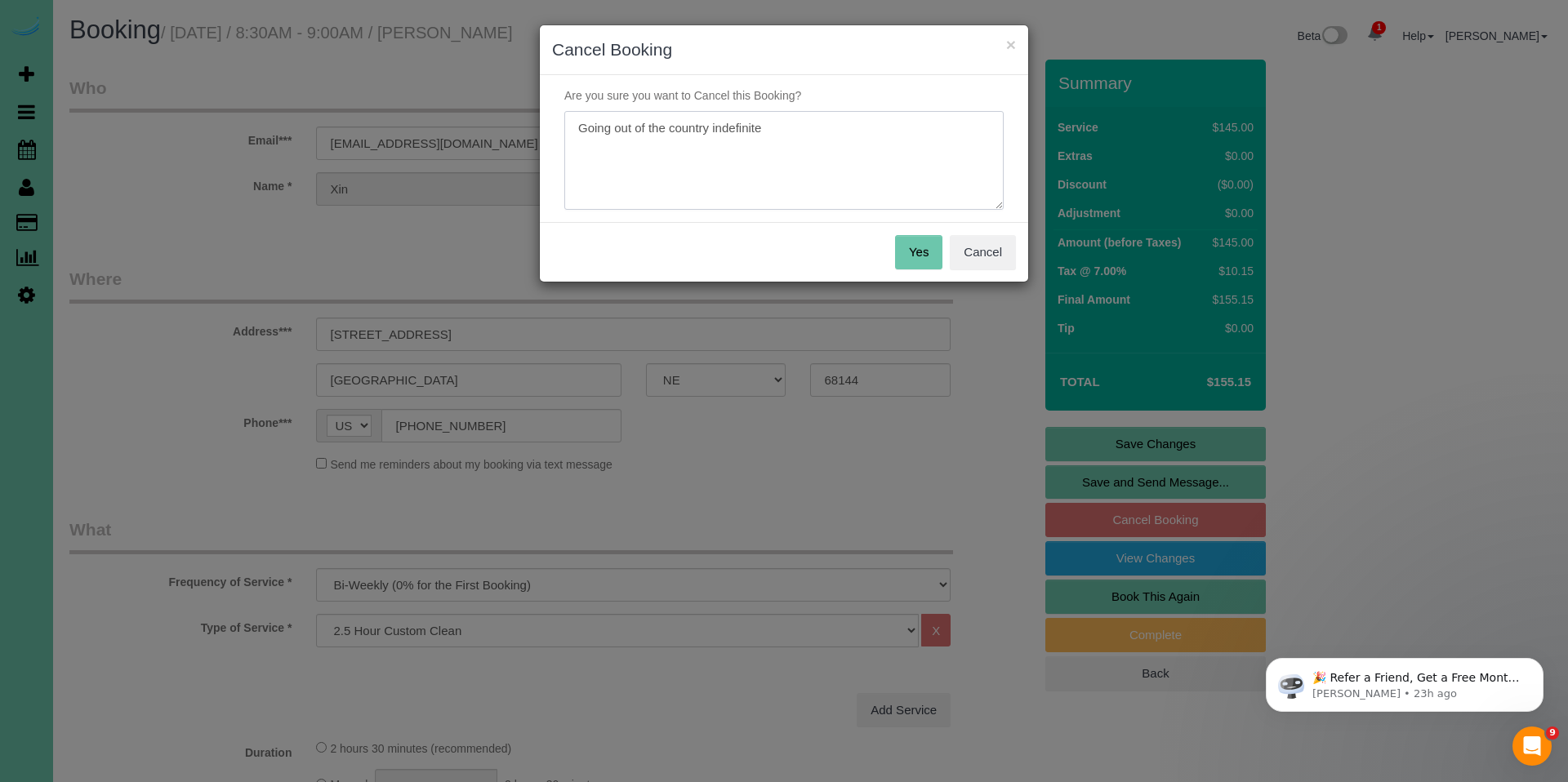
click at [830, 125] on textarea at bounding box center [784, 160] width 440 height 99
type textarea "Going out of the country indefinite amount of time - will call us back when he …"
click at [914, 257] on button "Yes" at bounding box center [919, 252] width 47 height 35
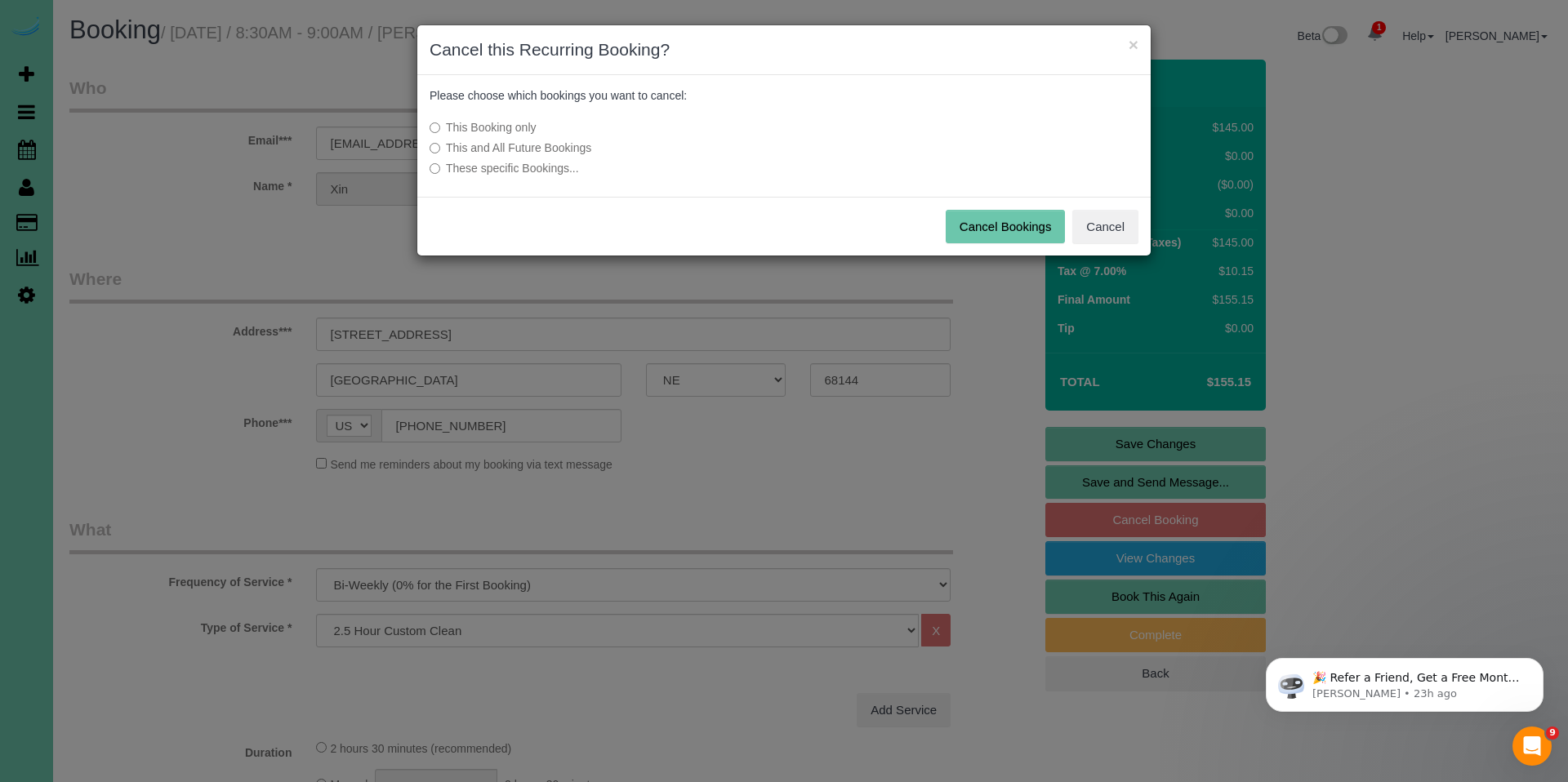
click at [572, 150] on label "This and All Future Bookings" at bounding box center [662, 148] width 465 height 16
click at [1005, 218] on button "Cancel Bookings" at bounding box center [1006, 227] width 120 height 35
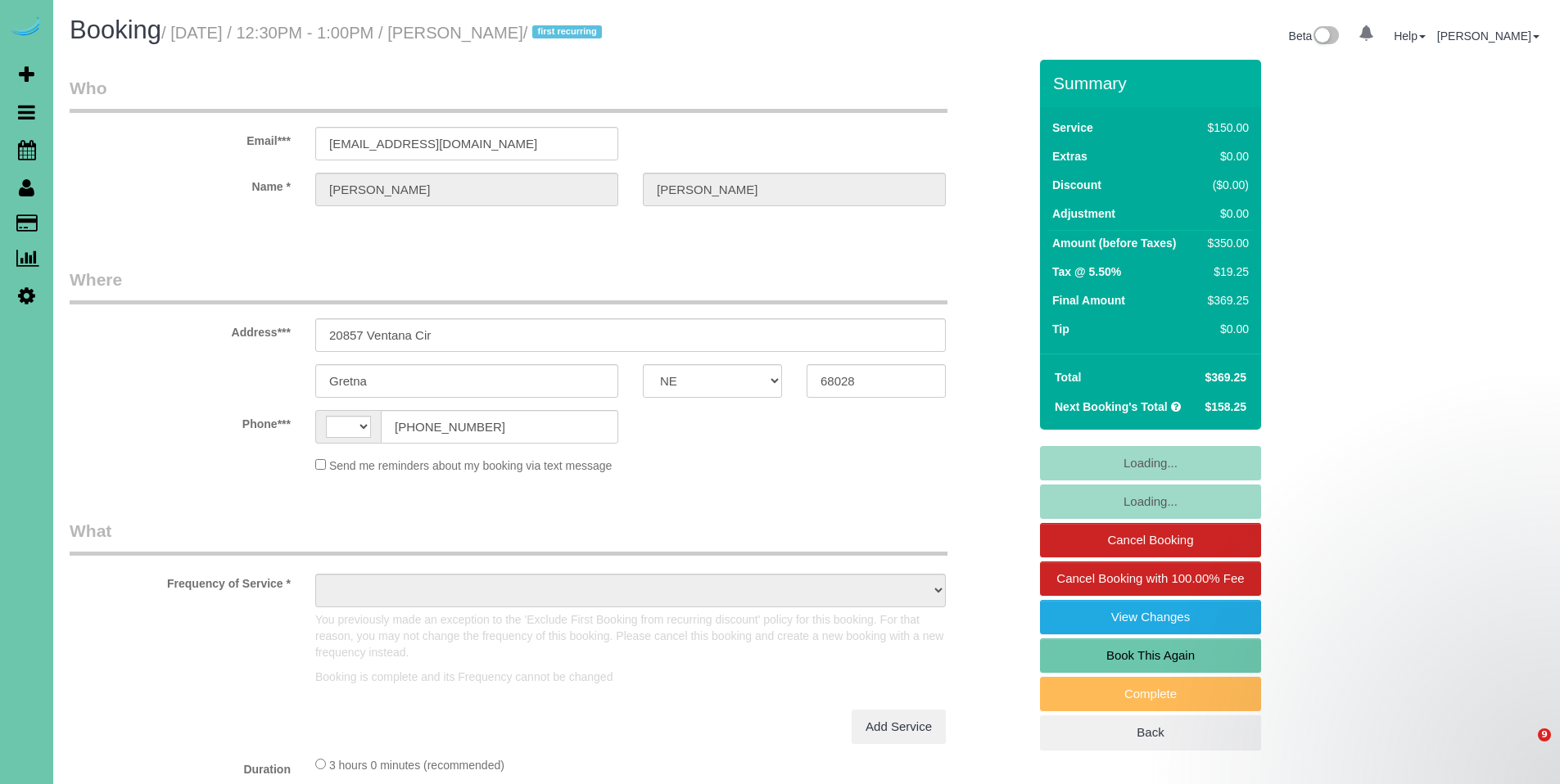
select select "NE"
select select "object:398"
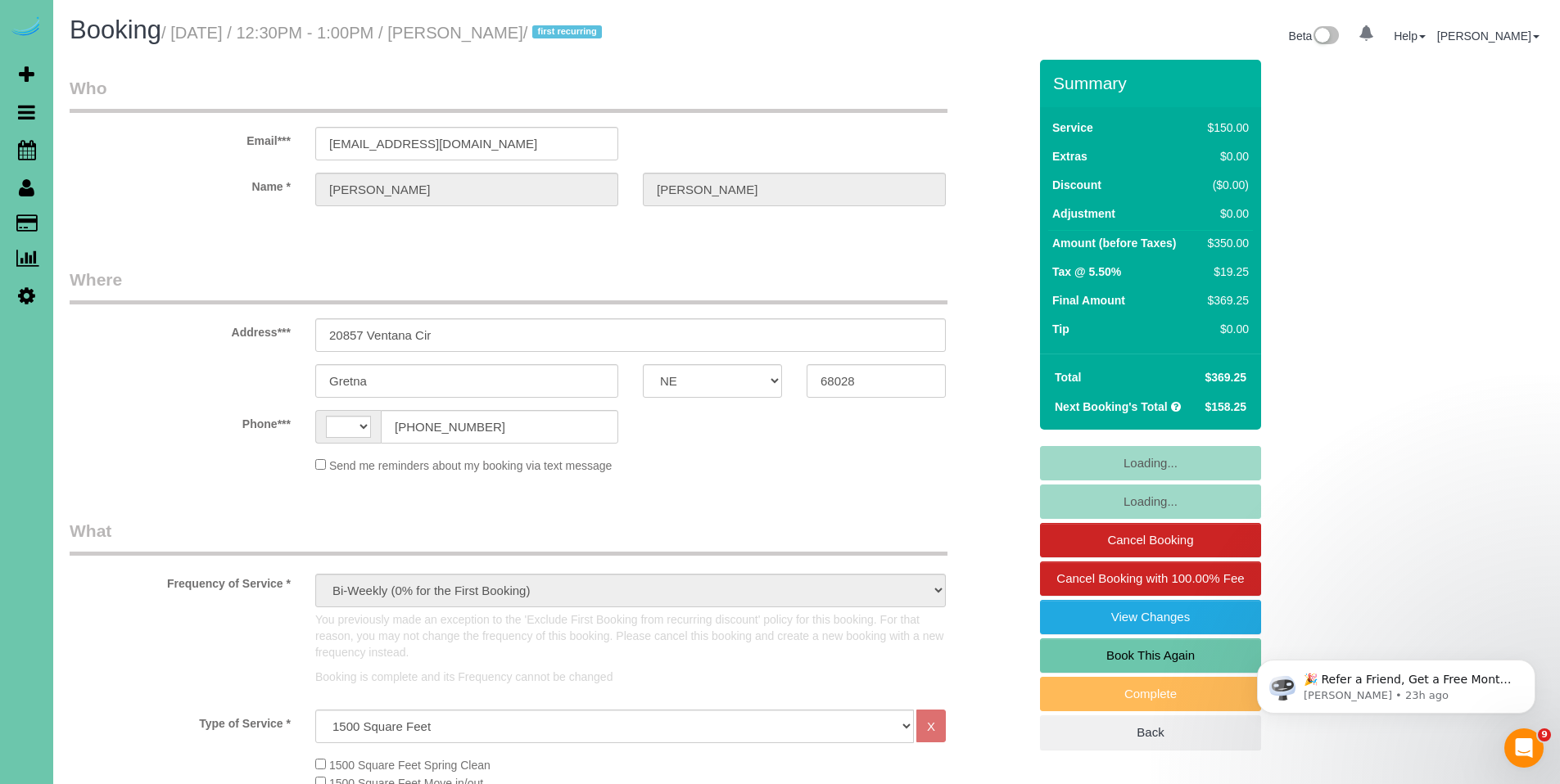
select select "string:US"
select select "object:876"
select select "number:35"
select select "number:41"
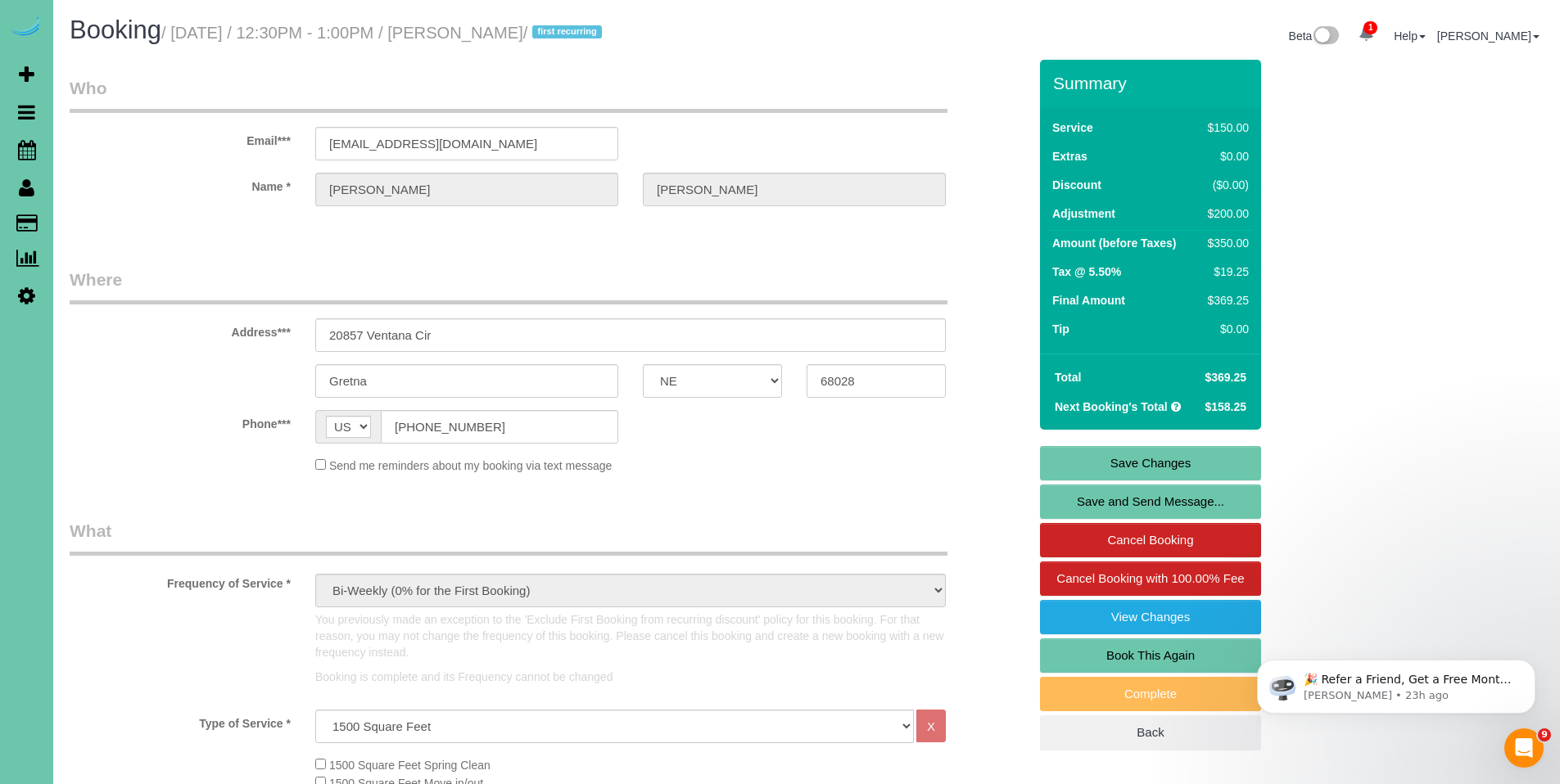
click at [635, 186] on div "Holzapfel" at bounding box center [794, 189] width 327 height 34
click at [529, 308] on div "Address*** 20857 Ventana Cir" at bounding box center [548, 309] width 982 height 84
drag, startPoint x: 466, startPoint y: 343, endPoint x: 314, endPoint y: 324, distance: 153.2
click at [314, 324] on div "20857 Ventana Cir" at bounding box center [630, 335] width 655 height 34
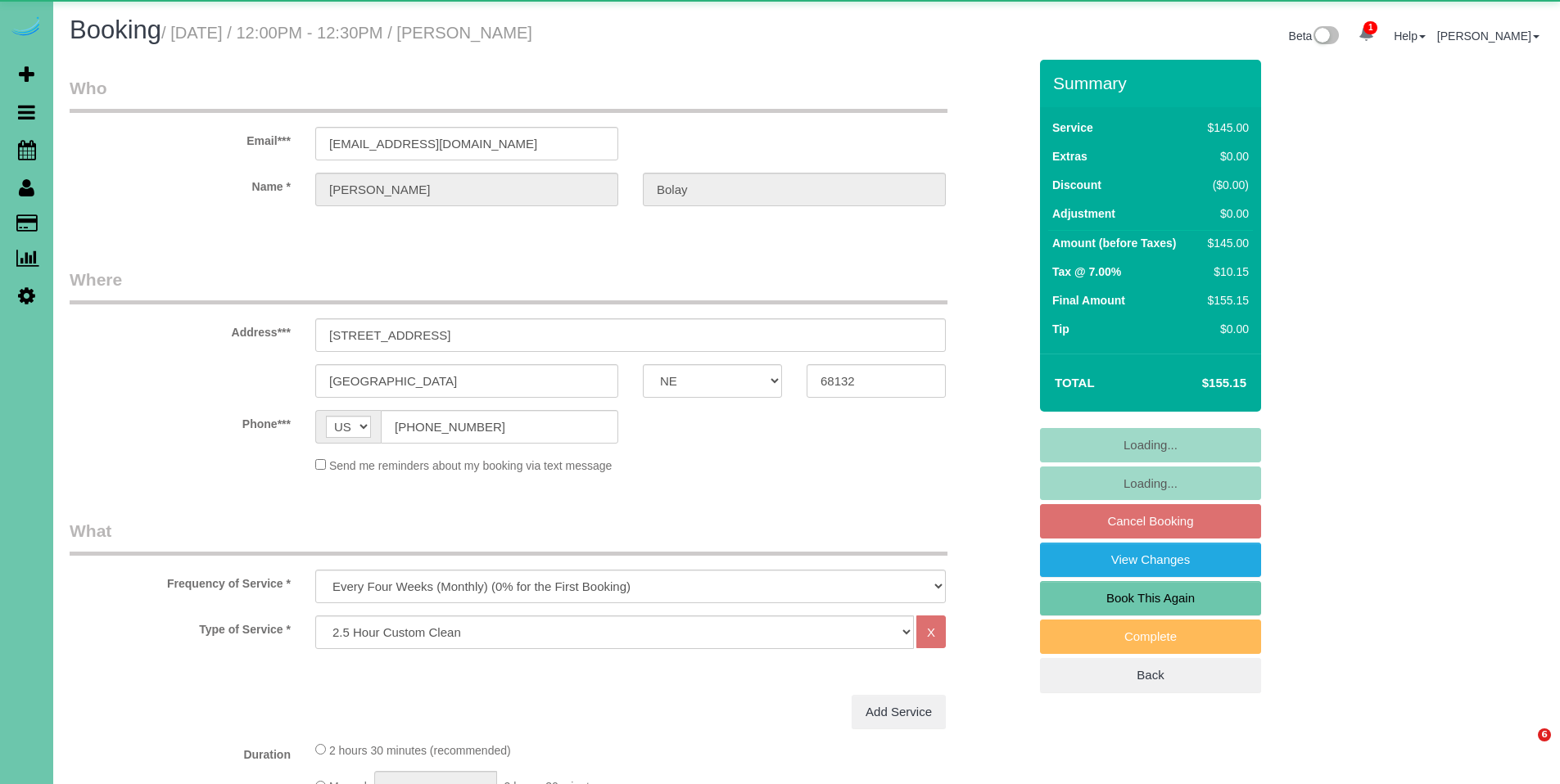
select select "NE"
select select "string:fspay-48672839-cbaa-4692-88ad-480fa1d7f9b4"
select select "object:896"
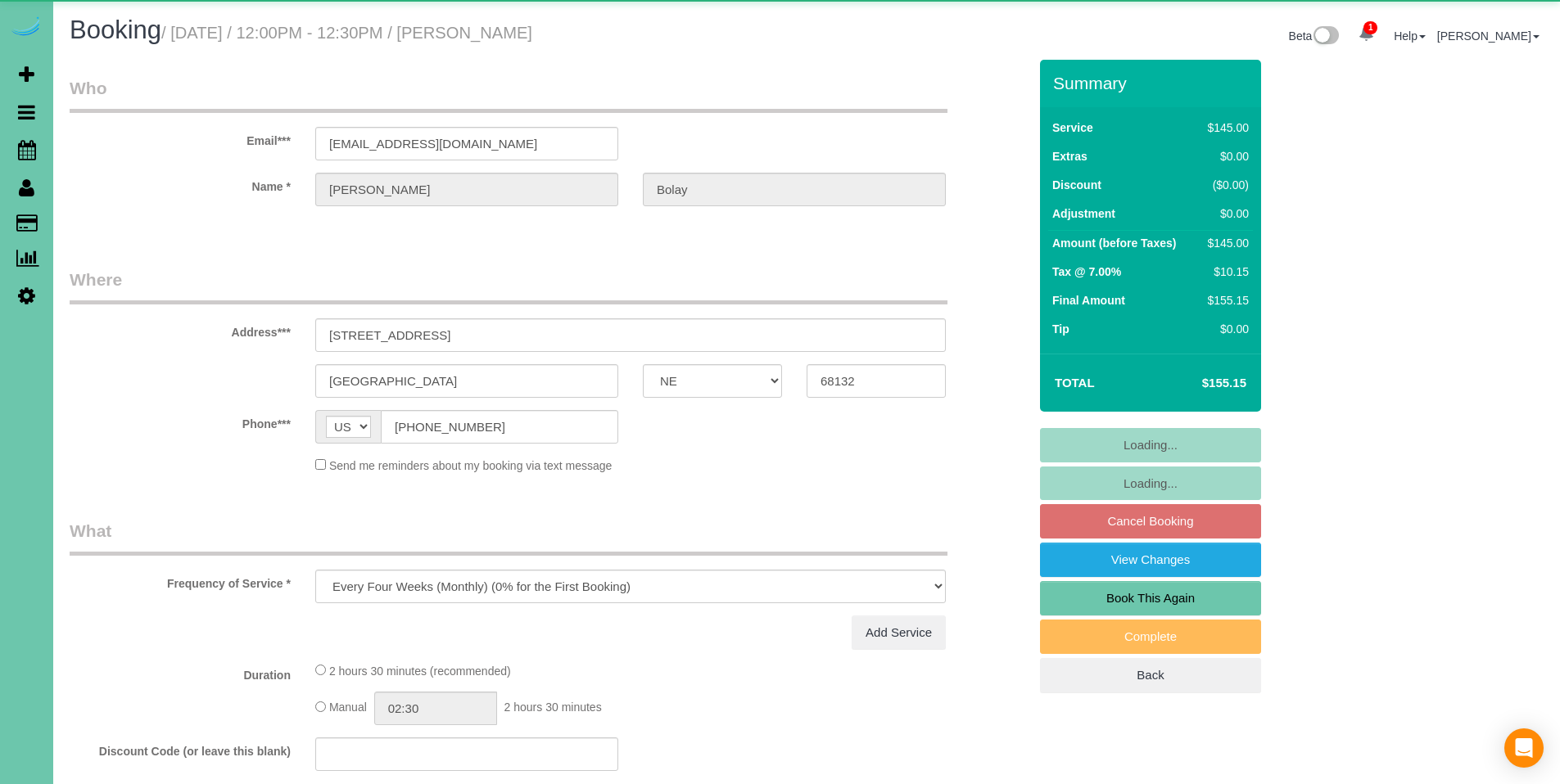
select select "NE"
select select "string:fspay-48672839-cbaa-4692-88ad-480fa1d7f9b4"
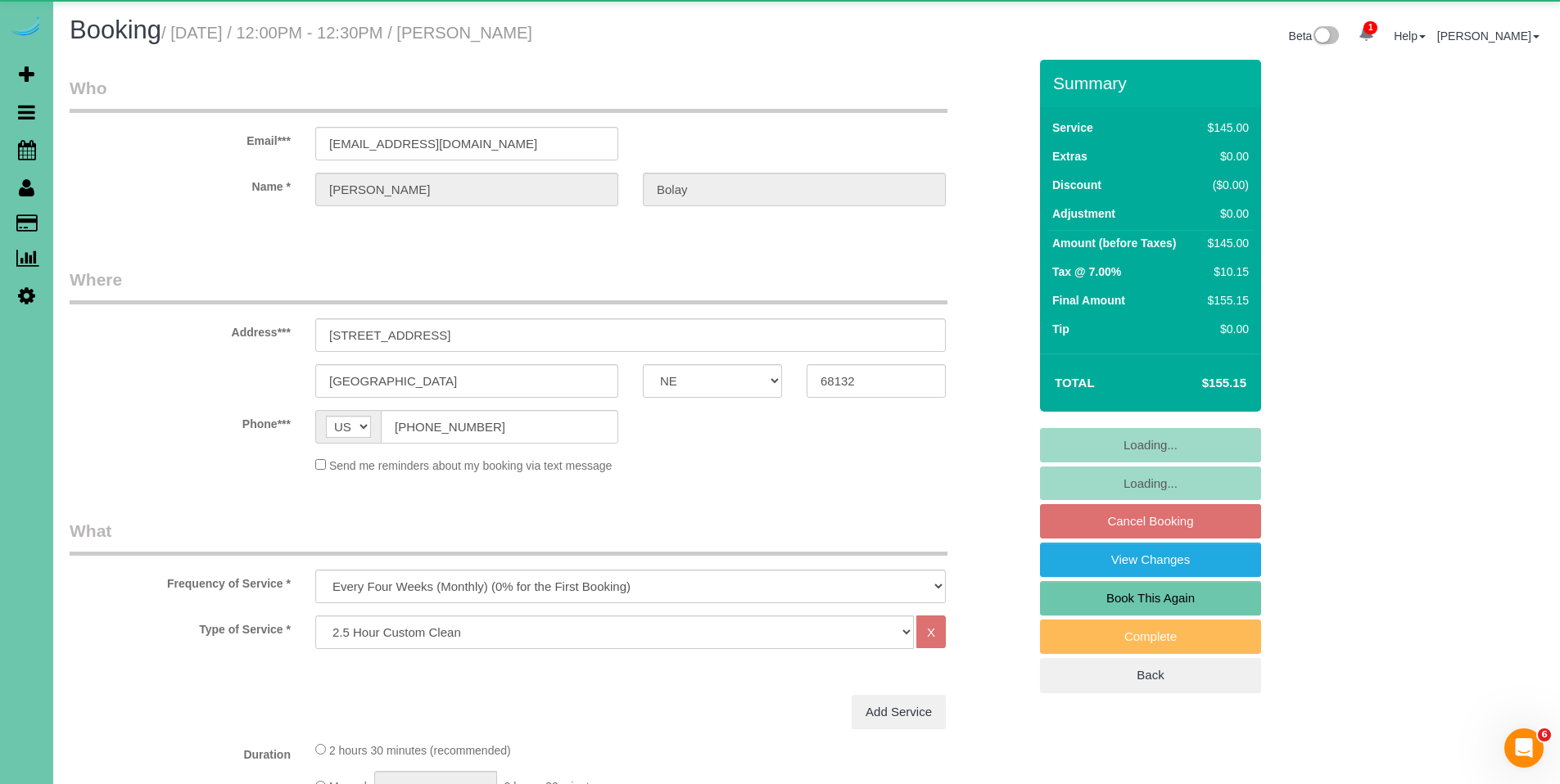
select select "object:896"
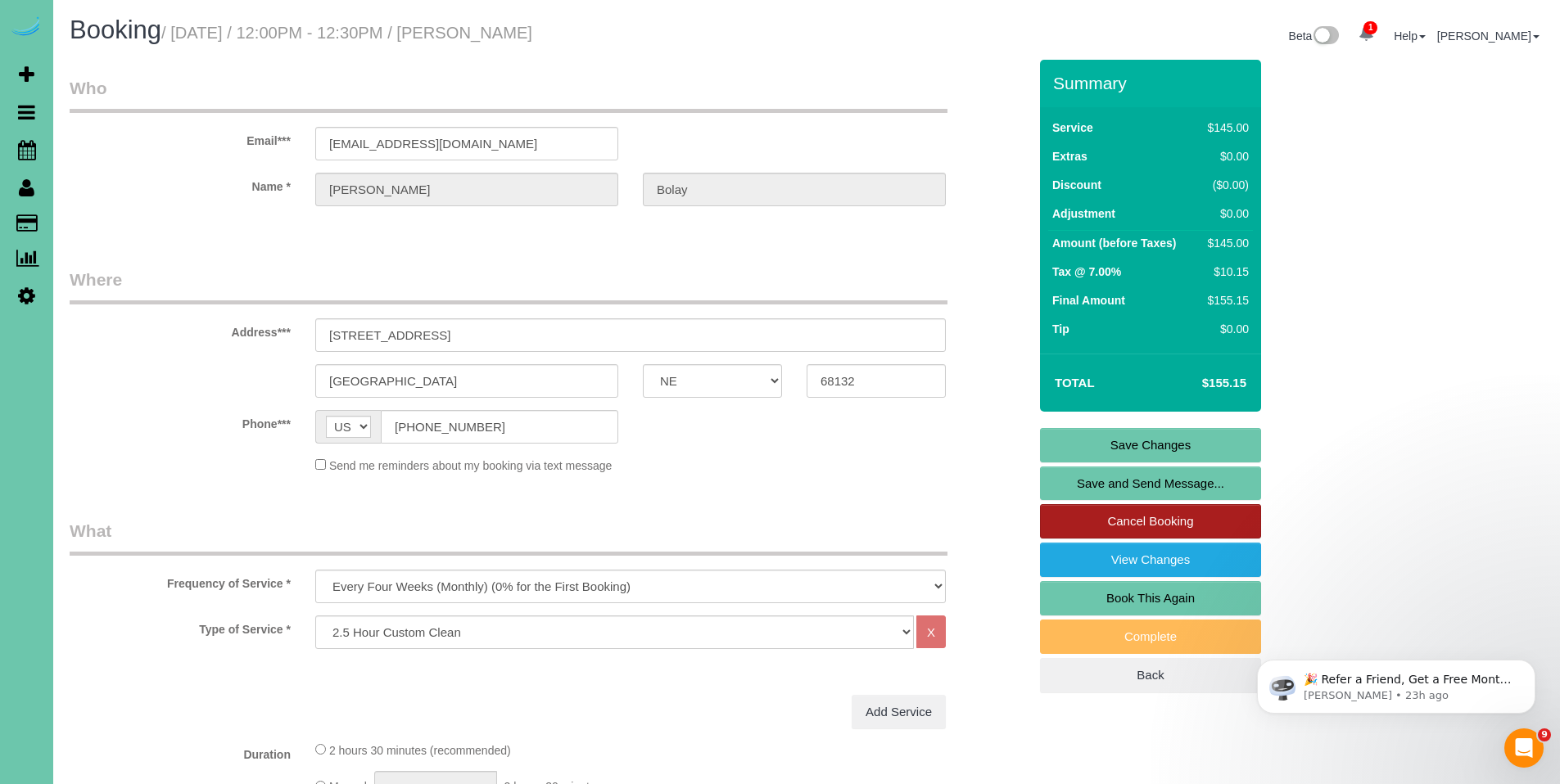
click at [1148, 504] on link "Cancel Booking" at bounding box center [1150, 521] width 221 height 35
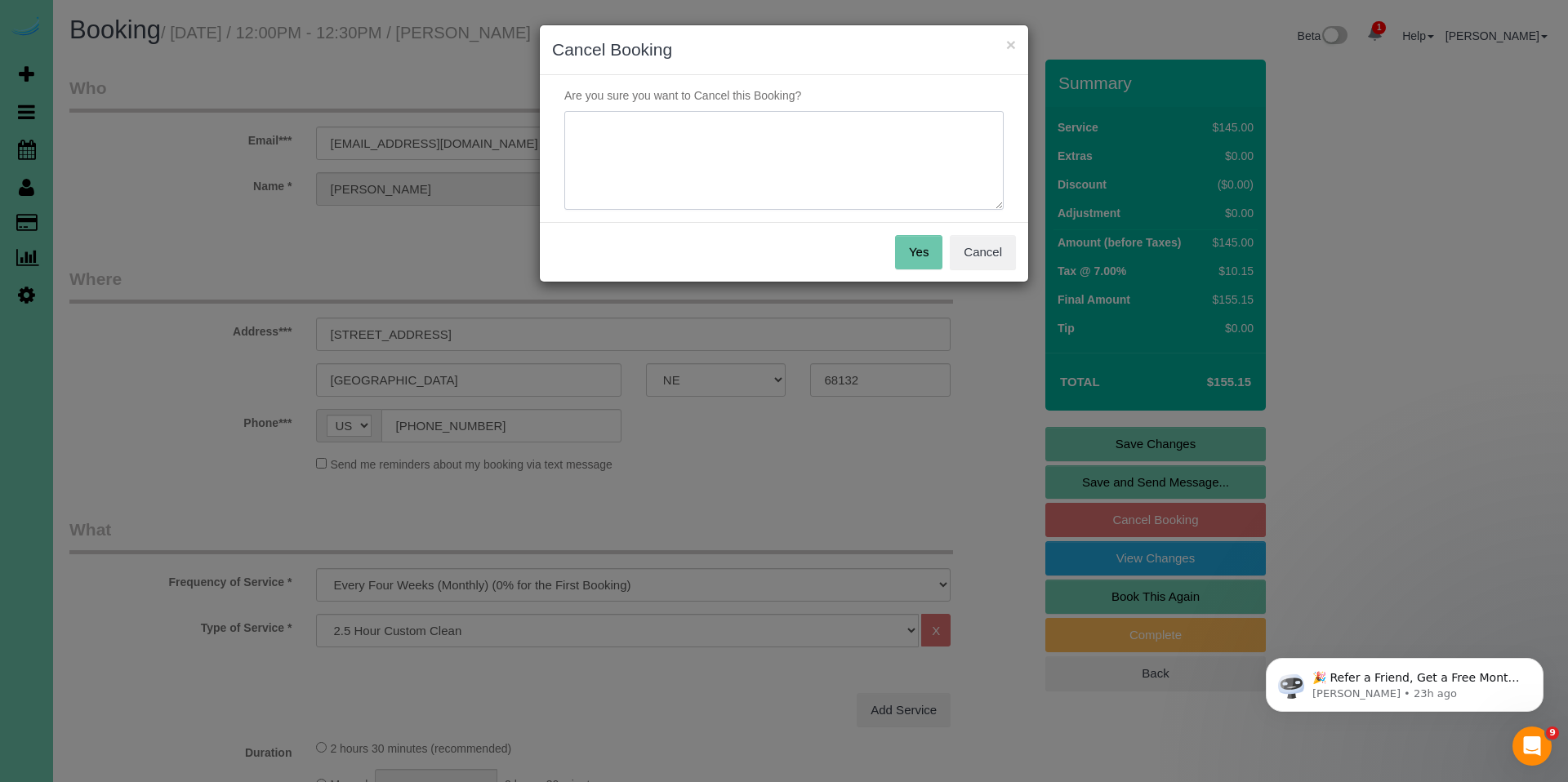
click at [777, 143] on textarea at bounding box center [784, 160] width 440 height 99
click at [718, 129] on textarea at bounding box center [784, 160] width 440 height 99
click at [840, 132] on textarea at bounding box center [784, 160] width 440 height 99
click at [906, 122] on textarea at bounding box center [784, 160] width 440 height 99
drag, startPoint x: 906, startPoint y: 130, endPoint x: 715, endPoint y: 129, distance: 191.0
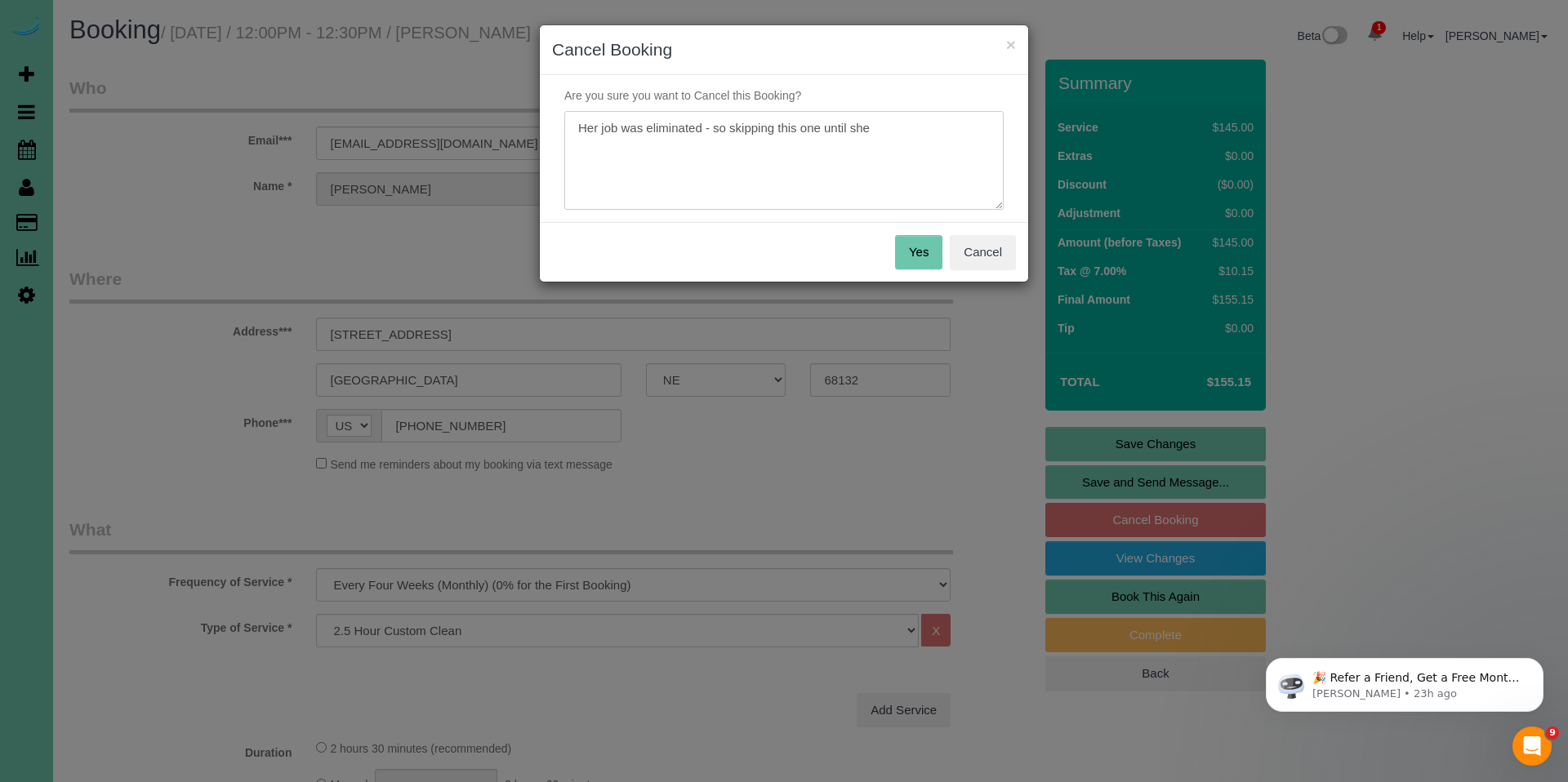
click at [715, 129] on textarea at bounding box center [784, 160] width 440 height 99
type textarea "Her job was eliminated - skipping this cleaning and will keep us posted."
click at [910, 258] on button "Yes" at bounding box center [919, 252] width 47 height 35
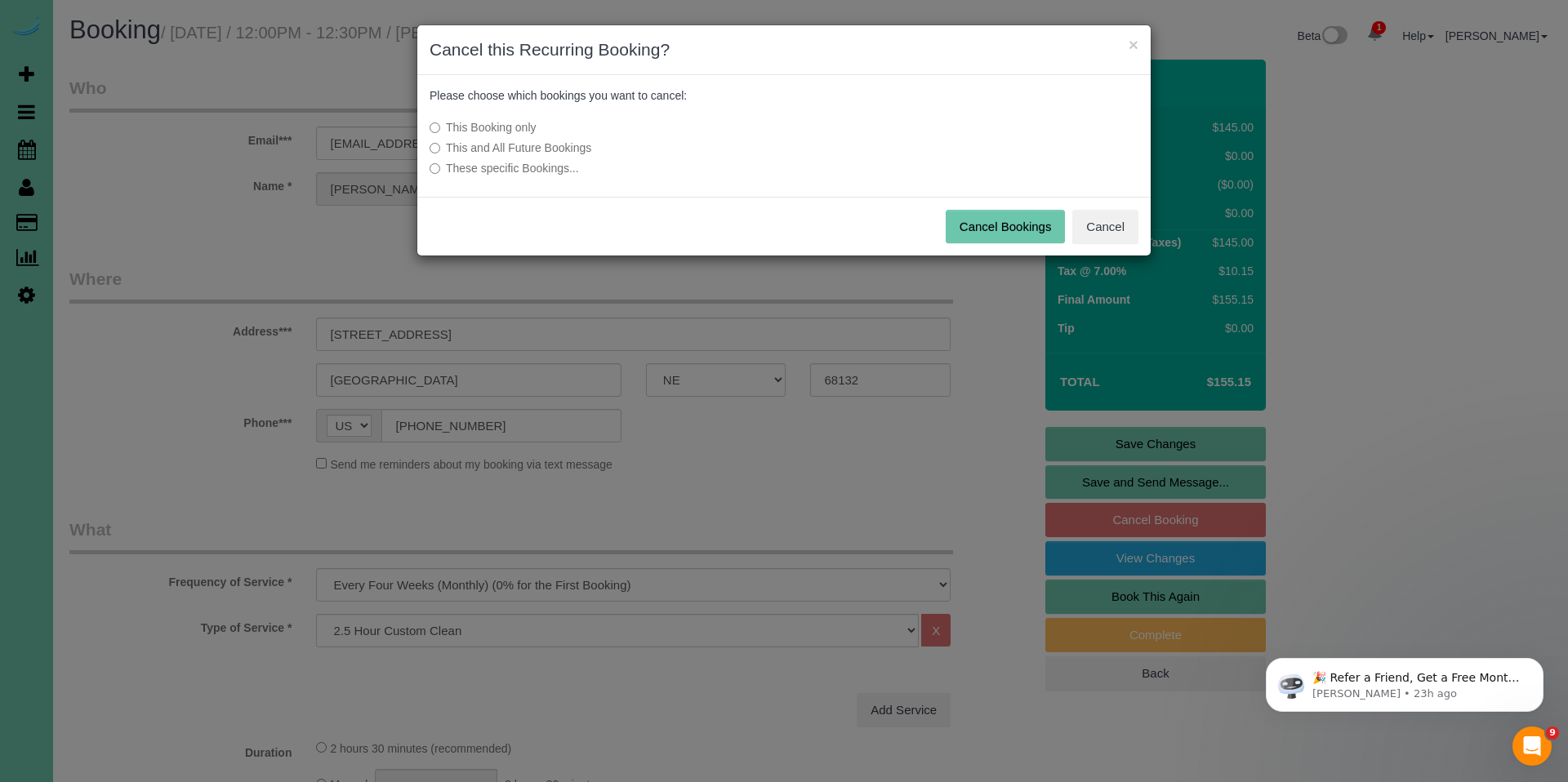
click at [1011, 226] on button "Cancel Bookings" at bounding box center [1006, 227] width 120 height 35
